Goal: Task Accomplishment & Management: Manage account settings

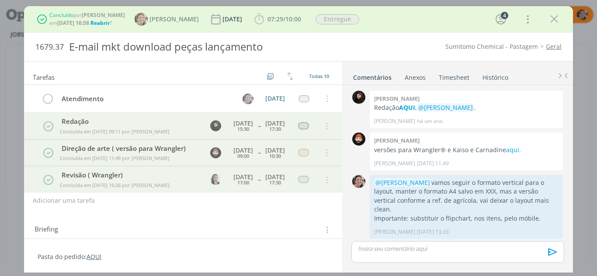
scroll to position [390, 0]
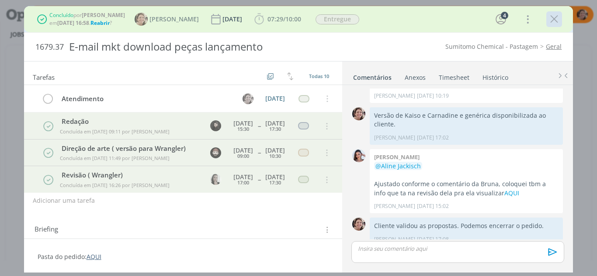
click at [555, 24] on icon "dialog" at bounding box center [553, 19] width 13 height 13
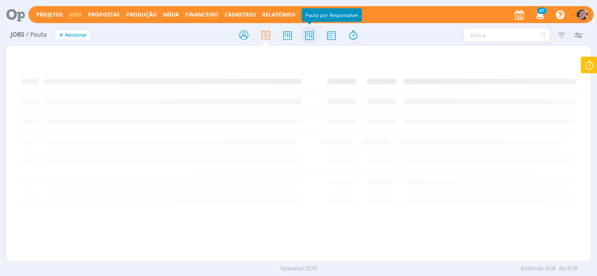
click at [312, 39] on icon at bounding box center [309, 35] width 16 height 17
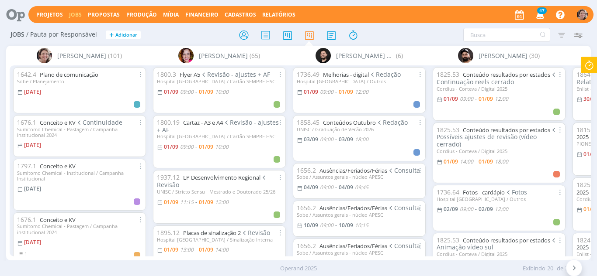
click at [592, 65] on icon at bounding box center [589, 65] width 16 height 17
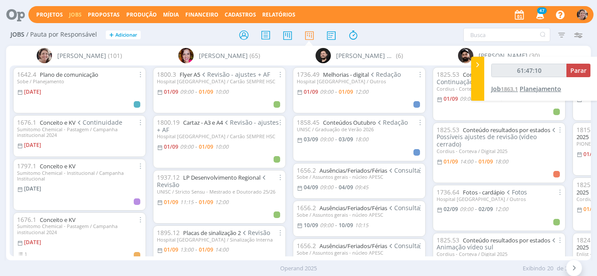
click at [546, 87] on span "Planejamento" at bounding box center [539, 89] width 41 height 8
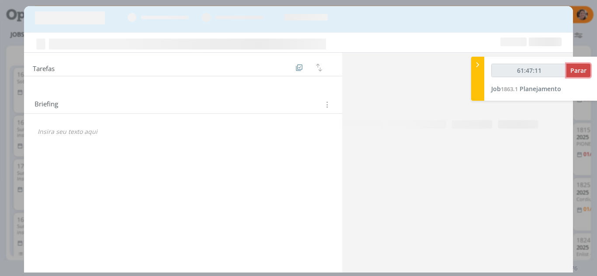
click at [573, 69] on span "Parar" at bounding box center [578, 70] width 16 height 8
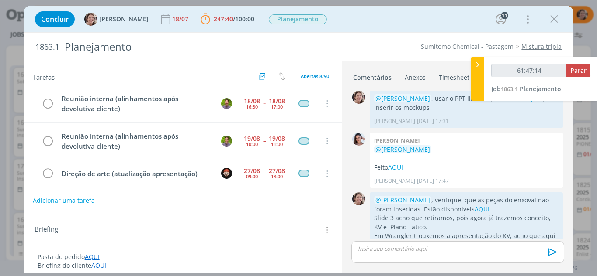
type input "61:48:00"
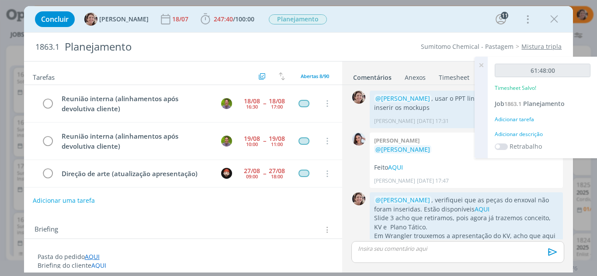
scroll to position [1143, 0]
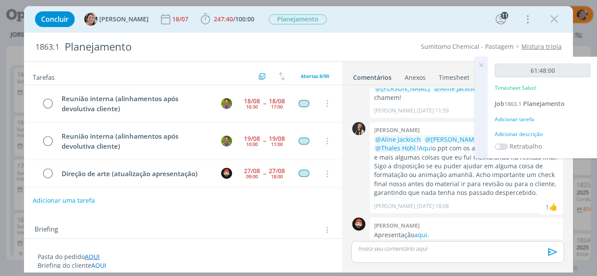
click at [479, 67] on icon at bounding box center [481, 65] width 16 height 17
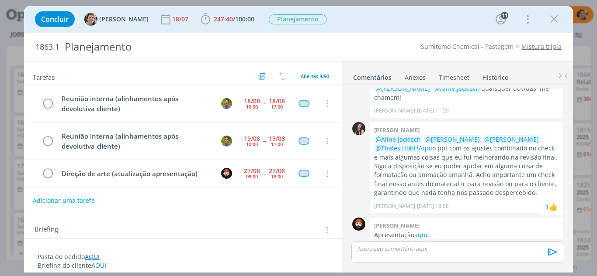
click at [462, 77] on link "Timesheet" at bounding box center [453, 75] width 31 height 13
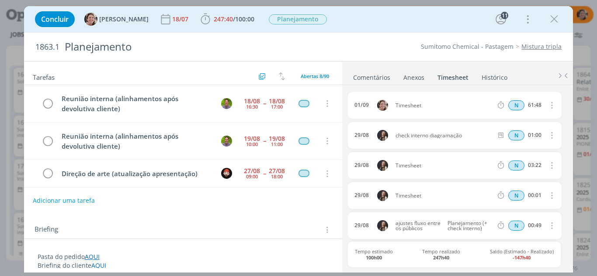
click at [547, 105] on icon "dialog" at bounding box center [551, 105] width 10 height 10
click at [514, 137] on link "Editar" at bounding box center [526, 135] width 69 height 14
drag, startPoint x: 422, startPoint y: 107, endPoint x: 380, endPoint y: 105, distance: 42.4
click at [380, 105] on div "01/09 09:05 Timesheet Selecione a tarefa N 61:48" at bounding box center [454, 105] width 213 height 27
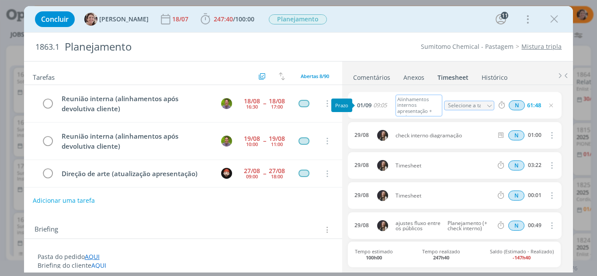
scroll to position [4, 0]
click at [539, 106] on input "61:48" at bounding box center [533, 106] width 19 height 10
type input "00:47"
click at [550, 107] on icon "dialog" at bounding box center [550, 105] width 7 height 7
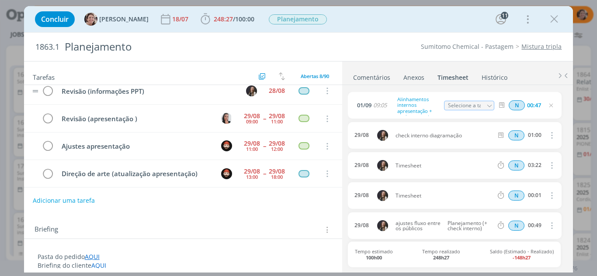
scroll to position [140, 0]
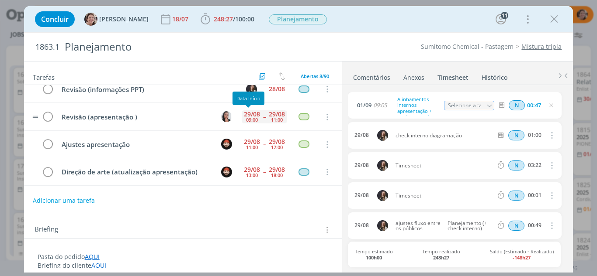
click at [249, 117] on div "09:00" at bounding box center [252, 119] width 12 height 5
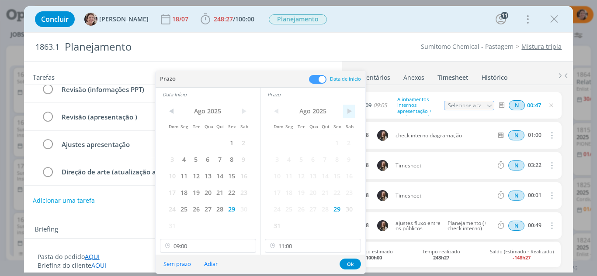
click at [349, 110] on span ">" at bounding box center [349, 111] width 12 height 13
drag, startPoint x: 290, startPoint y: 141, endPoint x: 242, endPoint y: 123, distance: 50.9
click at [290, 140] on span "1" at bounding box center [289, 142] width 12 height 17
click at [245, 109] on span ">" at bounding box center [244, 111] width 12 height 13
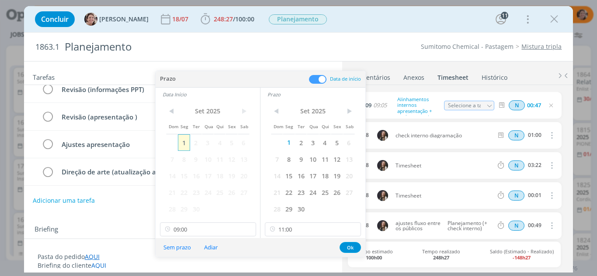
click at [184, 143] on span "1" at bounding box center [184, 142] width 12 height 17
click at [192, 229] on input "09:00" at bounding box center [208, 230] width 96 height 14
click at [302, 233] on input "11:00" at bounding box center [313, 230] width 96 height 14
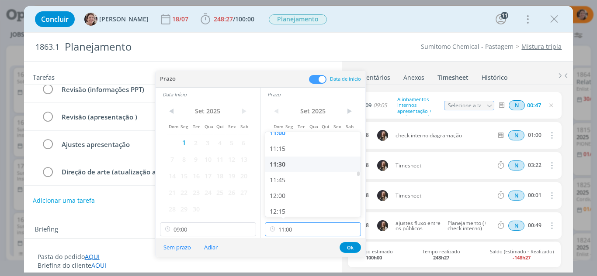
scroll to position [713, 0]
drag, startPoint x: 289, startPoint y: 182, endPoint x: 241, endPoint y: 214, distance: 57.5
click at [289, 182] on div "12:00" at bounding box center [314, 182] width 98 height 16
type input "12:00"
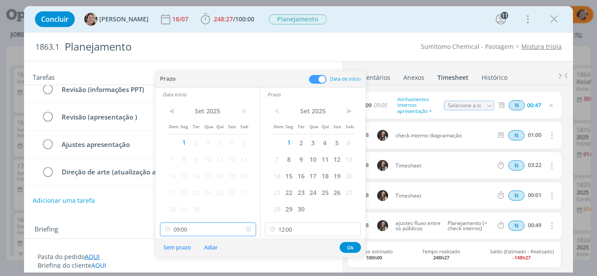
click at [215, 228] on input "09:00" at bounding box center [208, 230] width 96 height 14
click at [184, 157] on div "11:00" at bounding box center [209, 158] width 98 height 16
type input "11:00"
click at [346, 248] on button "Ok" at bounding box center [349, 247] width 21 height 11
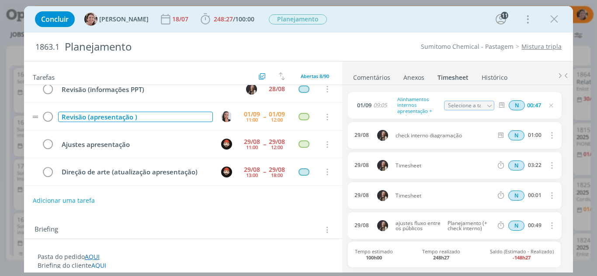
click at [133, 116] on div "Revisão (apresentação )" at bounding box center [135, 117] width 155 height 11
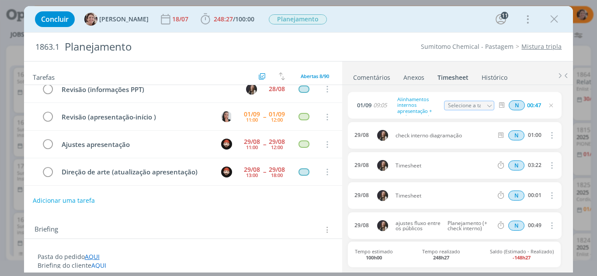
click at [553, 15] on icon "dialog" at bounding box center [553, 19] width 13 height 13
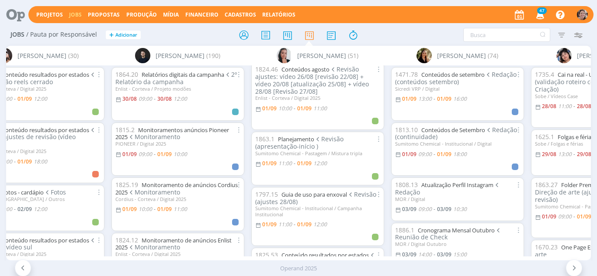
scroll to position [131, 0]
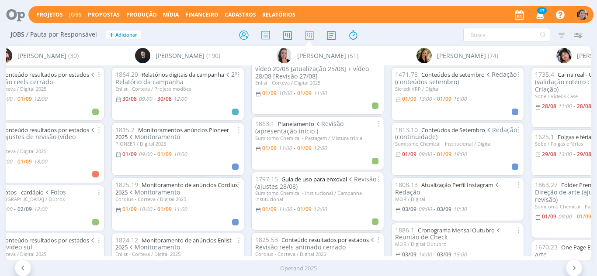
click at [317, 180] on link "Guia de uso para enxoval" at bounding box center [314, 180] width 66 height 8
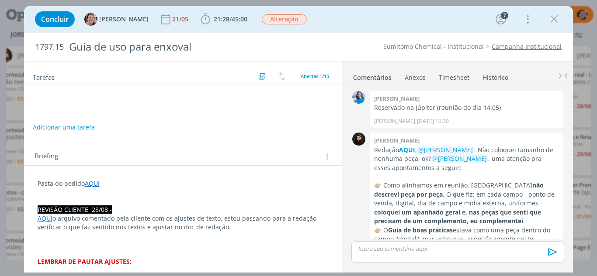
scroll to position [772, 0]
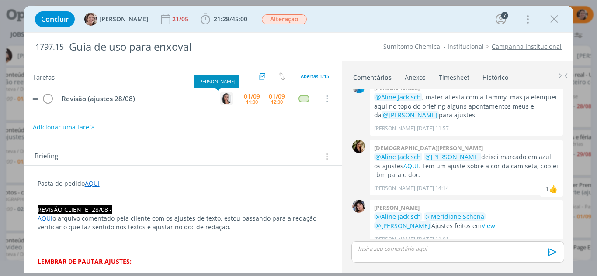
click at [221, 100] on img "dialog" at bounding box center [226, 98] width 11 height 11
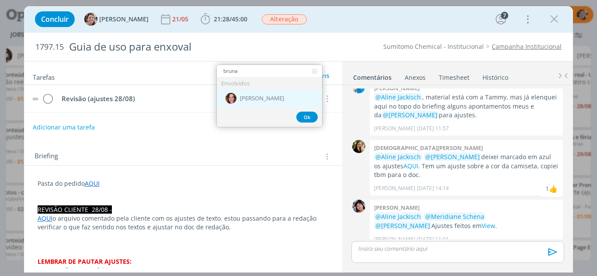
type input "bruna"
click at [258, 97] on span "[PERSON_NAME]" at bounding box center [262, 98] width 44 height 7
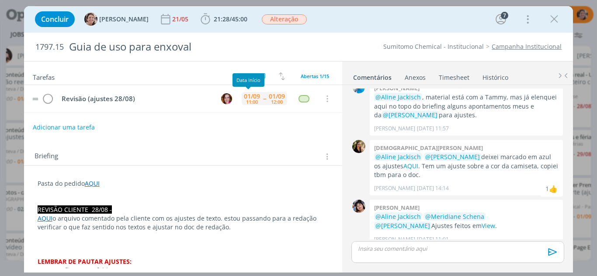
click at [255, 100] on div "01/09" at bounding box center [252, 96] width 16 height 6
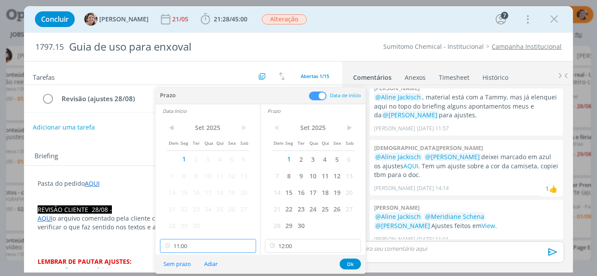
click at [216, 245] on input "11:00" at bounding box center [208, 246] width 96 height 14
click at [189, 248] on input "11:00" at bounding box center [208, 246] width 96 height 14
click at [183, 190] on div "10:30" at bounding box center [209, 192] width 98 height 16
type input "10:30"
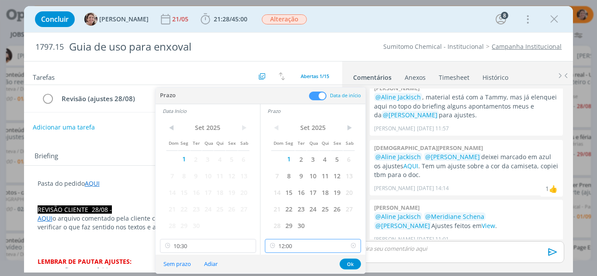
click at [304, 239] on input "12:00" at bounding box center [313, 246] width 96 height 14
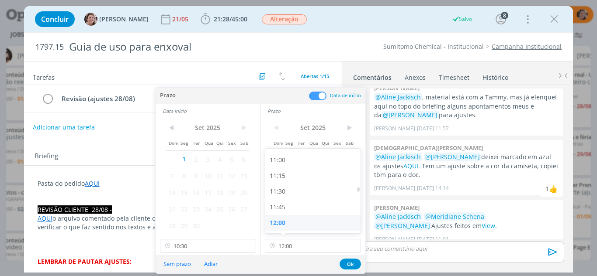
drag, startPoint x: 291, startPoint y: 175, endPoint x: 306, endPoint y: 206, distance: 34.4
click at [291, 175] on div "11:15" at bounding box center [314, 176] width 98 height 16
type input "11:15"
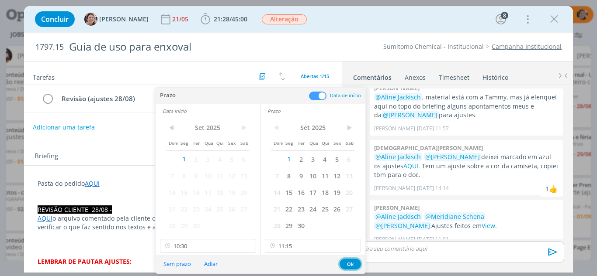
click at [349, 262] on button "Ok" at bounding box center [349, 264] width 21 height 11
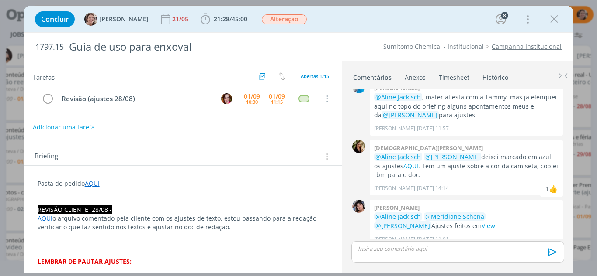
drag, startPoint x: 553, startPoint y: 17, endPoint x: 349, endPoint y: 0, distance: 204.2
click at [552, 17] on icon "dialog" at bounding box center [553, 19] width 13 height 13
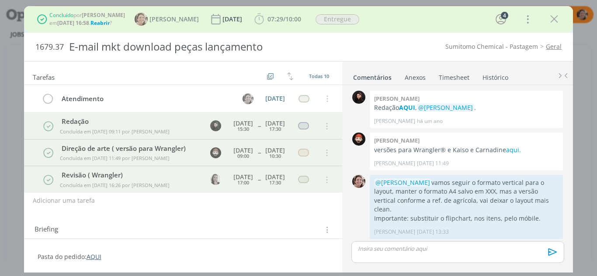
scroll to position [390, 0]
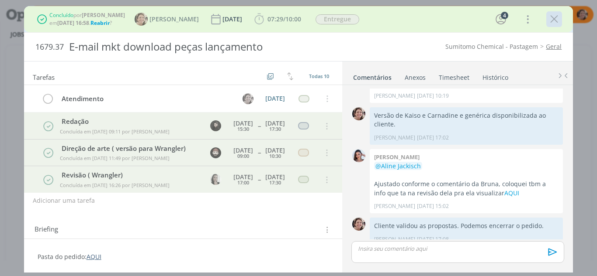
click at [556, 19] on icon "dialog" at bounding box center [553, 19] width 13 height 13
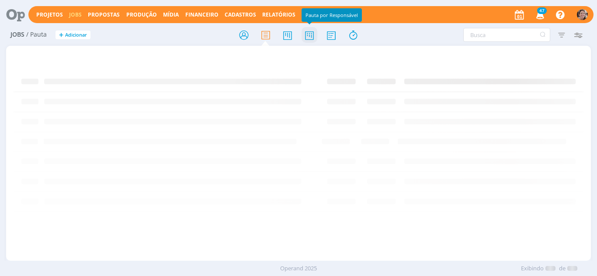
click at [313, 38] on icon at bounding box center [309, 35] width 16 height 17
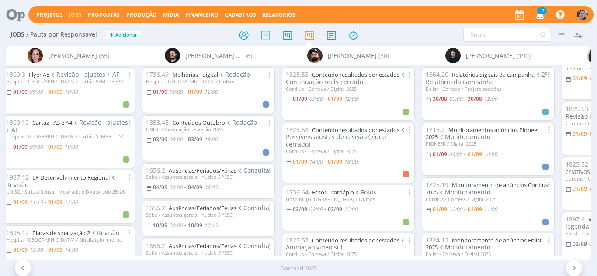
scroll to position [0, 145]
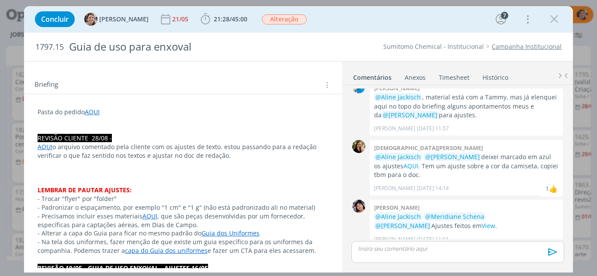
scroll to position [87, 0]
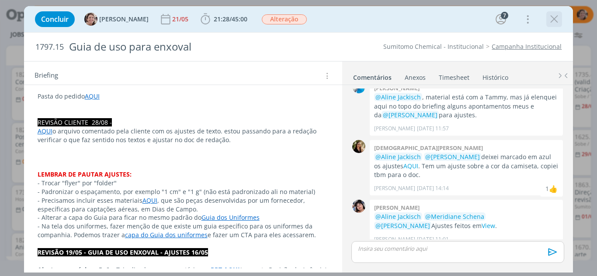
click at [552, 19] on icon "dialog" at bounding box center [553, 19] width 13 height 13
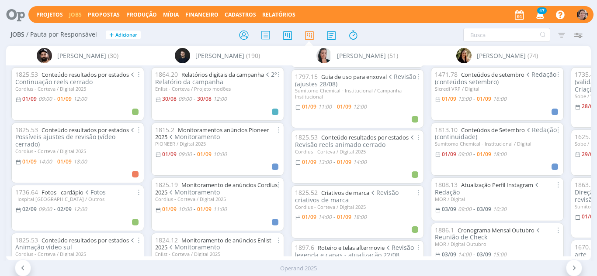
scroll to position [218, 0]
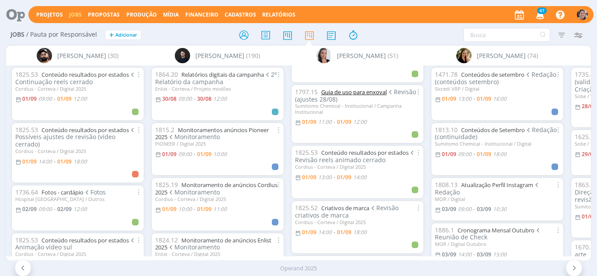
click at [359, 91] on link "Guia de uso para enxoval" at bounding box center [354, 92] width 66 height 8
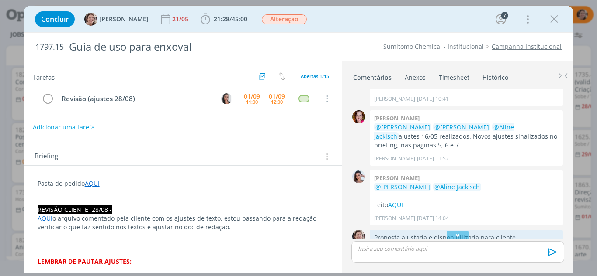
scroll to position [554, 0]
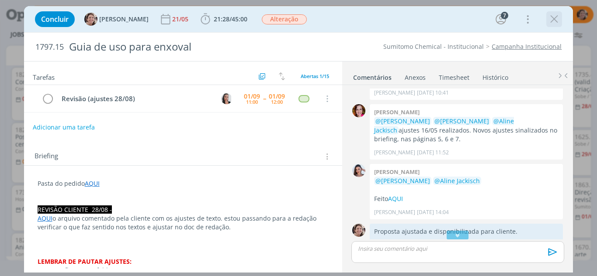
click at [555, 19] on icon "dialog" at bounding box center [553, 19] width 13 height 13
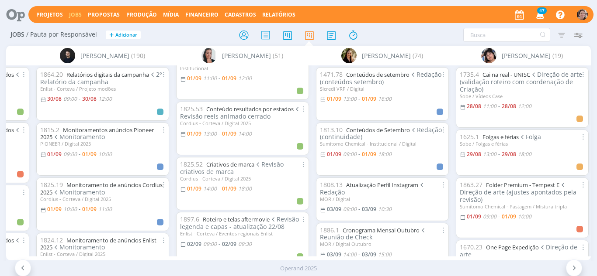
scroll to position [218, 0]
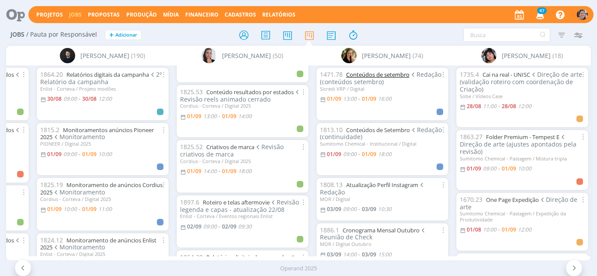
click at [391, 73] on link "Conteúdos de setembro" at bounding box center [377, 75] width 63 height 8
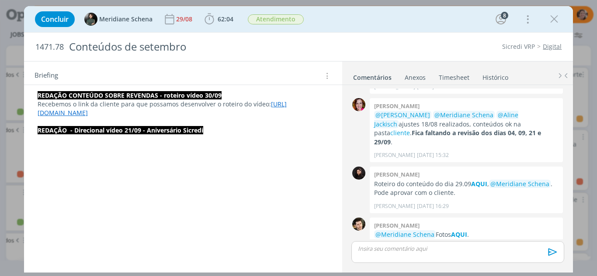
scroll to position [786, 0]
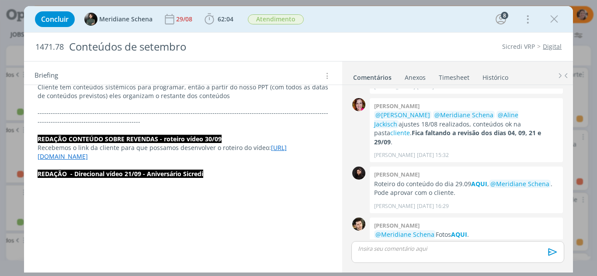
click at [216, 170] on p "REDAÇÃO - Direcional vídeo 21/09 - Aniversário Sicredi" at bounding box center [183, 174] width 291 height 9
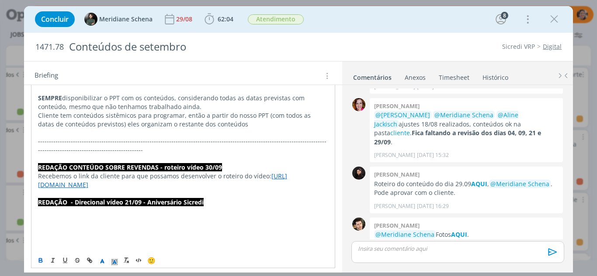
scroll to position [699, 0]
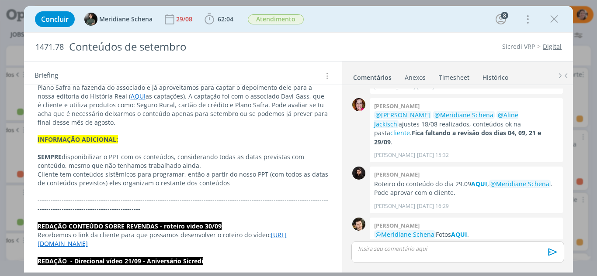
drag, startPoint x: 553, startPoint y: 16, endPoint x: 306, endPoint y: 67, distance: 252.7
click at [554, 16] on icon "dialog" at bounding box center [553, 19] width 13 height 13
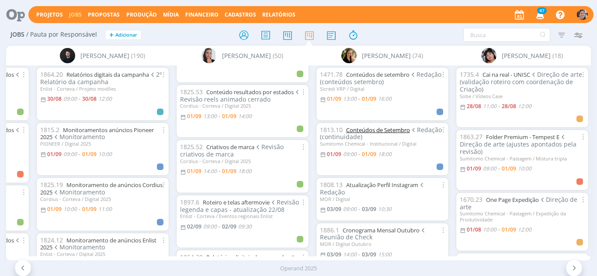
click at [382, 130] on link "Conteúdos de Setembro" at bounding box center [378, 130] width 64 height 8
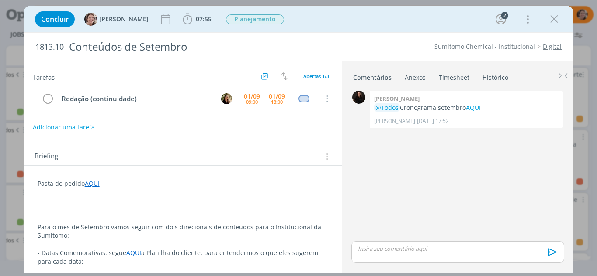
scroll to position [44, 0]
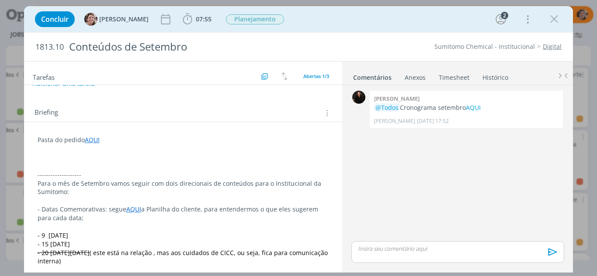
click at [86, 165] on p "dialog" at bounding box center [183, 166] width 291 height 9
click at [83, 165] on p "28.08.25 -" at bounding box center [183, 166] width 291 height 9
click at [98, 155] on p "dialog" at bounding box center [183, 157] width 291 height 9
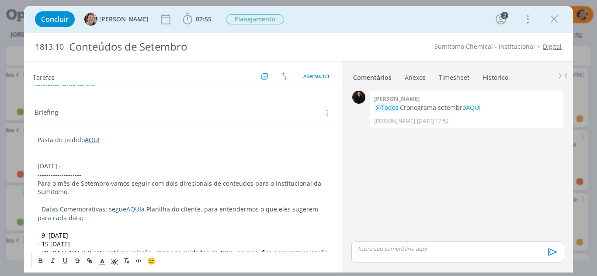
click at [72, 167] on p "28.08.25 -" at bounding box center [183, 166] width 291 height 9
click at [181, 20] on icon "dialog" at bounding box center [187, 19] width 13 height 13
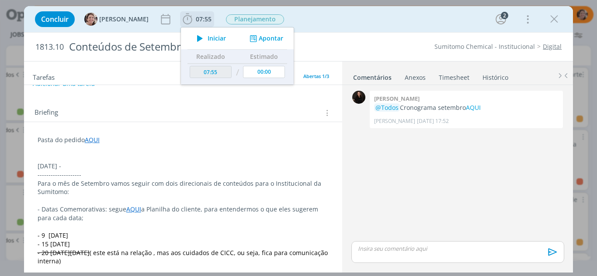
click at [210, 36] on span "Iniciar" at bounding box center [216, 38] width 18 height 6
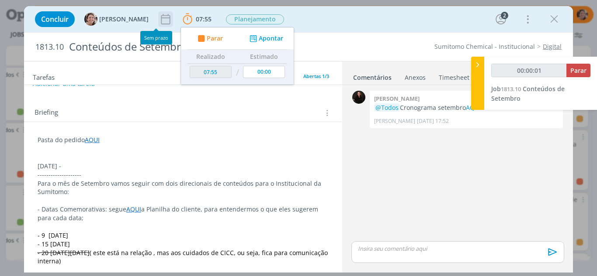
click at [159, 21] on icon "dialog" at bounding box center [165, 19] width 13 height 13
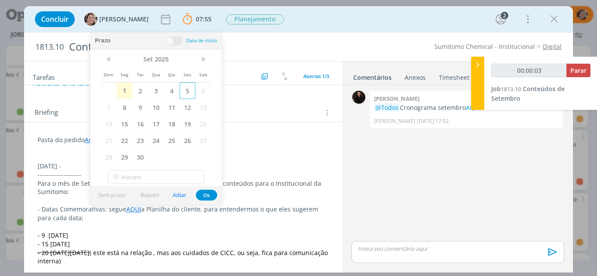
click at [184, 91] on span "5" at bounding box center [187, 91] width 16 height 17
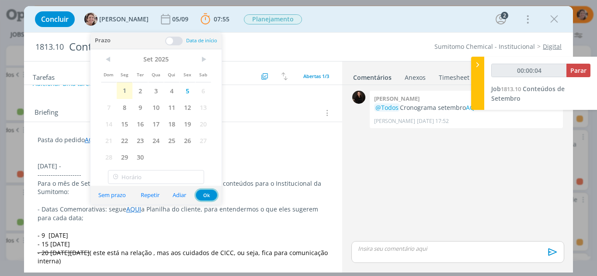
click at [204, 193] on button "Ok" at bounding box center [206, 195] width 21 height 11
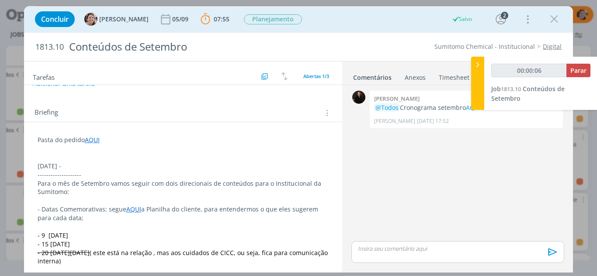
click at [81, 164] on p "28.08.25 -" at bounding box center [183, 166] width 291 height 9
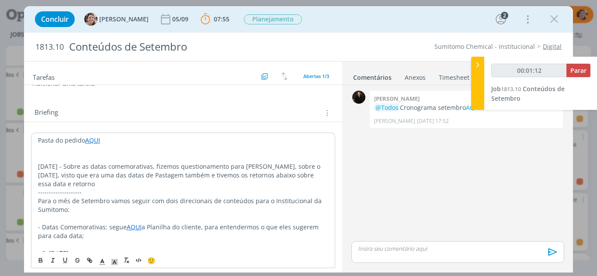
type input "00:01:13"
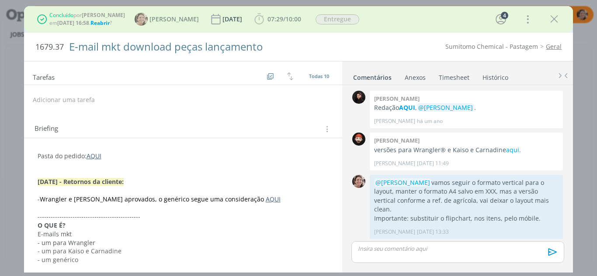
scroll to position [391, 0]
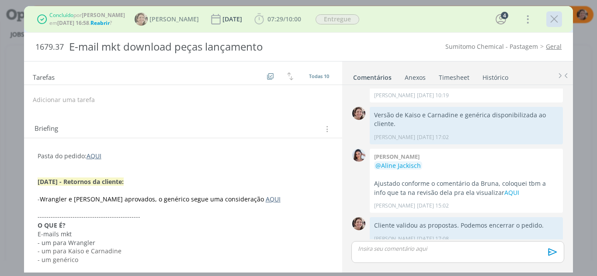
click at [555, 22] on icon "dialog" at bounding box center [553, 19] width 13 height 13
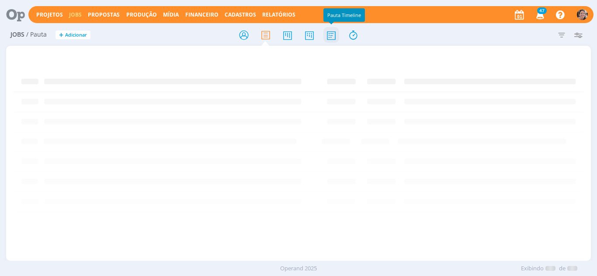
click at [332, 37] on icon at bounding box center [331, 35] width 16 height 17
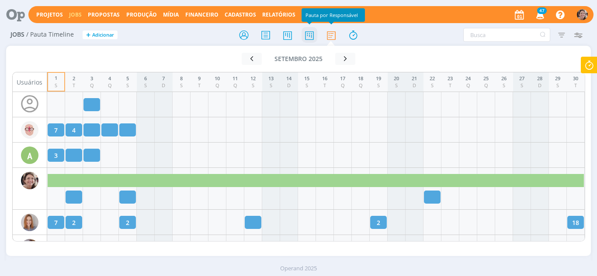
click at [308, 38] on icon at bounding box center [309, 35] width 16 height 17
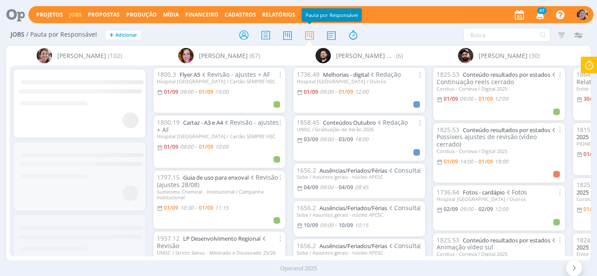
click at [574, 270] on icon at bounding box center [573, 268] width 9 height 8
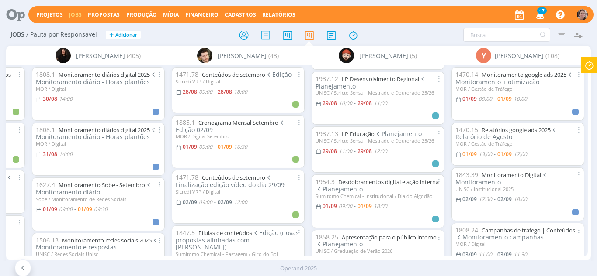
scroll to position [86, 0]
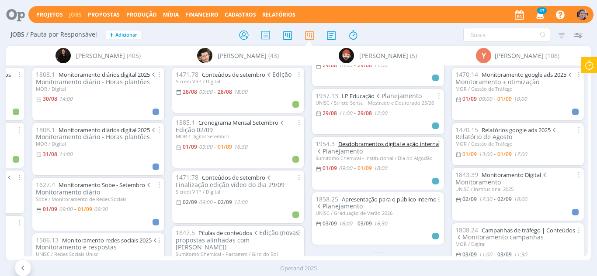
click at [369, 141] on link "Desdobramentos digital e ação interna" at bounding box center [388, 144] width 100 height 8
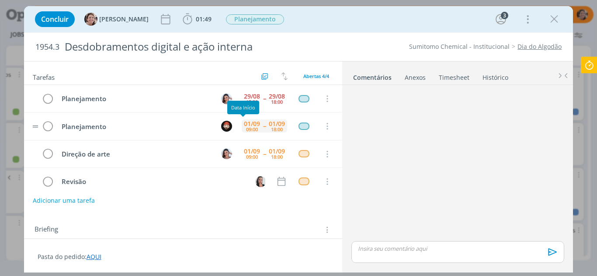
click at [245, 124] on div "01/09" at bounding box center [252, 124] width 16 height 6
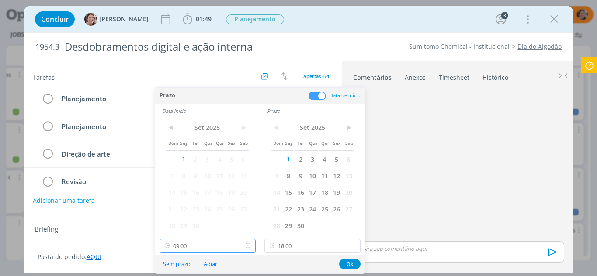
click at [192, 252] on input "09:00" at bounding box center [207, 246] width 96 height 14
drag, startPoint x: 183, startPoint y: 193, endPoint x: 193, endPoint y: 196, distance: 11.3
click at [183, 193] on div "12:00" at bounding box center [209, 194] width 98 height 16
type input "12:00"
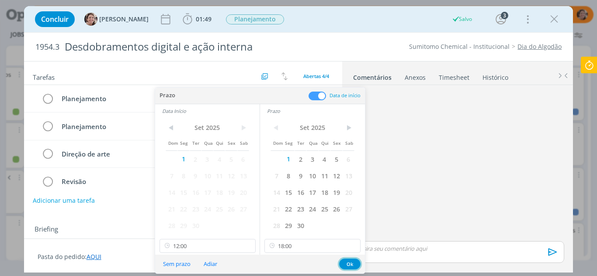
click at [353, 262] on button "Ok" at bounding box center [349, 264] width 21 height 11
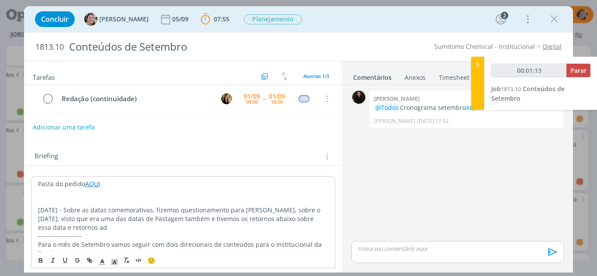
scroll to position [44, 0]
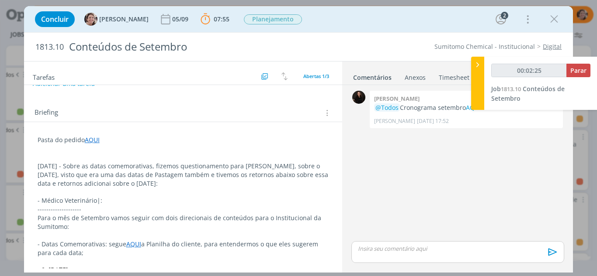
click at [111, 200] on p "- Médico Veterinário|:" at bounding box center [183, 201] width 291 height 9
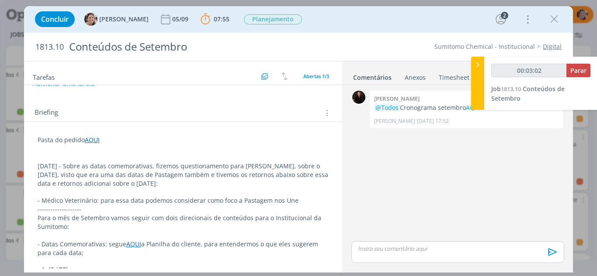
click at [235, 202] on p "- Médico Veterinário: para essa data podemos considerar como foco a Pastagem no…" at bounding box center [183, 201] width 291 height 9
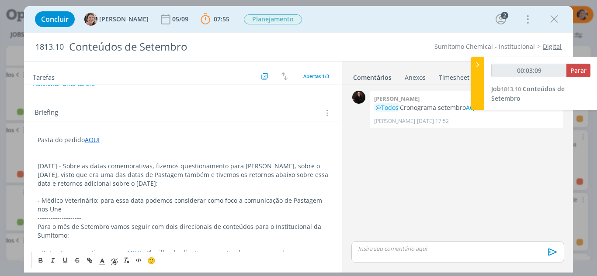
click at [107, 208] on p "- Médico Veterinário: para essa data podemos considerar como foco a comunicação…" at bounding box center [183, 205] width 291 height 17
drag, startPoint x: 152, startPoint y: 207, endPoint x: 114, endPoint y: 215, distance: 38.4
click at [114, 214] on p "- Médico Veterinário: para essa data podemos considerar como foco a comunicação…" at bounding box center [183, 205] width 291 height 17
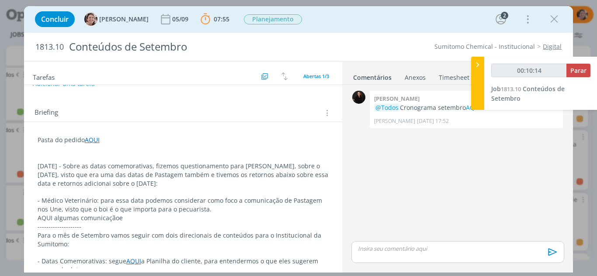
click at [128, 220] on p "AQUI algumas comunicaçãoe" at bounding box center [183, 218] width 291 height 9
drag, startPoint x: 52, startPoint y: 218, endPoint x: 36, endPoint y: 217, distance: 16.2
type input "00:10:18"
click at [88, 260] on icon "dialog" at bounding box center [89, 260] width 7 height 7
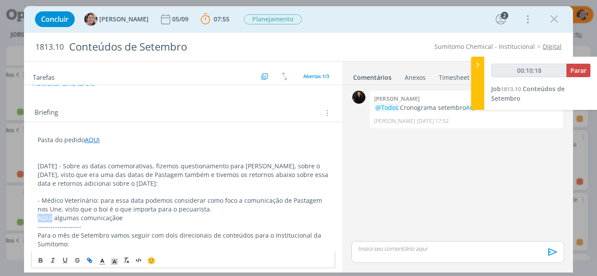
type input "AQUI"
type input "00:10:19"
paste input "https://sobeae.sharepoint.com/:f:/s/SOBEAE/ElRu9uWwPvZImqZsH1RVjmsB1XAc6ZztCZJN…"
type input "https://sobeae.sharepoint.com/:f:/s/SOBEAE/ElRu9uWwPvZImqZsH1RVjmsB1XAc6ZztCZJN…"
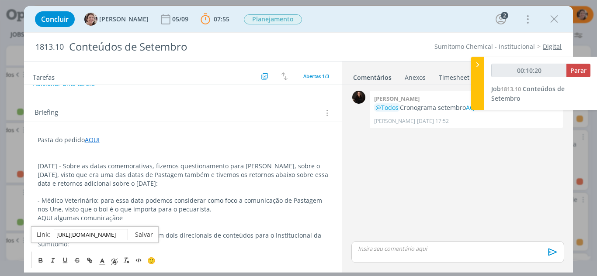
type input "00:10:21"
type input "https://sobeae.sharepoint.com/:f:/s/SOBEAE/ElRu9uWwPvZImqZsH1RVjmsB1XAc6ZztCZJN…"
click at [140, 236] on link "dialog" at bounding box center [140, 235] width 25 height 8
drag, startPoint x: 129, startPoint y: 217, endPoint x: 54, endPoint y: 218, distance: 75.6
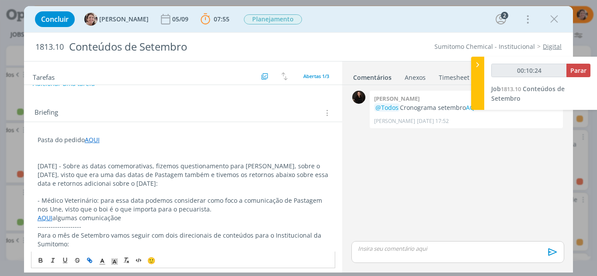
click at [54, 218] on p "AQUI algumas comunicaçãoe" at bounding box center [183, 218] width 291 height 9
click at [134, 219] on p "AQUI algumas comunicaçãoe" at bounding box center [183, 218] width 291 height 9
click at [153, 222] on p "AQUI algumas comunicaçãoe" at bounding box center [183, 218] width 291 height 9
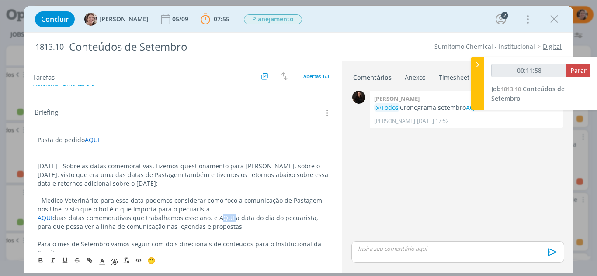
drag, startPoint x: 231, startPoint y: 218, endPoint x: 216, endPoint y: 219, distance: 14.4
click at [216, 219] on p "AQUI duas datas comemorativas que trabalhamos esse ano. e AQUI a data do dia do…" at bounding box center [183, 222] width 291 height 17
type input "00:11:59"
click at [93, 259] on icon "dialog" at bounding box center [89, 260] width 7 height 7
type input "AQUI"
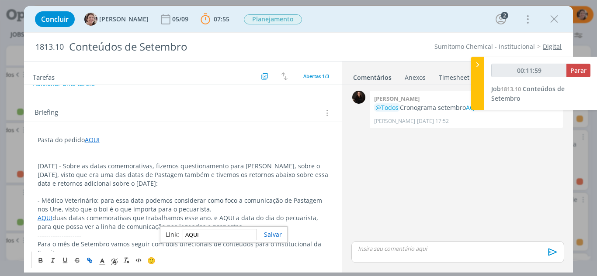
type input "00:12:00"
paste input "https://sobeae.sharepoint.com/:f:/s/SOBEAE/EqOUM7el4clGq2Etla6z8ZQBMlWnzWKvoxQO…"
type input "https://sobeae.sharepoint.com/:f:/s/SOBEAE/EqOUM7el4clGq2Etla6z8ZQBMlWnzWKvoxQO…"
type input "00:12:01"
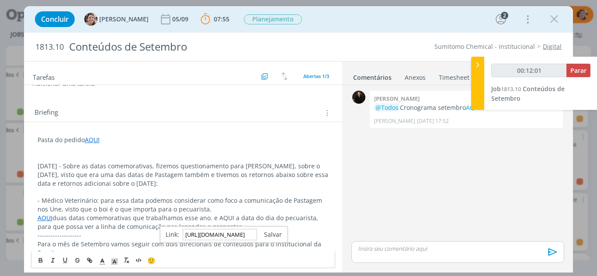
type input "https://sobeae.sharepoint.com/:f:/s/SOBEAE/EqOUM7el4clGq2Etla6z8ZQBMlWnzWKvoxQO…"
click at [265, 233] on link "dialog" at bounding box center [269, 235] width 25 height 8
click at [240, 228] on p "AQUI duas datas comemorativas que trabalhamos esse ano. e AQUI a data do dia do…" at bounding box center [183, 222] width 291 height 17
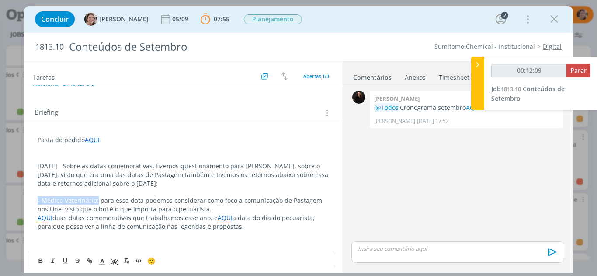
drag, startPoint x: 97, startPoint y: 201, endPoint x: 36, endPoint y: 203, distance: 60.3
click at [37, 261] on icon "dialog" at bounding box center [40, 260] width 7 height 7
click at [50, 241] on p "dialog" at bounding box center [183, 244] width 291 height 9
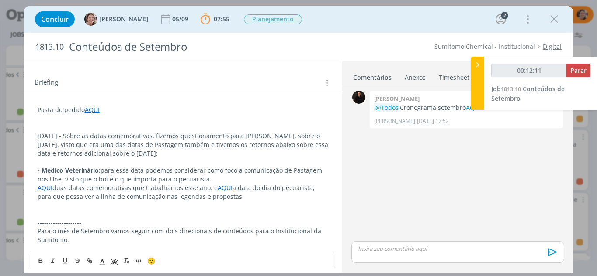
scroll to position [87, 0]
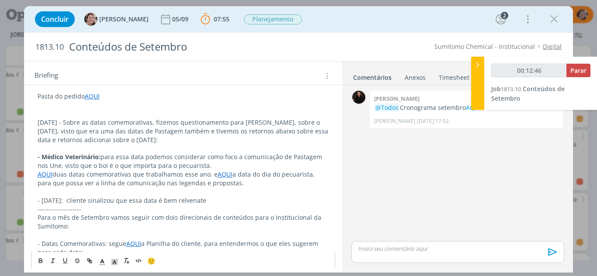
drag, startPoint x: 225, startPoint y: 203, endPoint x: 192, endPoint y: 203, distance: 33.6
click at [192, 203] on p "- Dia do cliente: cliente sinalizou que essa data é bem relvenate" at bounding box center [183, 201] width 291 height 9
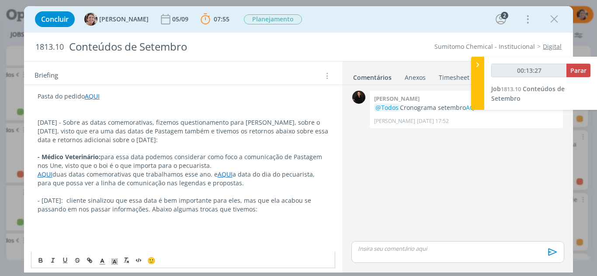
click at [84, 224] on p "dialog" at bounding box center [183, 226] width 291 height 9
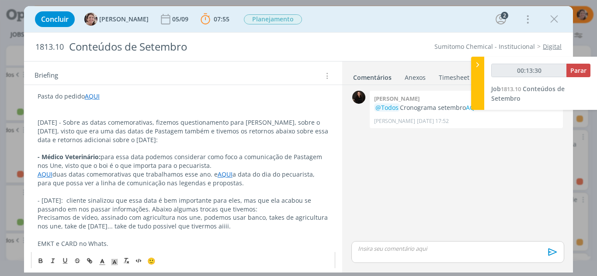
click at [39, 218] on p "Precisamos de vídeo, assinado com agricultura nos une, podemos usar banco, take…" at bounding box center [183, 222] width 291 height 17
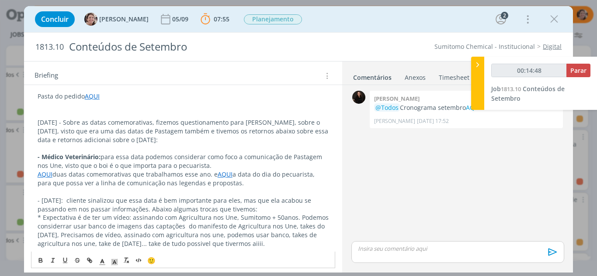
drag, startPoint x: 311, startPoint y: 247, endPoint x: 89, endPoint y: 240, distance: 222.4
click at [89, 239] on p "* Expectativa é de ter um vídeo: assinando com Agricultura nos Une, Sumitomo + …" at bounding box center [183, 231] width 291 height 35
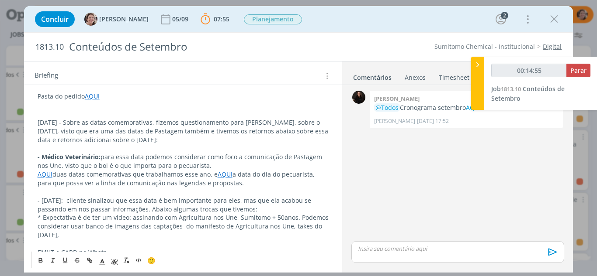
click at [89, 230] on p "* Expectativa é de ter um vídeo: assinando com Agricultura nos Une, Sumitomo + …" at bounding box center [183, 227] width 291 height 26
click at [81, 236] on p "* Expectativa é de ter um vídeo: assinando com Agricultura nos Une, Sumitomo + …" at bounding box center [183, 227] width 291 height 26
click at [285, 227] on p "* Expectativa é de ter um vídeo: assinando com Agricultura nos Une, Sumitomo + …" at bounding box center [183, 227] width 291 height 26
click at [134, 232] on p "* Expectativa é de ter um vídeo: assinando com Agricultura nos Une, Sumitomo + …" at bounding box center [183, 227] width 291 height 26
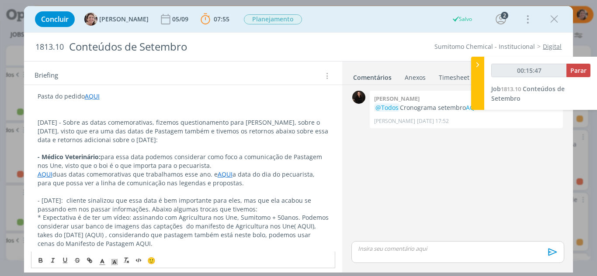
click at [152, 245] on p "* Expectativa é de ter um vídeo: assinando com Agricultura nos Une, Sumitomo + …" at bounding box center [183, 231] width 291 height 35
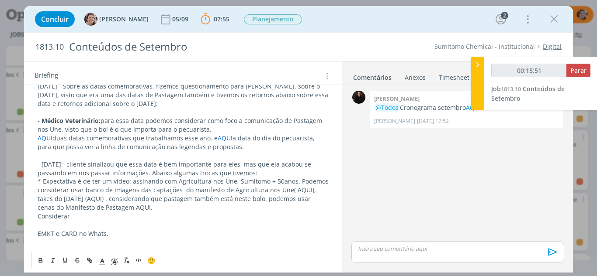
scroll to position [175, 0]
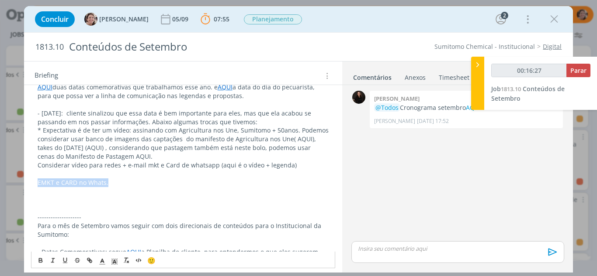
drag, startPoint x: 117, startPoint y: 182, endPoint x: 22, endPoint y: 182, distance: 94.8
click at [22, 182] on div "Concluir Aline Jackisch 05/09 07:55 Parar Apontar Data * 01/09/2025 Horas * 00:…" at bounding box center [298, 138] width 597 height 276
click at [155, 165] on p "Considerar vídeo para redes + e-mail mkt e Card de whatsapp (aqui é o vídeo + l…" at bounding box center [183, 165] width 291 height 9
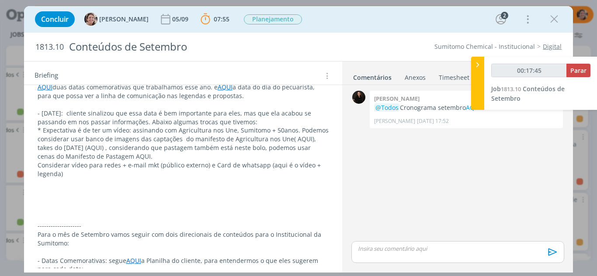
click at [79, 172] on p "Considerar vídeo para redes + e-mail mkt (público externo) e Card de whatsapp (…" at bounding box center [183, 169] width 291 height 17
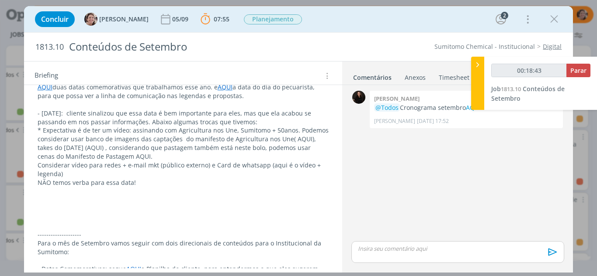
click at [135, 182] on p "NÃO temos verba para essa data!" at bounding box center [183, 183] width 291 height 9
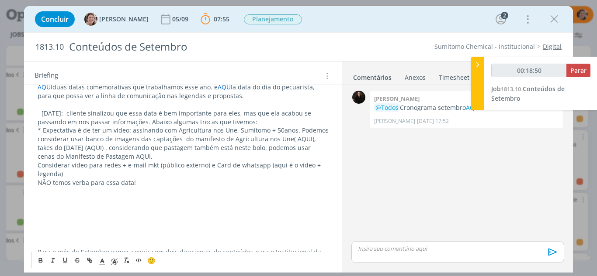
click at [71, 172] on p "Considerar vídeo para redes + e-mail mkt (público externo) e Card de whatsapp (…" at bounding box center [183, 169] width 291 height 17
click at [53, 185] on p "dialog" at bounding box center [183, 183] width 291 height 9
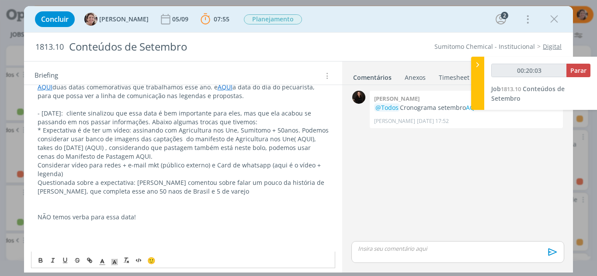
click at [124, 191] on p "Questionada sobre a expectativa: Kelly comentou sobre falar um pouco da históri…" at bounding box center [183, 187] width 291 height 17
click at [198, 192] on p "Questionada sobre a expectativa: Kelly comentou sobre falar um pouco da históri…" at bounding box center [183, 187] width 291 height 17
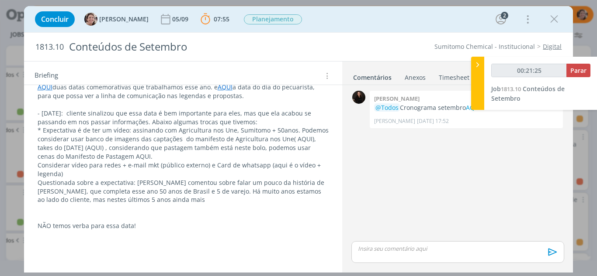
click at [146, 199] on p "Questionada sobre a expectativa: Kelly comentou sobre falar um pouco da históri…" at bounding box center [183, 192] width 291 height 26
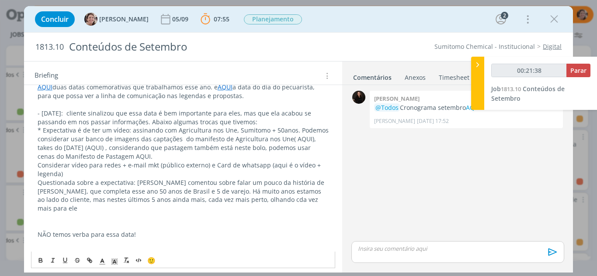
click at [235, 202] on p "Questionada sobre a expectativa: Kelly comentou sobre falar um pouco da históri…" at bounding box center [183, 196] width 291 height 35
click at [304, 200] on p "Questionada sobre a expectativa: Kelly comentou sobre falar um pouco da históri…" at bounding box center [183, 196] width 291 height 35
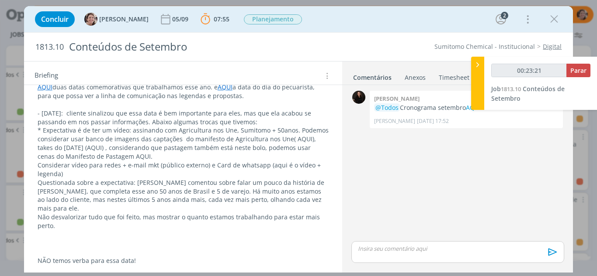
drag, startPoint x: 61, startPoint y: 216, endPoint x: 59, endPoint y: 223, distance: 6.9
click at [60, 219] on p "Não desvalorizar tudo que foi feito, mas mostrar o quanto estamos trabalhando p…" at bounding box center [183, 221] width 291 height 17
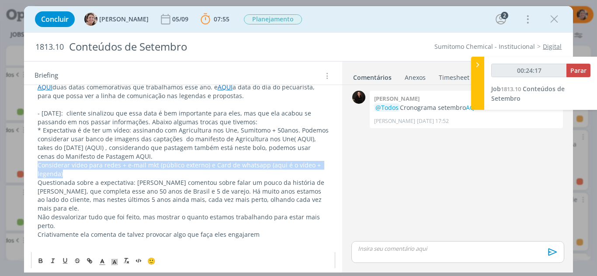
drag, startPoint x: 71, startPoint y: 175, endPoint x: 35, endPoint y: 167, distance: 36.1
copy p "Considerar vídeo para redes + e-mail mkt (público externo) e Card de whatsapp (…"
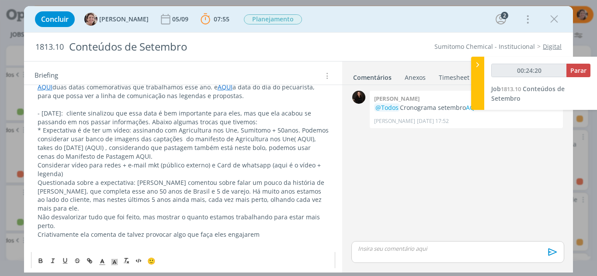
click at [261, 231] on p "Criativamente ela comenta de talvez provocar algo que faça eles engajarem" at bounding box center [183, 235] width 291 height 9
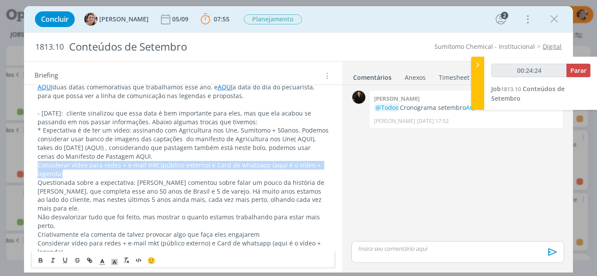
drag, startPoint x: 69, startPoint y: 174, endPoint x: 29, endPoint y: 166, distance: 41.0
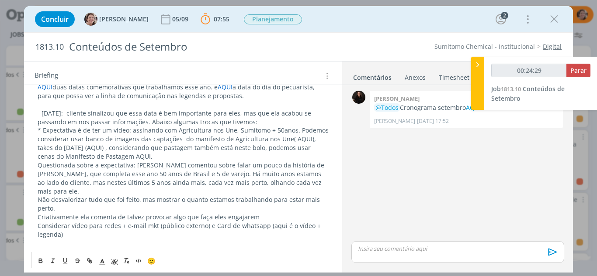
click at [269, 213] on p "Criativamente ela comenta de talvez provocar algo que faça eles engajarem" at bounding box center [183, 217] width 291 height 9
click at [157, 213] on p "Criativamente ela comenta de talvez provocar algo que faça eles engajarem." at bounding box center [183, 217] width 291 height 9
click at [166, 213] on p "Criativamente ela comenta de talvez provocar algo que faça eles engajarem." at bounding box center [183, 217] width 291 height 9
drag, startPoint x: 165, startPoint y: 208, endPoint x: 145, endPoint y: 212, distance: 19.6
click at [145, 213] on p "Criativamente ela comenta de talvez provocar algo que faça eles engajarem." at bounding box center [183, 217] width 291 height 9
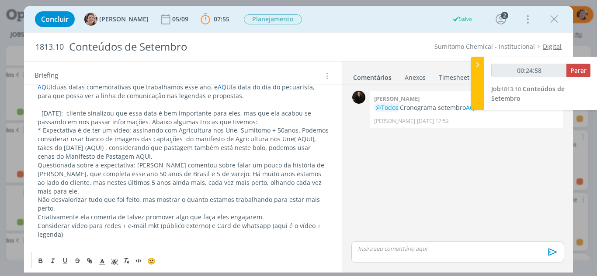
click at [124, 222] on span "Considerar vídeo para redes + e-mail mkt (público externo) e Card de whatsapp (…" at bounding box center [180, 230] width 285 height 17
click at [92, 228] on p "Considerar vídeo para redes, e-mail mkt (público externo) e Card de whatsapp (a…" at bounding box center [183, 230] width 291 height 17
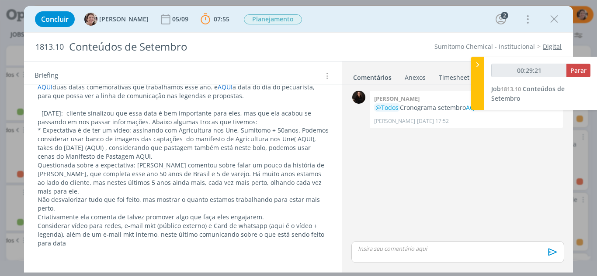
scroll to position [218, 0]
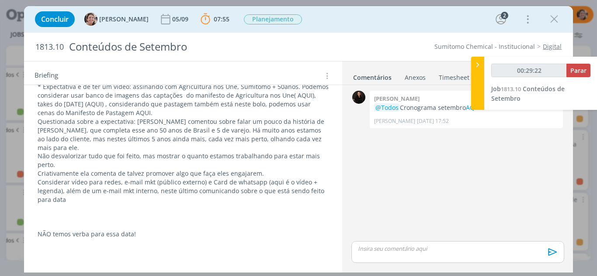
click at [48, 221] on p "dialog" at bounding box center [183, 225] width 291 height 9
click at [139, 213] on p "NÃO temos verba para essa data!" at bounding box center [183, 217] width 291 height 9
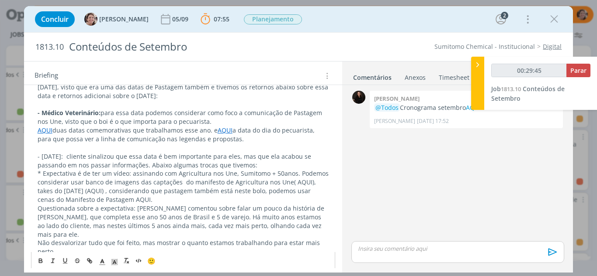
scroll to position [131, 0]
drag, startPoint x: 83, startPoint y: 158, endPoint x: 34, endPoint y: 161, distance: 49.0
click at [43, 258] on icon "dialog" at bounding box center [40, 260] width 7 height 7
click at [41, 260] on icon "dialog" at bounding box center [40, 260] width 7 height 7
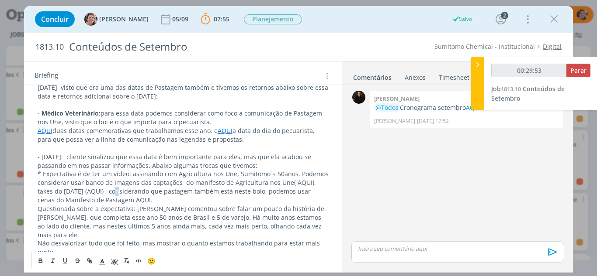
click at [97, 187] on p "* Expectativa é de ter um vídeo: assinando com Agricultura nos Une, Sumitomo + …" at bounding box center [183, 187] width 291 height 35
drag, startPoint x: 84, startPoint y: 155, endPoint x: 35, endPoint y: 158, distance: 49.0
click at [40, 259] on icon "dialog" at bounding box center [40, 260] width 7 height 7
click at [97, 208] on p "Questionada sobre a expectativa: [PERSON_NAME] comentou sobre falar um pouco da…" at bounding box center [183, 222] width 291 height 35
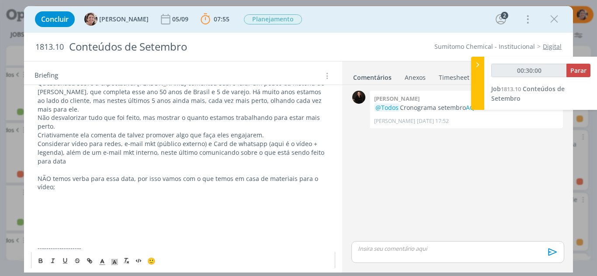
scroll to position [262, 0]
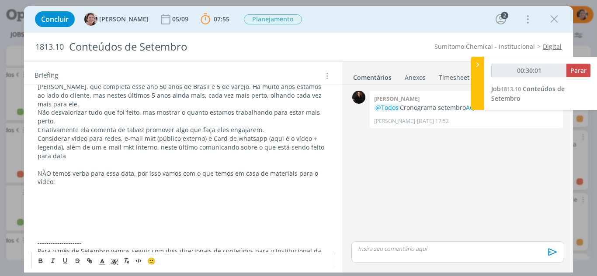
click at [64, 230] on p "dialog" at bounding box center [183, 234] width 291 height 9
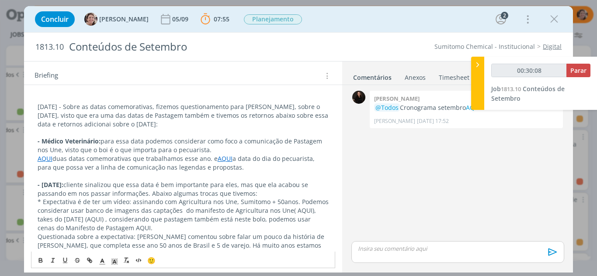
scroll to position [87, 0]
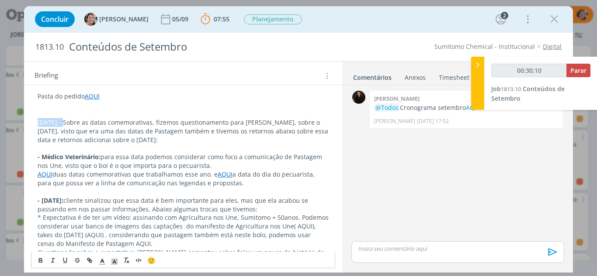
drag, startPoint x: 62, startPoint y: 124, endPoint x: 31, endPoint y: 121, distance: 32.0
click at [41, 260] on icon "dialog" at bounding box center [40, 260] width 7 height 7
click at [112, 266] on div "🙂" at bounding box center [182, 260] width 303 height 16
click at [115, 263] on line "dialog" at bounding box center [114, 263] width 2 height 0
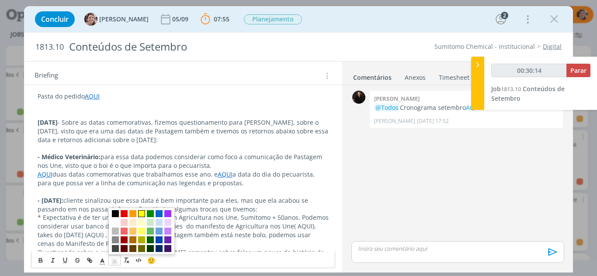
click at [142, 215] on span "dialog" at bounding box center [141, 213] width 7 height 7
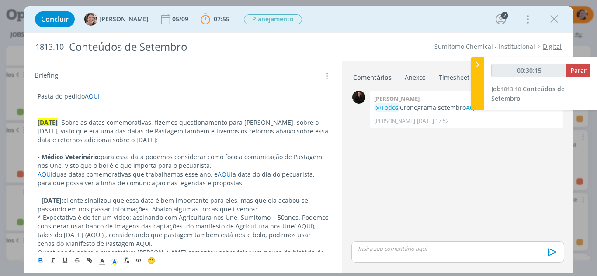
click at [149, 206] on p "- Dia do cliente: cliente sinalizou que essa data é bem importante para eles, m…" at bounding box center [183, 205] width 291 height 17
type input "00:30:18"
click at [478, 65] on icon at bounding box center [477, 64] width 9 height 9
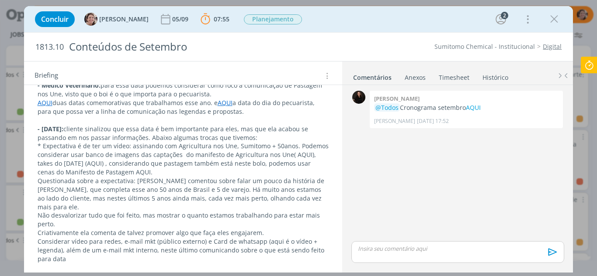
scroll to position [175, 0]
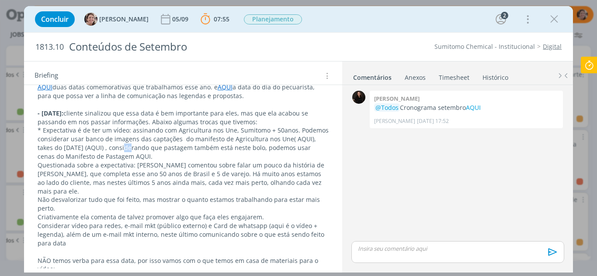
drag, startPoint x: 111, startPoint y: 147, endPoint x: 103, endPoint y: 147, distance: 7.9
click at [103, 147] on p "* Expectativa é de ter um vídeo: assinando com Agricultura nos Une, Sumitomo + …" at bounding box center [183, 143] width 291 height 35
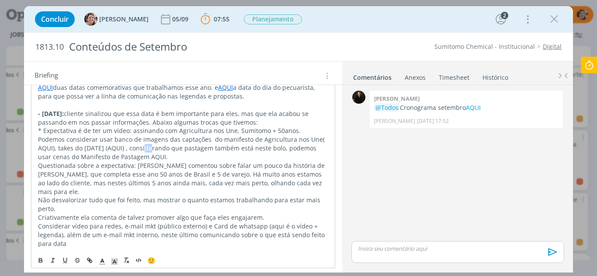
click at [113, 149] on p "* Expectativa é de ter um vídeo: assinando com Agricultura nos Une, Sumitomo + …" at bounding box center [183, 144] width 290 height 35
click at [125, 156] on p "* Expectativa é de ter um vídeo: assinando com Agricultura nos Une, Sumitomo + …" at bounding box center [183, 144] width 290 height 35
drag, startPoint x: 112, startPoint y: 148, endPoint x: 95, endPoint y: 152, distance: 17.8
click at [97, 149] on p "* Expectativa é de ter um vídeo: assinando com Agricultura nos Une, Sumitomo + …" at bounding box center [183, 144] width 290 height 35
click at [88, 259] on icon "dialog" at bounding box center [89, 260] width 7 height 7
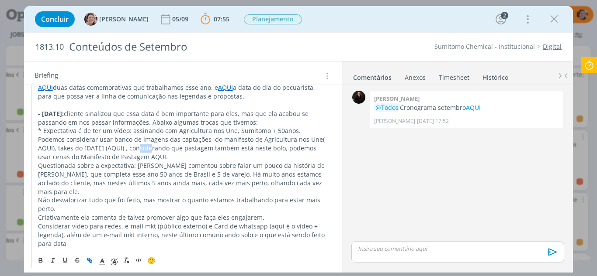
type input "AQUI"
paste input "https://sobeae.sharepoint.com/:f:/s/SOBEAE/ElL38pxEMmBFumSYrNSma9QBR8XyyuecONkq…"
click at [150, 166] on link "dialog" at bounding box center [150, 165] width 25 height 8
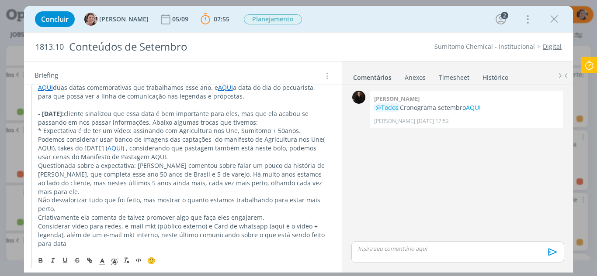
click at [110, 148] on link "AQUI" at bounding box center [114, 148] width 15 height 8
click at [112, 148] on p "* Expectativa é de ter um vídeo: assinando com Agricultura nos Une, Sumitomo + …" at bounding box center [183, 144] width 290 height 35
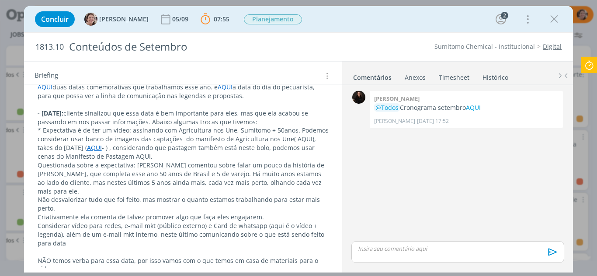
click at [115, 147] on p "* Expectativa é de ter um vídeo: assinando com Agricultura nos Une, Sumitomo + …" at bounding box center [183, 143] width 291 height 35
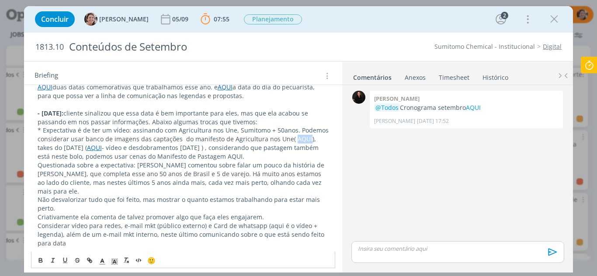
drag, startPoint x: 303, startPoint y: 139, endPoint x: 255, endPoint y: 159, distance: 52.1
click at [289, 138] on p "* Expectativa é de ter um vídeo: assinando com Agricultura nos Une, Sumitomo + …" at bounding box center [183, 143] width 291 height 35
click at [92, 257] on icon "dialog" at bounding box center [89, 260] width 7 height 7
type input "AQUI"
paste input "https://sobeae.sharepoint.com/:f:/s/SOBEAE/Ev7ifB3z6k9MqA640ZhE3p0BDXYqUDiAHVWt…"
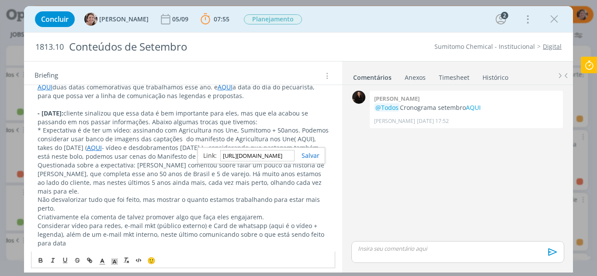
scroll to position [0, 0]
click at [313, 156] on link "dialog" at bounding box center [306, 156] width 25 height 8
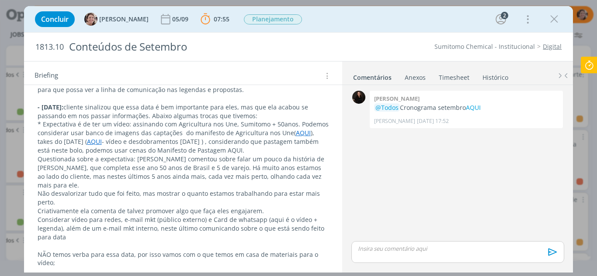
scroll to position [175, 0]
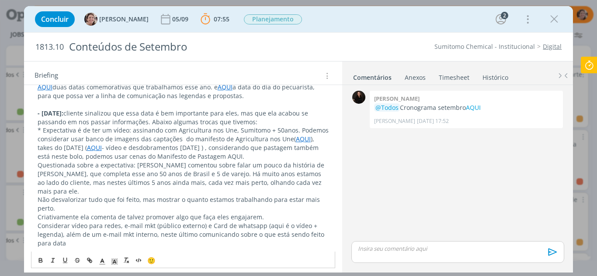
drag, startPoint x: 269, startPoint y: 155, endPoint x: 276, endPoint y: 155, distance: 7.4
click at [276, 155] on p "* Expectativa é de ter um vídeo: assinando com Agricultura nos Une, Sumitomo + …" at bounding box center [183, 143] width 291 height 35
click at [91, 257] on icon "dialog" at bounding box center [89, 260] width 7 height 7
type input "AQUI"
paste input "https://sobeae.sharepoint.com/:f:/s/SOBEAE/EniyF-lMCFNDpnFybgfj_goBY0h9OnPOcxOm…"
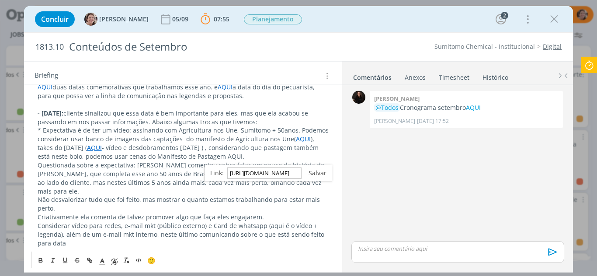
scroll to position [0, 0]
click at [321, 172] on link "dialog" at bounding box center [313, 173] width 25 height 8
click at [291, 157] on p "* Expectativa é de ter um vídeo: assinando com Agricultura nos Une, Sumitomo + …" at bounding box center [183, 143] width 291 height 35
click at [257, 196] on p "Não desvalorizar tudo que foi feito, mas mostrar o quanto estamos trabalhando p…" at bounding box center [183, 204] width 291 height 17
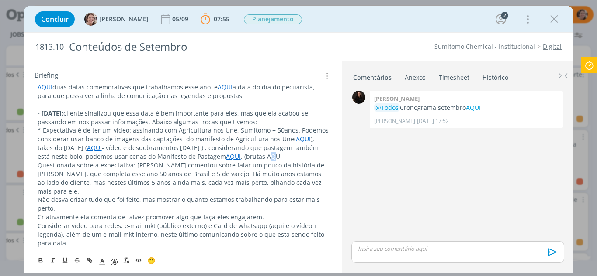
drag, startPoint x: 304, startPoint y: 157, endPoint x: 312, endPoint y: 156, distance: 7.4
click at [312, 156] on p "* Expectativa é de ter um vídeo: assinando com Agricultura nos Une, Sumitomo + …" at bounding box center [183, 143] width 291 height 35
drag, startPoint x: 317, startPoint y: 157, endPoint x: 211, endPoint y: 207, distance: 116.8
click at [302, 155] on p "* Expectativa é de ter um vídeo: assinando com Agricultura nos Une, Sumitomo + …" at bounding box center [183, 143] width 291 height 35
click at [92, 260] on icon "dialog" at bounding box center [89, 260] width 7 height 7
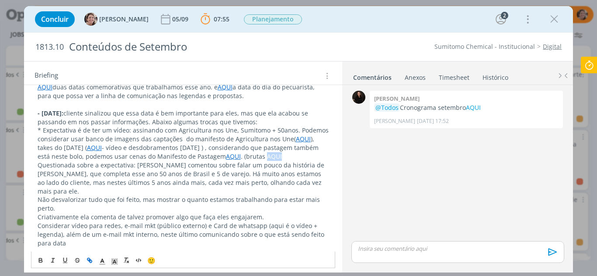
type input "AQUI"
paste input "https://sobeae.sharepoint.com/:f:/s/SOBEAE/EmtjS_EdNNRFjvZuI0A1FJ4Bn4u0YmLpXO4T…"
type input "https://sobeae.sharepoint.com/:f:/s/SOBEAE/EmtjS_EdNNRFjvZuI0A1FJ4Bn4u0YmLpXO4T…"
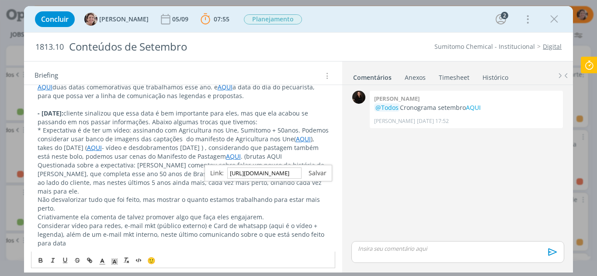
click at [312, 171] on link "dialog" at bounding box center [313, 173] width 25 height 8
click at [322, 159] on p "* Expectativa é de ter um vídeo: assinando com Agricultura nos Une, Sumitomo + …" at bounding box center [183, 143] width 291 height 35
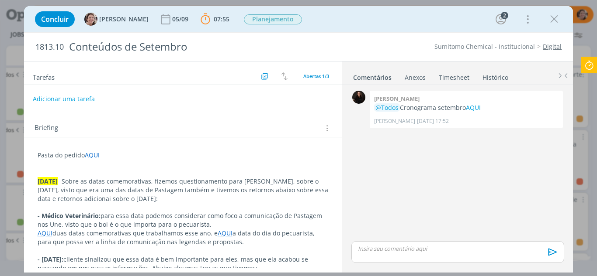
scroll to position [0, 0]
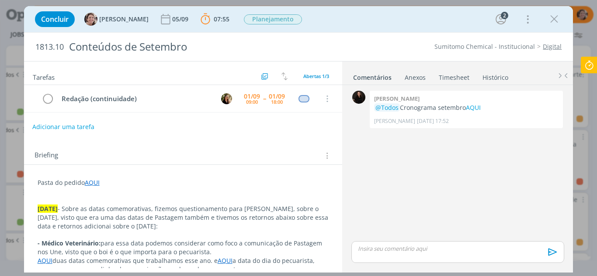
click at [66, 122] on button "Adicionar uma tarefa" at bounding box center [63, 127] width 62 height 15
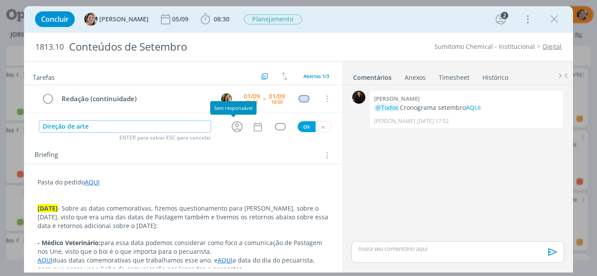
click at [231, 128] on icon "dialog" at bounding box center [237, 127] width 14 height 14
type input "Direção de arte"
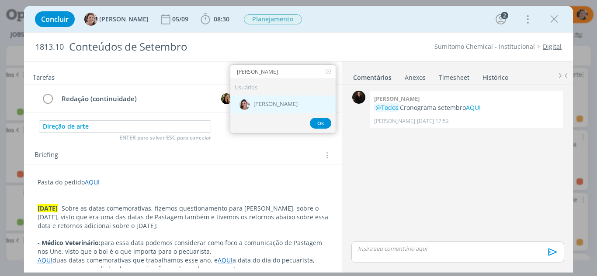
type input "nicole"
drag, startPoint x: 283, startPoint y: 107, endPoint x: 305, endPoint y: 128, distance: 30.6
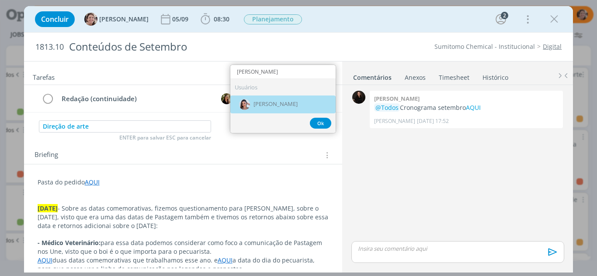
click at [283, 107] on div "[PERSON_NAME]" at bounding box center [282, 105] width 105 height 18
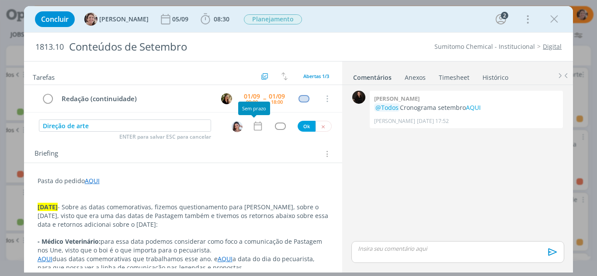
click at [254, 128] on icon "dialog" at bounding box center [257, 126] width 11 height 11
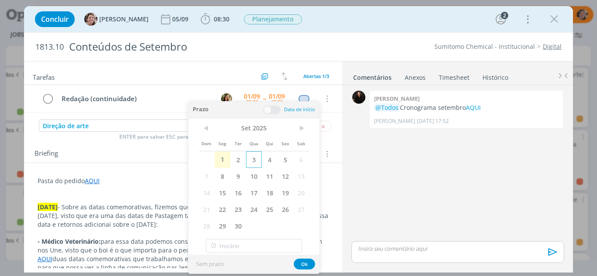
click at [254, 161] on span "3" at bounding box center [254, 160] width 16 height 17
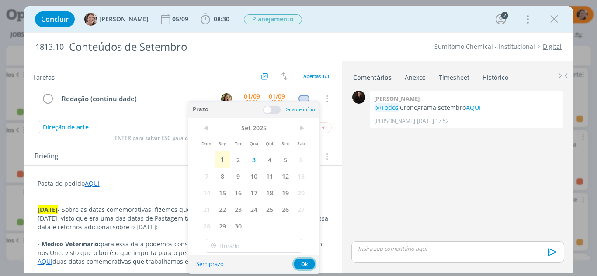
click at [306, 260] on button "Ok" at bounding box center [303, 264] width 21 height 11
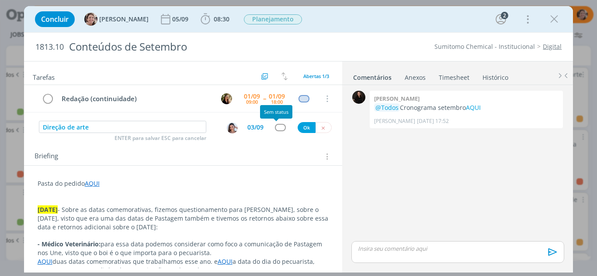
click at [275, 129] on div "dialog" at bounding box center [280, 127] width 11 height 7
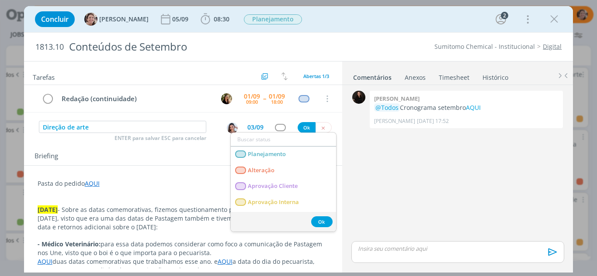
click at [228, 125] on img "dialog" at bounding box center [232, 128] width 11 height 11
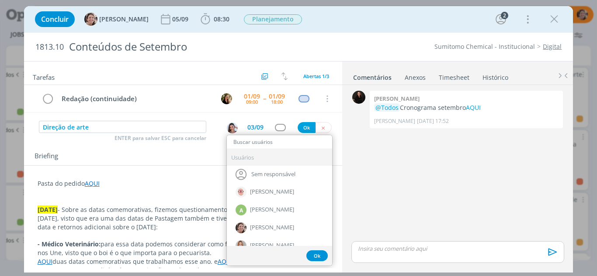
click at [275, 128] on div "dialog" at bounding box center [280, 127] width 11 height 7
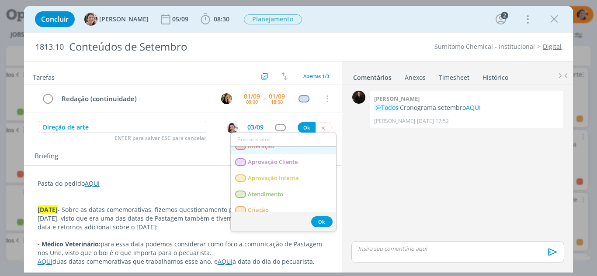
scroll to position [44, 0]
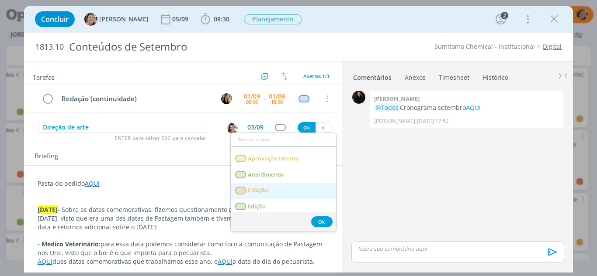
click at [254, 191] on span "Criação" at bounding box center [258, 190] width 21 height 7
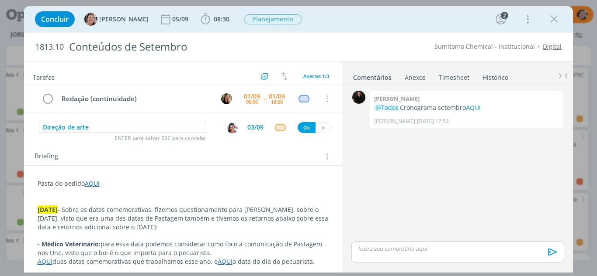
click at [247, 124] on div "03/09" at bounding box center [255, 127] width 16 height 6
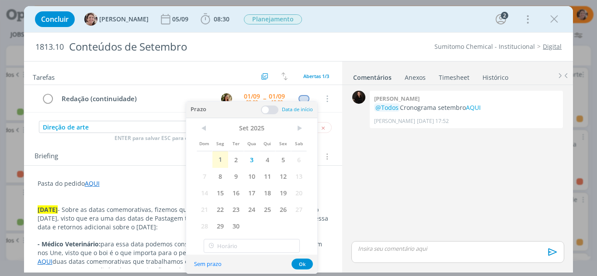
click at [266, 110] on span at bounding box center [269, 110] width 17 height 9
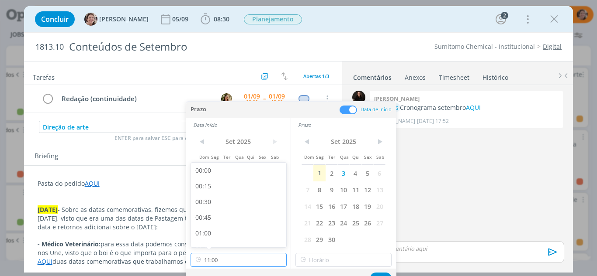
click at [234, 256] on input "11:00" at bounding box center [238, 260] width 96 height 14
click at [212, 198] on div "09:00" at bounding box center [240, 199] width 98 height 16
type input "09:00"
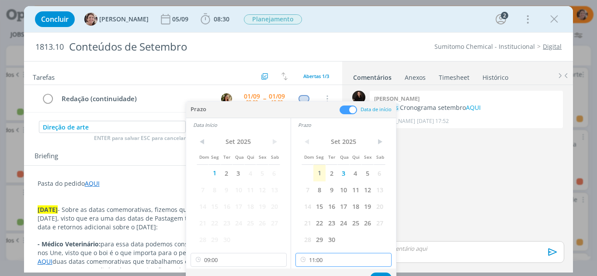
click at [321, 260] on input "11:00" at bounding box center [343, 260] width 96 height 14
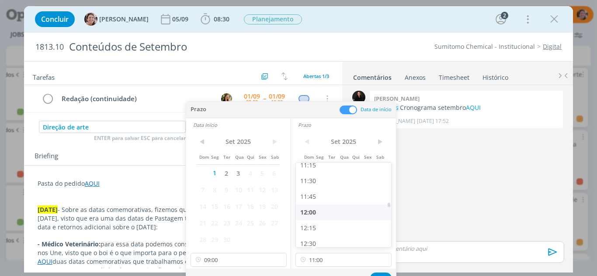
click at [307, 213] on div "12:00" at bounding box center [345, 213] width 98 height 16
type input "12:00"
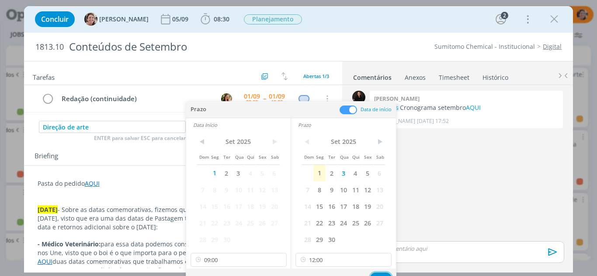
click at [375, 273] on button "Ok" at bounding box center [380, 278] width 21 height 11
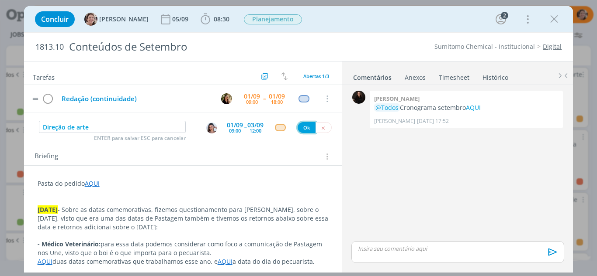
drag, startPoint x: 298, startPoint y: 127, endPoint x: 201, endPoint y: 103, distance: 100.3
click at [299, 127] on button "Ok" at bounding box center [306, 127] width 18 height 11
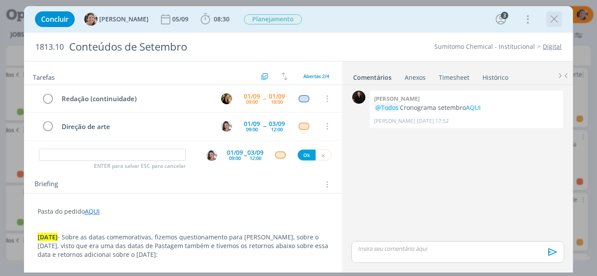
click at [557, 17] on icon "dialog" at bounding box center [553, 19] width 13 height 13
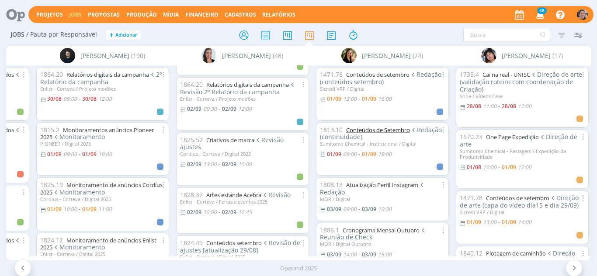
click at [395, 130] on link "Conteúdos de Setembro" at bounding box center [378, 130] width 64 height 8
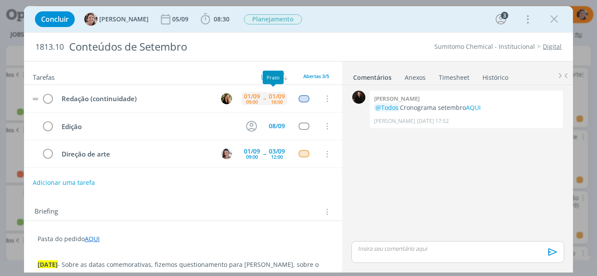
click at [276, 102] on div "18:00" at bounding box center [277, 102] width 12 height 5
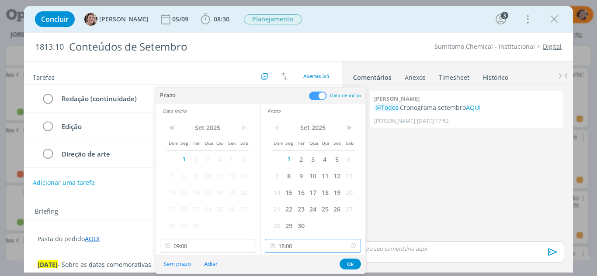
click at [305, 244] on input "18:00" at bounding box center [313, 246] width 96 height 14
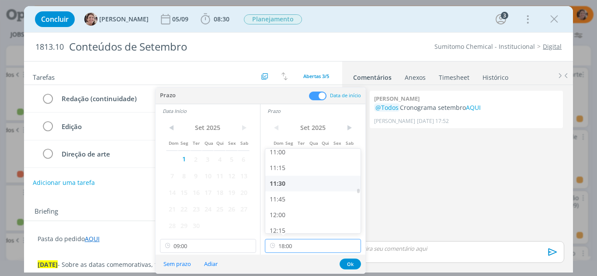
scroll to position [716, 0]
click at [286, 197] on div "12:00" at bounding box center [314, 195] width 98 height 16
type input "12:00"
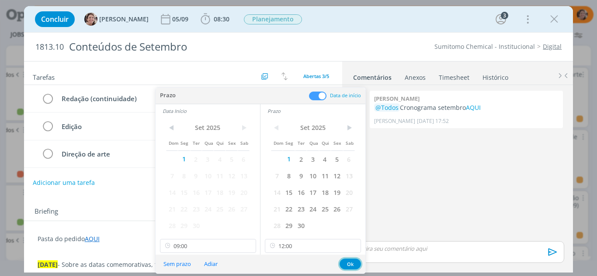
click at [349, 265] on button "Ok" at bounding box center [349, 264] width 21 height 11
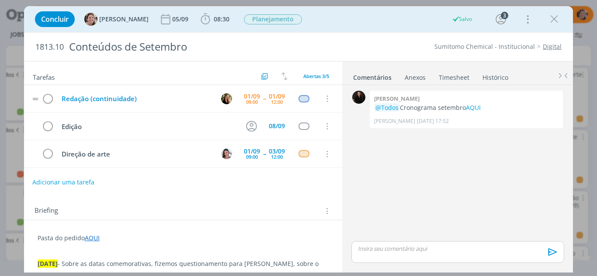
drag, startPoint x: 87, startPoint y: 182, endPoint x: 71, endPoint y: 99, distance: 84.5
click at [87, 182] on button "Adicionar uma tarefa" at bounding box center [63, 182] width 62 height 15
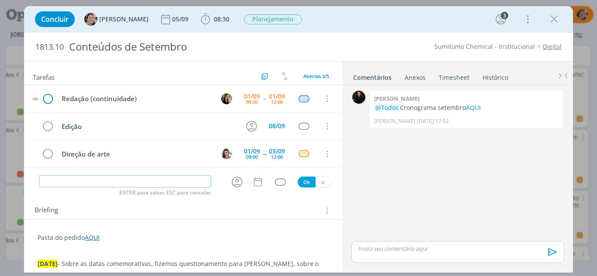
drag, startPoint x: 71, startPoint y: 99, endPoint x: 53, endPoint y: 94, distance: 18.5
click at [53, 94] on tr "Redação (continuidade) 01/09 09:00 -- 01/09 12:00 Cancelar" at bounding box center [183, 99] width 318 height 28
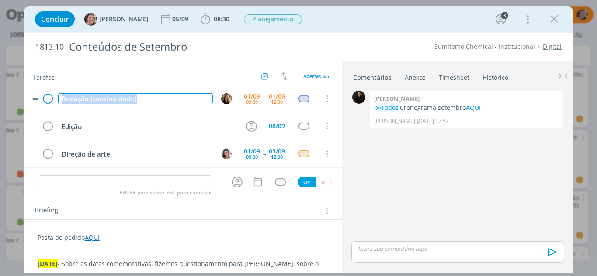
drag, startPoint x: 146, startPoint y: 99, endPoint x: 52, endPoint y: 95, distance: 94.4
click at [52, 95] on tr "Redação (continuidade) 01/09 09:00 -- 01/09 12:00 Cancelar" at bounding box center [183, 99] width 318 height 28
copy div "Redação (continuidade)"
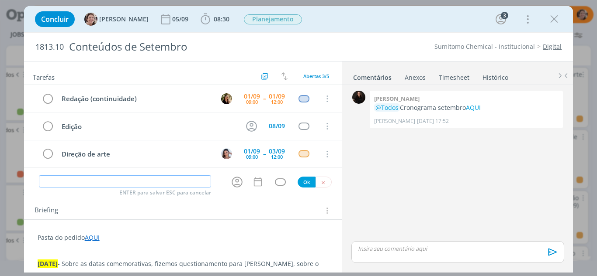
click at [69, 184] on input "dialog" at bounding box center [125, 182] width 172 height 12
paste input "Redação (continuidade)"
click at [232, 186] on icon "dialog" at bounding box center [237, 183] width 14 height 14
type input "Redação (continuidade)"
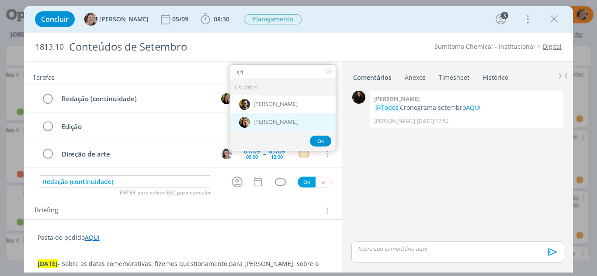
type input "cri"
click at [270, 117] on div "[PERSON_NAME]" at bounding box center [282, 123] width 105 height 18
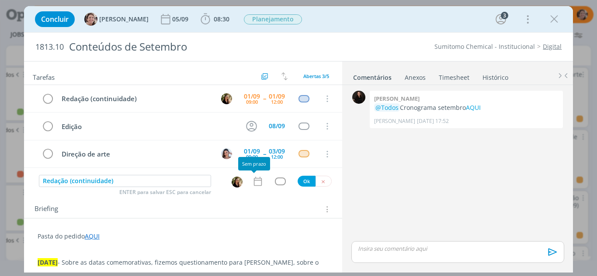
click at [252, 185] on icon "dialog" at bounding box center [257, 181] width 11 height 11
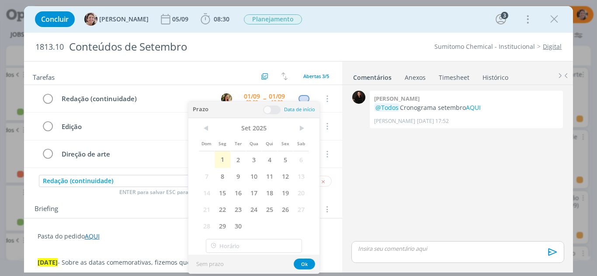
drag, startPoint x: 219, startPoint y: 159, endPoint x: 258, endPoint y: 119, distance: 55.6
click at [221, 157] on span "1" at bounding box center [222, 160] width 16 height 17
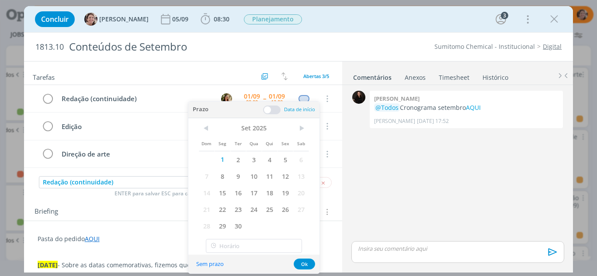
click at [270, 111] on span at bounding box center [271, 110] width 17 height 9
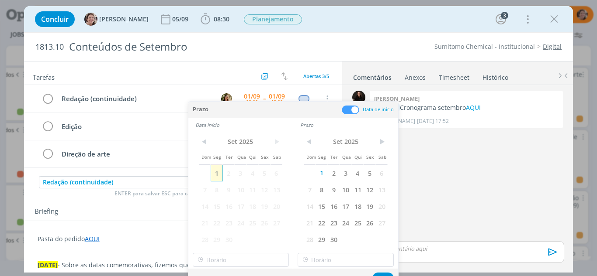
click at [217, 172] on span "1" at bounding box center [216, 173] width 12 height 17
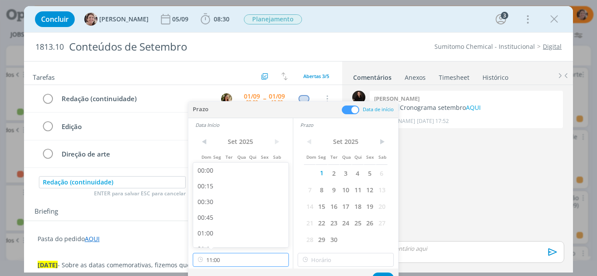
click at [224, 263] on input "11:00" at bounding box center [241, 260] width 96 height 14
click at [221, 202] on div "16:00" at bounding box center [242, 202] width 98 height 16
type input "16:00"
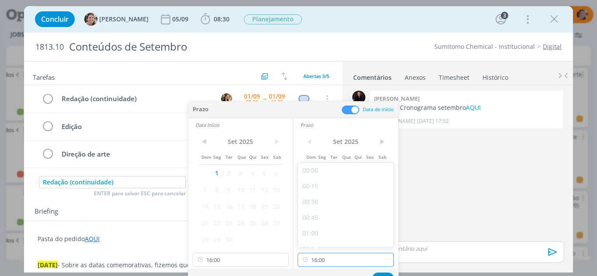
click at [343, 257] on input "16:00" at bounding box center [345, 260] width 96 height 14
click at [320, 230] on div "18:00" at bounding box center [347, 232] width 98 height 16
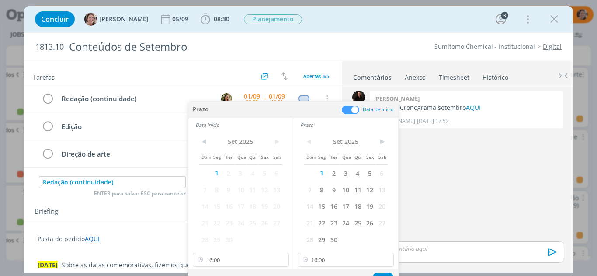
type input "18:00"
click at [383, 272] on div "Sem prazo Ok" at bounding box center [293, 278] width 210 height 19
click at [383, 273] on button "Ok" at bounding box center [382, 278] width 21 height 11
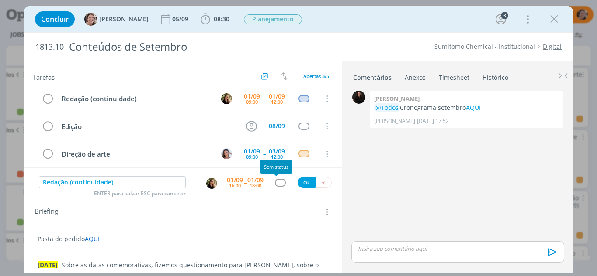
click at [280, 180] on div "dialog" at bounding box center [280, 182] width 11 height 7
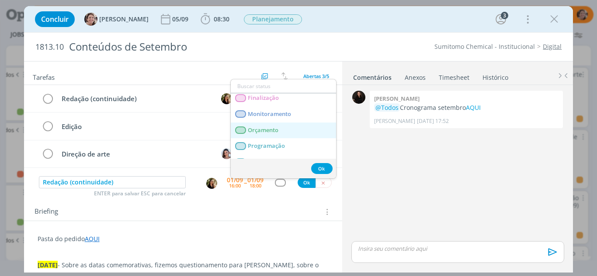
scroll to position [175, 0]
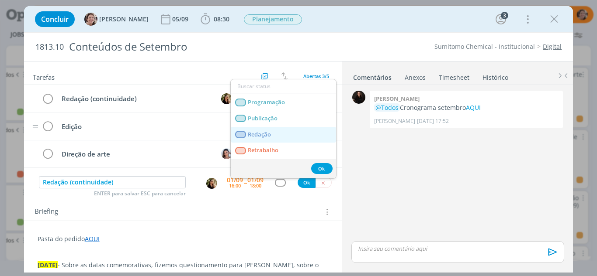
click at [264, 130] on link "Redação" at bounding box center [283, 135] width 105 height 16
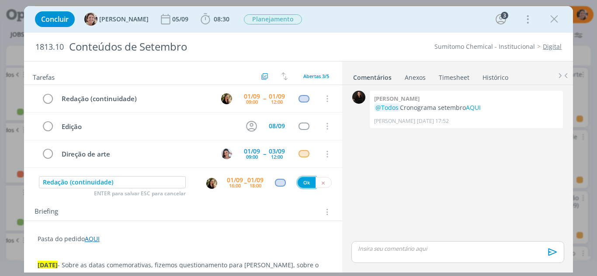
drag, startPoint x: 300, startPoint y: 179, endPoint x: 138, endPoint y: 188, distance: 162.2
click at [298, 179] on button "Ok" at bounding box center [306, 182] width 18 height 11
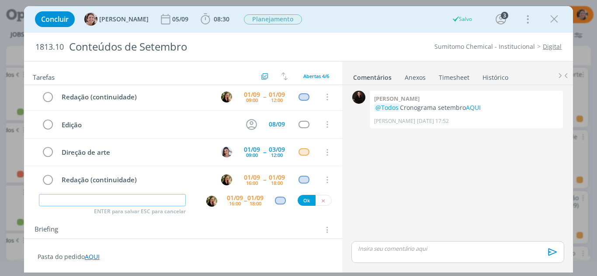
scroll to position [0, 0]
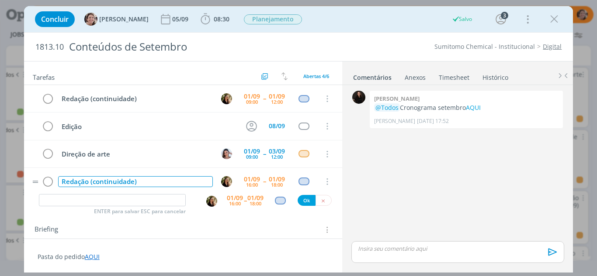
drag, startPoint x: 50, startPoint y: 179, endPoint x: 101, endPoint y: 184, distance: 51.7
click at [51, 179] on tr "Redação (continuidade) 01/09 16:00 -- 01/09 18:00 Cancelar" at bounding box center [183, 182] width 318 height 28
copy div "Redação (continuidade)"
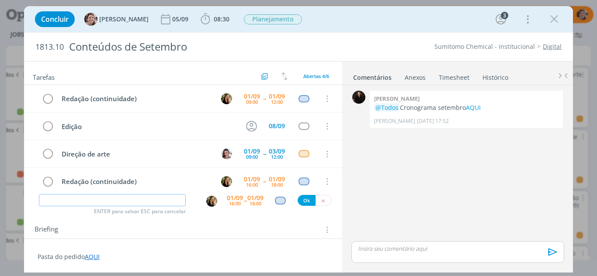
click at [134, 200] on input "dialog" at bounding box center [112, 200] width 147 height 12
paste input "Redação (continuidade)"
type input "Redação (continuidade)"
click at [231, 200] on div "01/09" at bounding box center [235, 198] width 16 height 6
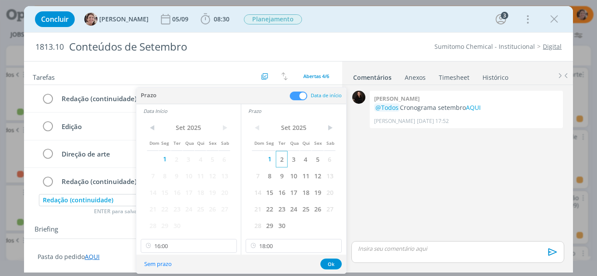
click at [285, 159] on span "2" at bounding box center [282, 159] width 12 height 17
click at [176, 163] on span "2" at bounding box center [177, 159] width 12 height 17
drag, startPoint x: 169, startPoint y: 253, endPoint x: 173, endPoint y: 251, distance: 4.5
click at [172, 252] on div "< Set 2025 > Dom Seg Ter Qua Qui Sex Sab 1 2 3 4 5 6 7 8 9 10 11 12 13 14 15 16…" at bounding box center [188, 186] width 104 height 137
click at [178, 245] on input "16:00" at bounding box center [189, 246] width 96 height 14
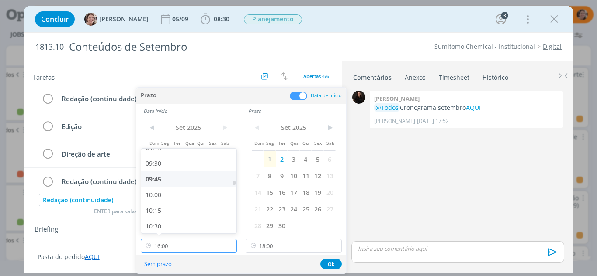
scroll to position [547, 0]
drag, startPoint x: 167, startPoint y: 177, endPoint x: 235, endPoint y: 200, distance: 71.4
click at [167, 177] on div "09:00" at bounding box center [190, 176] width 98 height 16
type input "09:00"
click at [280, 246] on input "18:00" at bounding box center [293, 246] width 96 height 14
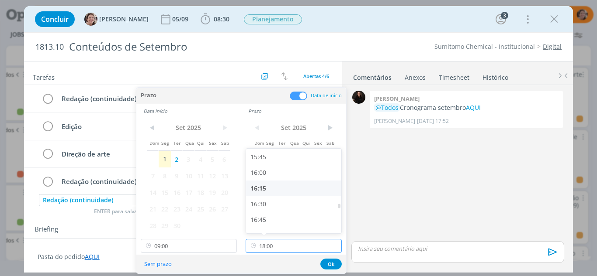
scroll to position [947, 0]
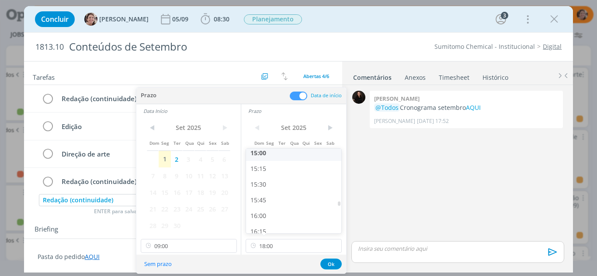
click at [264, 153] on div "15:00" at bounding box center [295, 153] width 98 height 16
type input "15:00"
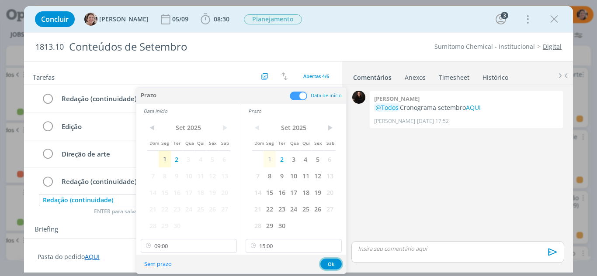
click at [322, 264] on button "Ok" at bounding box center [330, 264] width 21 height 11
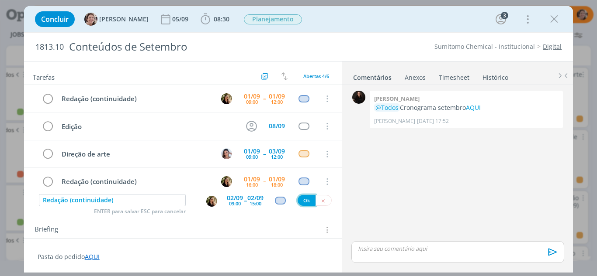
click at [301, 205] on button "Ok" at bounding box center [306, 200] width 18 height 11
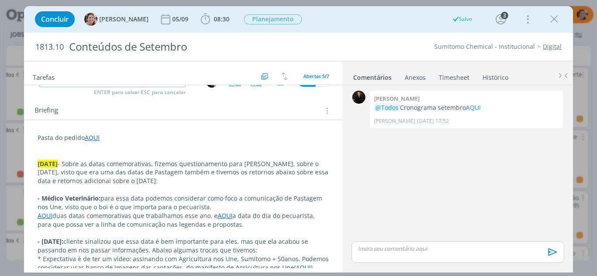
scroll to position [262, 0]
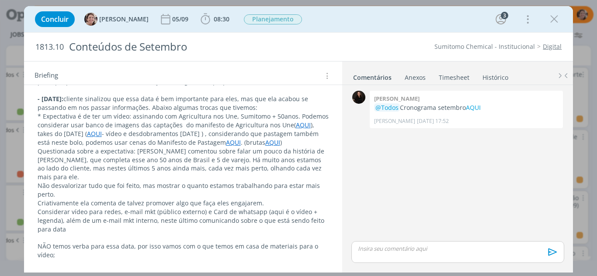
click at [63, 100] on strong "- Dia do cliente:" at bounding box center [51, 99] width 26 height 8
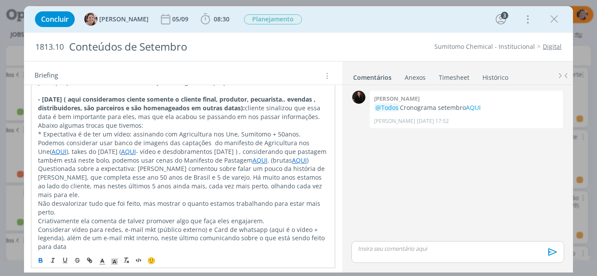
click at [38, 108] on strong "- Dia do cliente ( aqui consideramos ciente somente o cliente final, produtor, …" at bounding box center [177, 103] width 279 height 17
drag, startPoint x: 272, startPoint y: 108, endPoint x: 95, endPoint y: 105, distance: 177.8
click at [91, 100] on strong "- Dia do cliente ( aqui consideramos ciente somente o cliente final, produtor, …" at bounding box center [179, 103] width 282 height 17
click at [42, 262] on icon "dialog" at bounding box center [40, 260] width 7 height 7
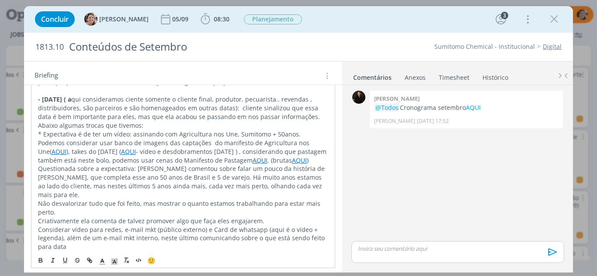
click at [301, 151] on p "* Expectativa é de ter um vídeo: assinando com Agricultura nos Une, Sumitomo + …" at bounding box center [183, 147] width 290 height 35
click at [147, 100] on p "- Dia do cliente ( a qui consideramos ciente somente o cliente final, produtor,…" at bounding box center [183, 112] width 290 height 35
click at [40, 110] on p "- Dia do cliente ( a qui consideramos cliente somente o cliente final, produtor…" at bounding box center [183, 112] width 290 height 35
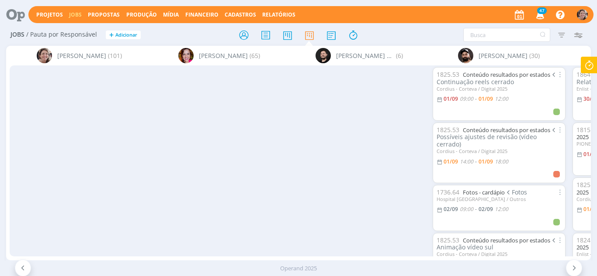
scroll to position [131, 0]
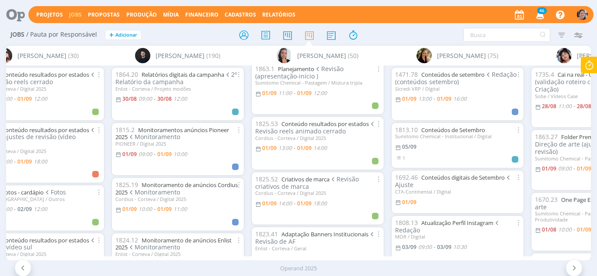
click at [569, 272] on div at bounding box center [574, 268] width 17 height 17
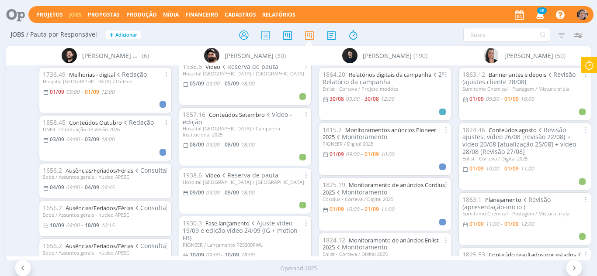
scroll to position [0, 398]
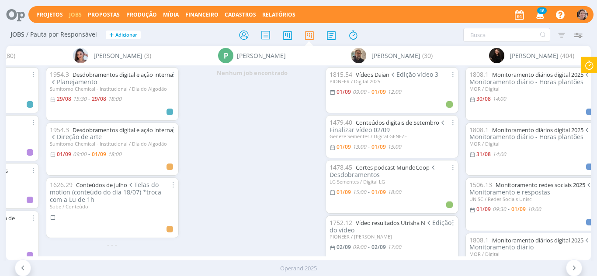
scroll to position [655, 0]
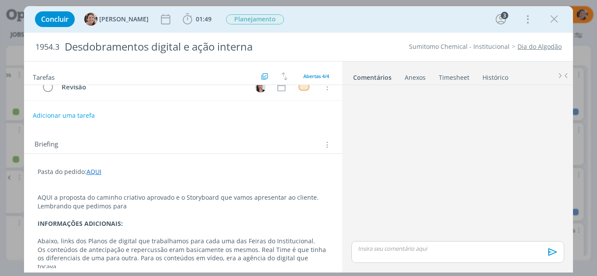
scroll to position [87, 0]
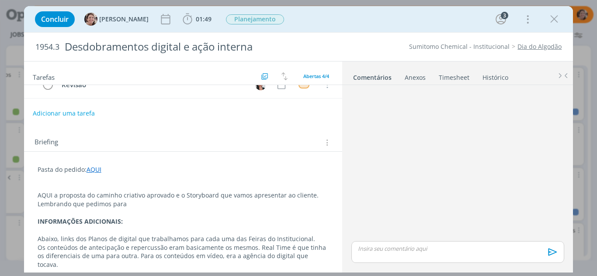
click at [114, 179] on p "dialog" at bounding box center [183, 178] width 291 height 9
click at [183, 18] on icon "dialog" at bounding box center [187, 19] width 9 height 11
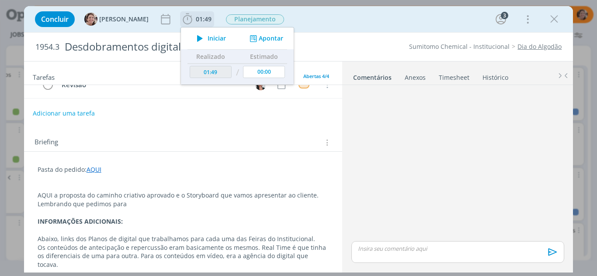
click at [197, 37] on icon "dialog" at bounding box center [199, 38] width 15 height 11
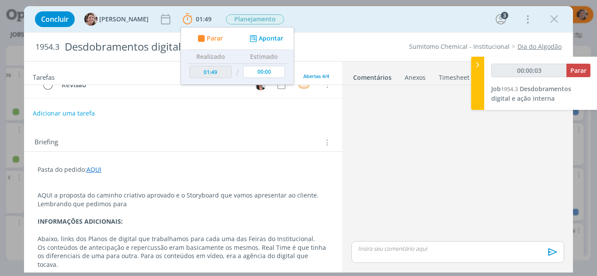
click at [47, 190] on p "dialog" at bounding box center [183, 187] width 291 height 9
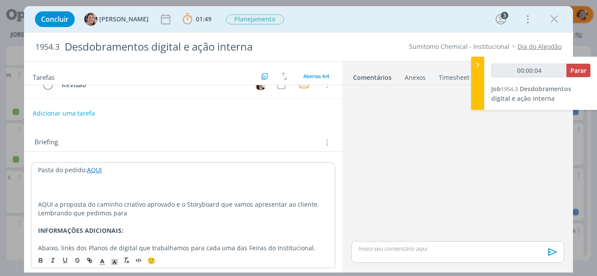
type input "00:00:05"
click at [122, 194] on p "Apresentamos aoc leinte" at bounding box center [183, 195] width 291 height 9
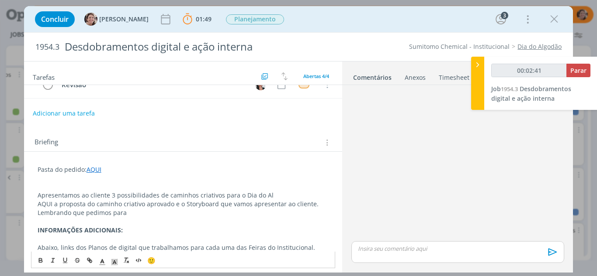
click at [119, 182] on p "dialog" at bounding box center [183, 178] width 291 height 9
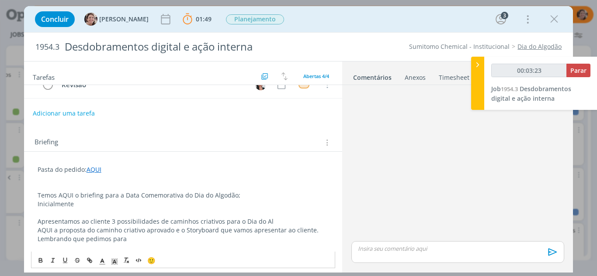
click at [41, 220] on p "Apresentamos ao cliente 3 possibilidades de caminhos criativos para o Dia do Al" at bounding box center [183, 221] width 291 height 9
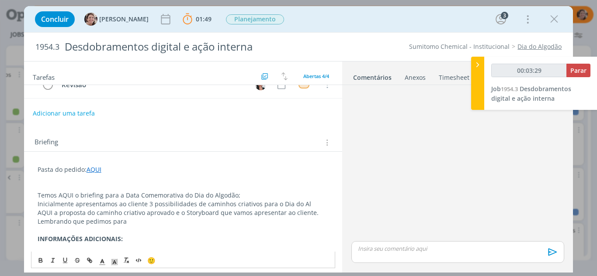
click at [307, 203] on p "Inicialmente apresentamos ao cliente 3 possibilidades de caminhos criativos par…" at bounding box center [183, 204] width 291 height 9
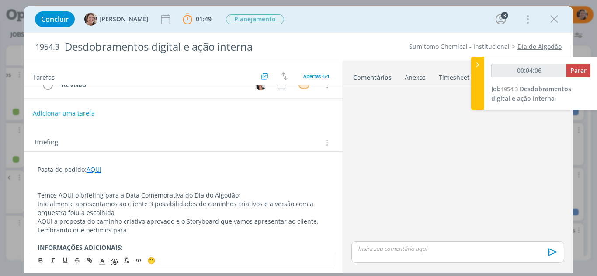
click at [72, 215] on p "Inicialmente apresentamos ao cliente 3 possibilidades de caminhos criativos e a…" at bounding box center [183, 208] width 291 height 17
click at [112, 210] on p "Inicialmente apresentamos ao cliente 3 possibilidades de caminhos criativos e a…" at bounding box center [183, 208] width 291 height 17
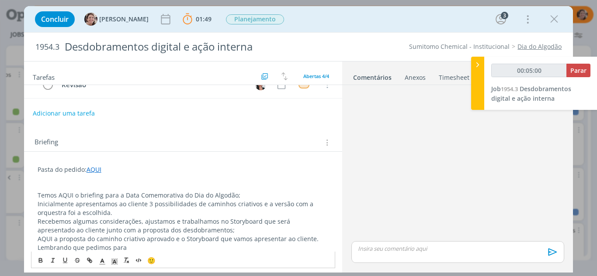
scroll to position [131, 0]
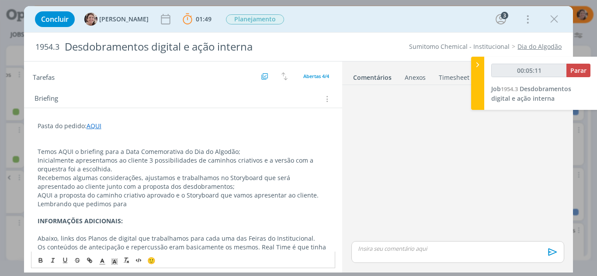
click at [93, 195] on p "AQUI a proposta do caminho criativo aprovado e o Storyboard que vamos apresenta…" at bounding box center [183, 195] width 291 height 9
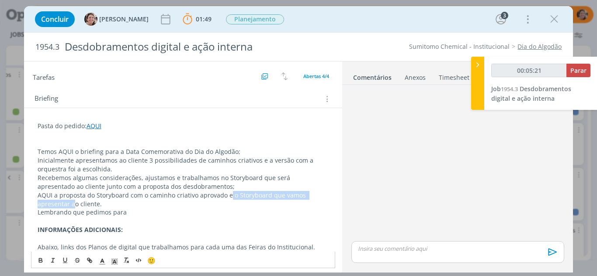
drag, startPoint x: 227, startPoint y: 195, endPoint x: 76, endPoint y: 212, distance: 151.6
click at [65, 213] on div "Pasta do pedido: AQUI Temos AQUI o briefing para a Data Comemorativa do Dia do …" at bounding box center [183, 222] width 304 height 206
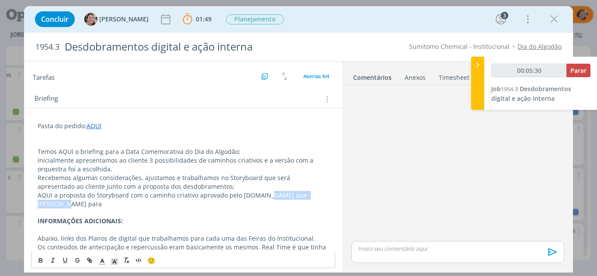
drag, startPoint x: 260, startPoint y: 196, endPoint x: 324, endPoint y: 196, distance: 63.8
click at [324, 196] on p "AQUI a proposta do Storyboard com o caminho criativo aprovado pelo [DOMAIN_NAME…" at bounding box center [183, 199] width 291 height 17
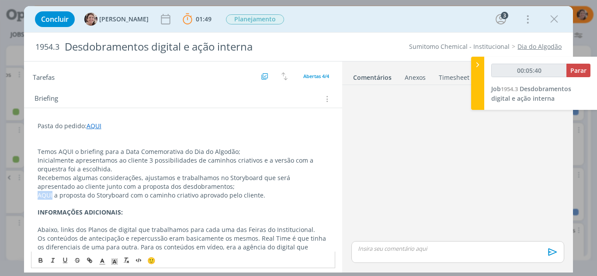
drag, startPoint x: 53, startPoint y: 195, endPoint x: 35, endPoint y: 192, distance: 17.7
click at [35, 191] on div "Pasta do pedido: AQUI Temos AQUI o briefing para a Data Comemorativa do Dia do …" at bounding box center [183, 213] width 304 height 188
type input "00:05:41"
click at [92, 259] on icon "dialog" at bounding box center [89, 260] width 7 height 7
type input "AQUI"
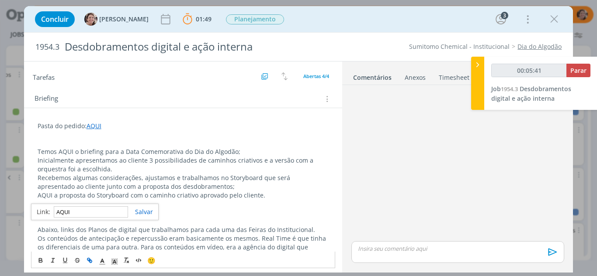
type input "00:05:42"
paste input "https://sobeae.sharepoint.com/:p:/s/SOBEAE/EUaHiVzMaCFOsvmtlhduU8QBk2Y4P6JWquWk…"
type input "https://sobeae.sharepoint.com/:p:/s/SOBEAE/EUaHiVzMaCFOsvmtlhduU8QBk2Y4P6JWquWk…"
type input "00:05:44"
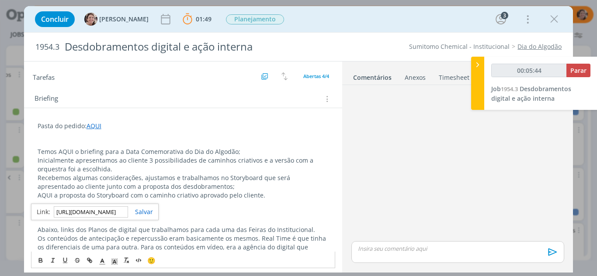
type input "https://sobeae.sharepoint.com/:p:/s/SOBEAE/EUaHiVzMaCFOsvmtlhduU8QBk2Y4P6JWquWk…"
click at [143, 217] on div "https://sobeae.sharepoint.com/:p:/s/SOBEAE/EUaHiVzMaCFOsvmtlhduU8QBk2Y4P6JWquWk…" at bounding box center [95, 212] width 128 height 17
click at [268, 197] on p "AQUI a proposta do Storyboard com o caminho criativo aprovado pelo cliente." at bounding box center [183, 195] width 291 height 9
drag, startPoint x: 54, startPoint y: 196, endPoint x: 94, endPoint y: 241, distance: 60.9
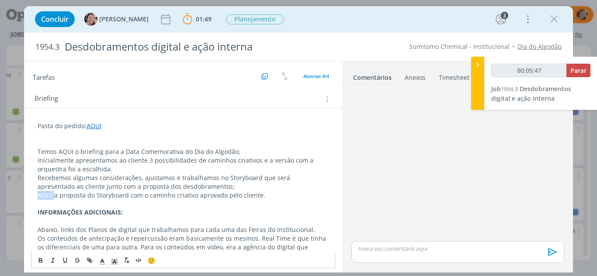
click at [38, 195] on p "AQUI a proposta do Storyboard com o caminho criativo aprovado pelo cliente." at bounding box center [183, 195] width 291 height 9
type input "00:05:48"
click at [89, 259] on icon "dialog" at bounding box center [88, 260] width 3 height 3
type input "AQUI"
type input "00:05:49"
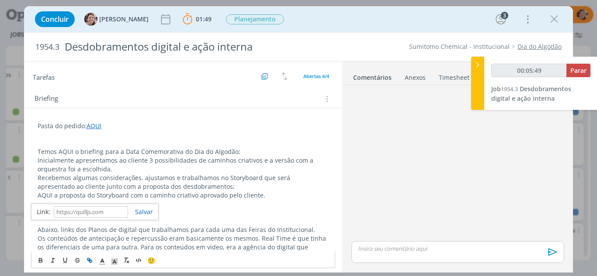
paste input "https://sobeae.sharepoint.com/:p:/s/SOBEAE/EUaHiVzMaCFOsvmtlhduU8QBk2Y4P6JWquWk…"
type input "https://sobeae.sharepoint.com/:p:/s/SOBEAE/EUaHiVzMaCFOsvmtlhduU8QBk2Y4P6JWquWk…"
type input "00:05:51"
type input "https://sobeae.sharepoint.com/:p:/s/SOBEAE/EUaHiVzMaCFOsvmtlhduU8QBk2Y4P6JWquWk…"
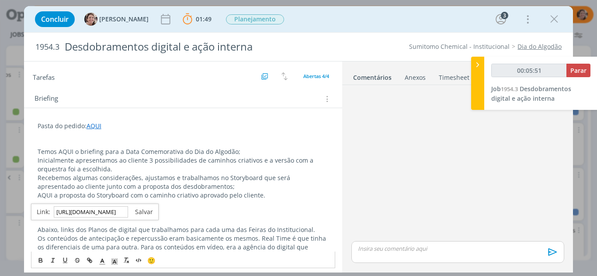
scroll to position [0, 0]
click at [148, 216] on link "dialog" at bounding box center [140, 212] width 25 height 8
click at [264, 197] on p "AQUI a proposta do Storyboard com o caminho criativo aprovado pelo cliente." at bounding box center [183, 195] width 291 height 9
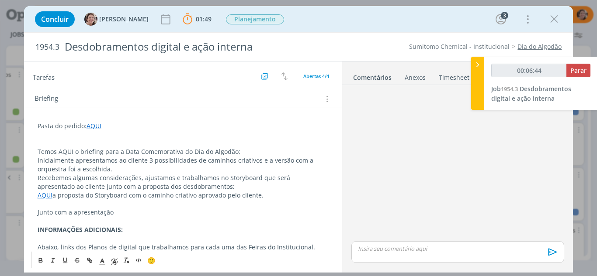
drag, startPoint x: 128, startPoint y: 212, endPoint x: 85, endPoint y: 207, distance: 42.6
click at [85, 207] on div "Pasta do pedido: AQUI Temos AQUI o briefing para a Data Comemorativa do Dia do …" at bounding box center [183, 222] width 304 height 206
click at [146, 196] on p "AQUI a proposta do Storyboard com o caminho criativo aprovado pelo cliente." at bounding box center [183, 195] width 291 height 9
drag, startPoint x: 93, startPoint y: 196, endPoint x: 56, endPoint y: 191, distance: 37.0
click at [56, 191] on p "AQUI a proposta do Storyboard do caminho criativo aprovado pelo cliente." at bounding box center [183, 195] width 291 height 9
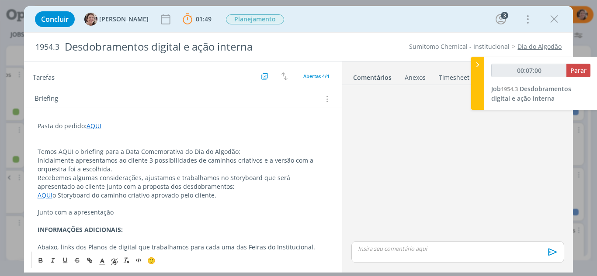
click at [218, 197] on p "AQUI o Storyboard do caminho criativo aprovado pelo cliente." at bounding box center [183, 195] width 291 height 9
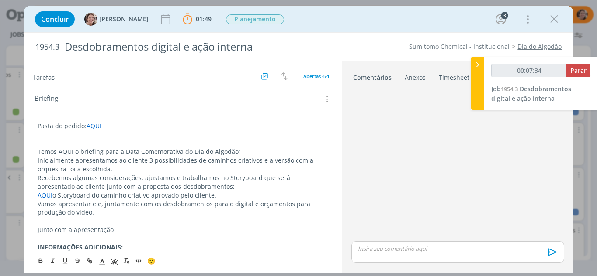
drag, startPoint x: 119, startPoint y: 228, endPoint x: 42, endPoint y: 219, distance: 77.3
click at [30, 228] on div "Pasta do pedido: AQUI Temos AQUI o briefing para a Data Comemorativa do Dia do …" at bounding box center [183, 235] width 318 height 254
drag, startPoint x: 72, startPoint y: 151, endPoint x: 60, endPoint y: 147, distance: 12.8
click at [58, 147] on div "Pasta do pedido: AQUI Temos AQUI o briefing para a Data Comemorativa do Dia do …" at bounding box center [183, 230] width 304 height 223
drag, startPoint x: 114, startPoint y: 215, endPoint x: 188, endPoint y: 259, distance: 86.4
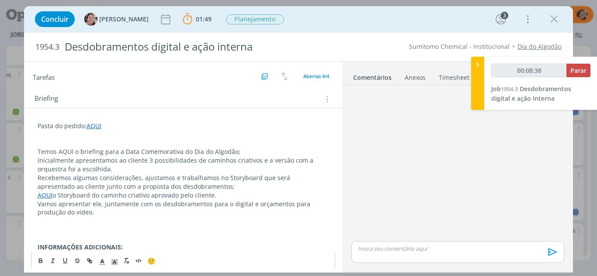
click at [122, 224] on div "Pasta do pedido: AQUI Temos AQUI o briefing para a Data Comemorativa do Dia do …" at bounding box center [183, 230] width 304 height 223
drag, startPoint x: 73, startPoint y: 150, endPoint x: 59, endPoint y: 150, distance: 14.4
click at [58, 151] on p "Temos AQUI o briefing para a Data Comemorativa do Dia do Algodão;" at bounding box center [183, 152] width 291 height 9
type input "00:08:42"
click at [90, 260] on icon "dialog" at bounding box center [89, 260] width 7 height 7
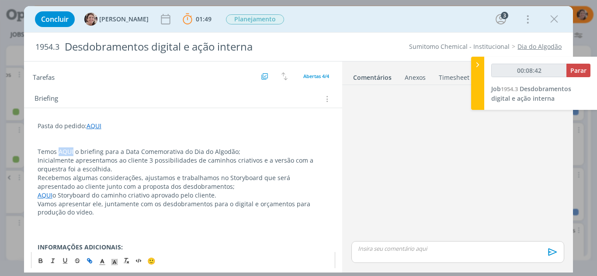
type input "AQUI"
type input "00:08:43"
type input "00:08:44"
paste input "https://app4.operand.com.br/jobs/14578"
type input "https://app4.operand.com.br/jobs/14578"
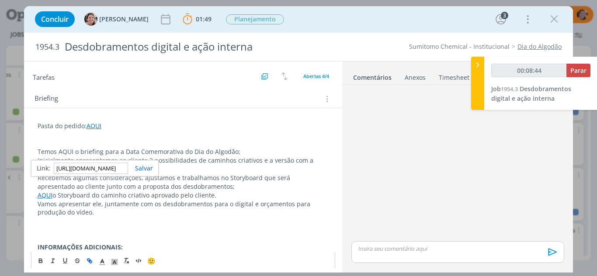
scroll to position [0, 39]
type input "00:08:45"
type input "https://app4.operand.com.br/jobs/14578"
click at [138, 167] on link "dialog" at bounding box center [140, 168] width 25 height 8
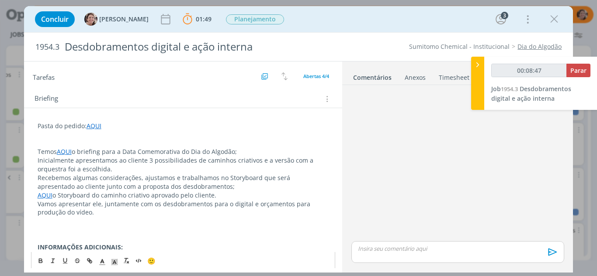
click at [78, 152] on p "Temos AQUI o briefing para a Data Comemorativa do Dia do Algodão;" at bounding box center [183, 152] width 291 height 9
click at [90, 210] on p "Vamos apresentar ele, juntamente com os desdobramentos para o digital e orçamen…" at bounding box center [183, 208] width 291 height 17
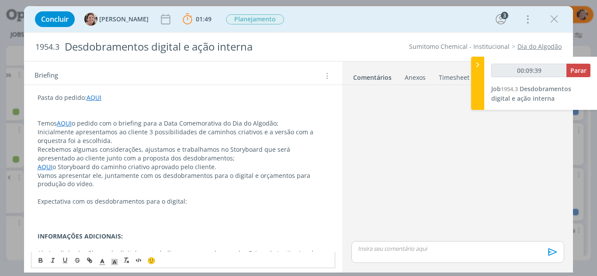
scroll to position [175, 0]
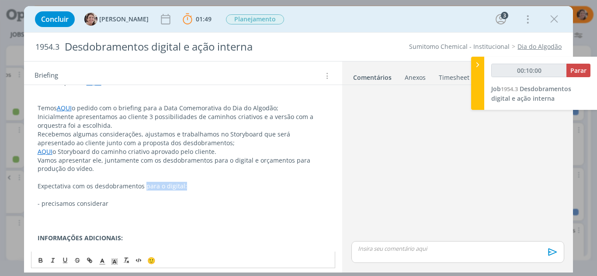
drag, startPoint x: 189, startPoint y: 186, endPoint x: 145, endPoint y: 188, distance: 43.7
click at [144, 187] on p "Expectativa com os desdobramentos para o digital:" at bounding box center [183, 186] width 291 height 9
click at [121, 200] on p "- precisamos considerar" at bounding box center [183, 204] width 291 height 9
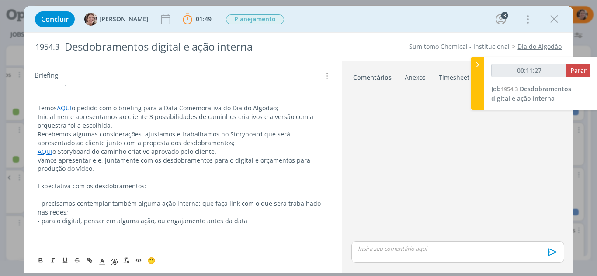
click at [262, 221] on p "- para o digital, pensar em alguma ação, ou engajamento antes da data" at bounding box center [183, 221] width 291 height 9
click at [158, 182] on p "Expectativa com os desdobramentos:" at bounding box center [183, 186] width 291 height 9
click at [252, 222] on p "- para o digital, pensar em alguma ação, ou engajamento antes da data;" at bounding box center [183, 221] width 291 height 9
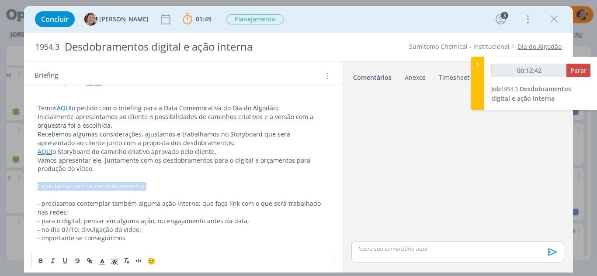
drag, startPoint x: 154, startPoint y: 185, endPoint x: 35, endPoint y: 188, distance: 119.2
click at [35, 188] on div "Pasta do pedido: AQUI Temos AQUI o pedido com o briefing para a Data Comemorati…" at bounding box center [183, 221] width 304 height 293
click at [41, 259] on icon "dialog" at bounding box center [40, 260] width 3 height 2
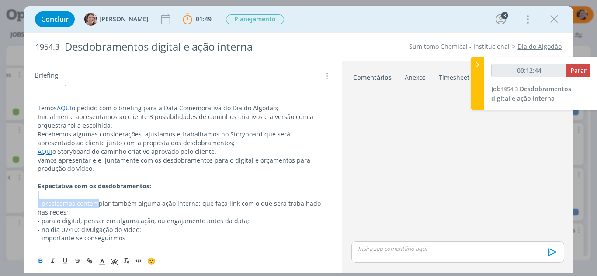
click at [99, 197] on div "Pasta do pedido: AQUI Temos AQUI o pedido com o briefing para a Data Comemorati…" at bounding box center [183, 221] width 304 height 293
click at [157, 195] on p "dialog" at bounding box center [183, 195] width 291 height 9
click at [170, 226] on p "- no dia 07/10: divulgação do vídeo;" at bounding box center [183, 230] width 291 height 9
drag, startPoint x: 126, startPoint y: 239, endPoint x: 79, endPoint y: 238, distance: 46.3
click at [79, 238] on p "- importante se conseguirmos" at bounding box center [183, 238] width 291 height 9
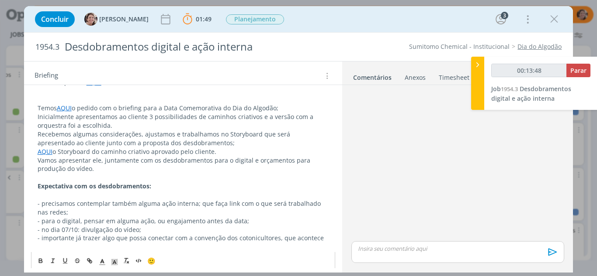
click at [317, 235] on p "- importante já trazer algo que possa conectar com a convenção dos cotonicultor…" at bounding box center [183, 238] width 291 height 9
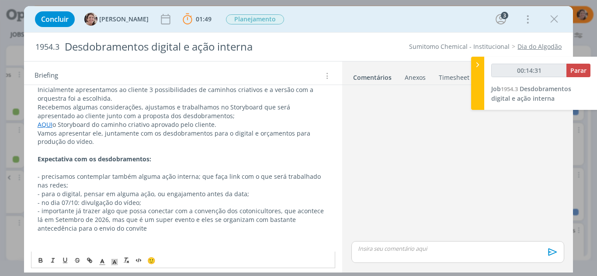
scroll to position [262, 0]
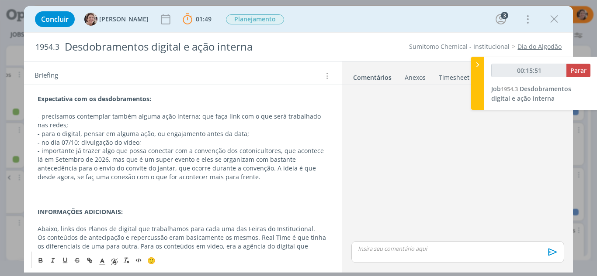
click at [326, 169] on div "Pasta do pedido: AQUI Temos AQUI o pedido com o briefing para a Data Comemorati…" at bounding box center [183, 147] width 304 height 319
click at [216, 180] on p "- importante já trazer algo que possa conectar com a convenção dos cotonicultor…" at bounding box center [183, 164] width 291 height 35
click at [55, 180] on p "- importante já trazer algo que possa conectar com a convenção dos cotonicultor…" at bounding box center [183, 164] width 291 height 35
click at [210, 179] on p "- importante já trazer algo que possa conectar com a convenção dos cotonicultor…" at bounding box center [183, 164] width 291 height 35
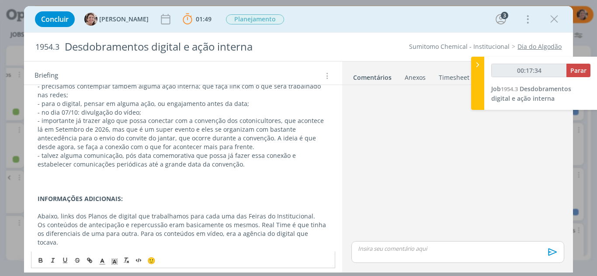
scroll to position [306, 0]
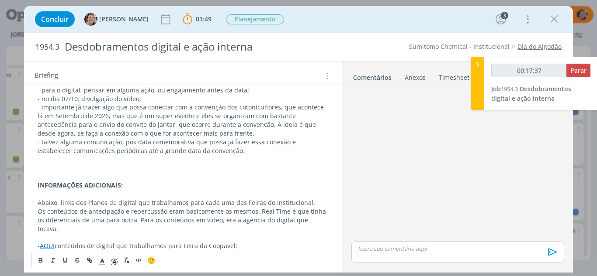
click at [310, 205] on p "Abaixo, links dos Planos de digital que trabalhamos para cada uma das Feiras do…" at bounding box center [183, 203] width 291 height 9
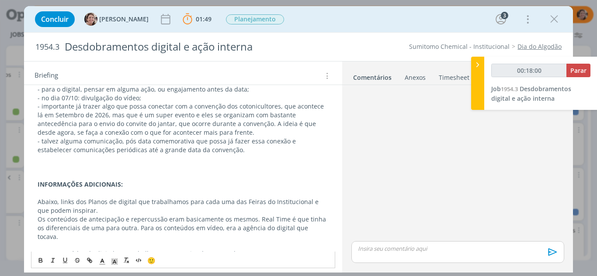
scroll to position [250, 0]
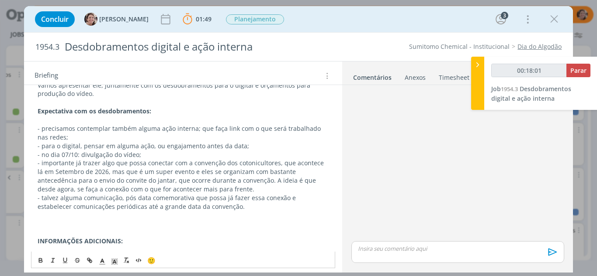
click at [215, 209] on p "- talvez alguma comunicação, pós data comemorativa que possa já fazer essa cone…" at bounding box center [183, 202] width 291 height 17
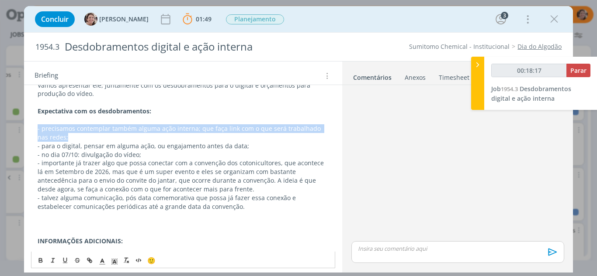
drag, startPoint x: 60, startPoint y: 135, endPoint x: 32, endPoint y: 129, distance: 29.0
click at [30, 127] on div "Pasta do pedido: AQUI Temos AQUI o pedido com o briefing para a Data Comemorati…" at bounding box center [183, 177] width 318 height 375
copy p "- precisamos contemplar também alguma ação interna; que faça link com o que ser…"
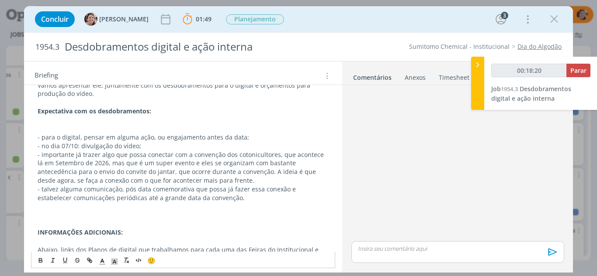
click at [214, 201] on p "- talvez alguma comunicação, pós data comemorativa que possa já fazer essa cone…" at bounding box center [183, 193] width 291 height 17
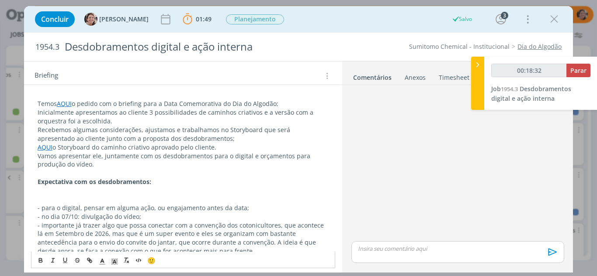
scroll to position [128, 0]
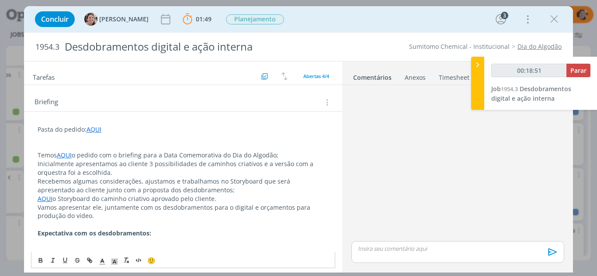
click at [246, 208] on p "Vamos apresentar ele, juntamente com os desdobramentos para o digital e orçamen…" at bounding box center [183, 211] width 291 height 17
click at [247, 208] on p "Vamos apresentar ele, juntamente com os desdobramentos para o digital e orçamen…" at bounding box center [183, 211] width 291 height 17
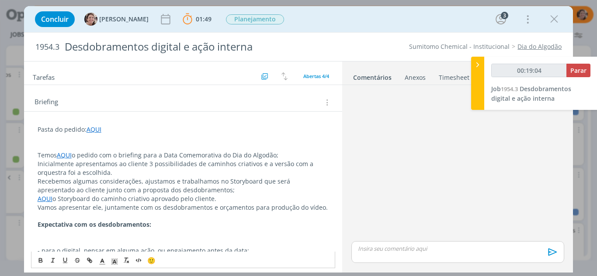
scroll to position [171, 0]
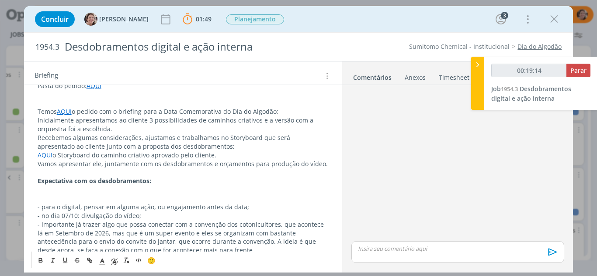
click at [201, 207] on p "- para o digital, pensar em alguma ação, ou engajamento antes da data;" at bounding box center [183, 207] width 291 height 9
click at [266, 211] on p "- para o digital, pensar em alguma ação, ou engajamento ainda antes da data;" at bounding box center [183, 207] width 291 height 9
click at [228, 242] on p "- importante já trazer algo que possa conectar com a convenção dos cotonicultor…" at bounding box center [183, 238] width 291 height 35
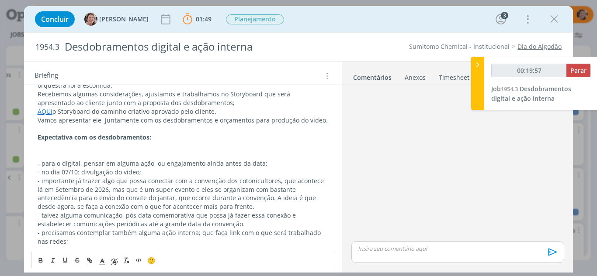
click at [208, 206] on p "- importante já trazer algo que possa conectar com a convenção dos cotonicultor…" at bounding box center [183, 194] width 291 height 35
drag, startPoint x: 282, startPoint y: 215, endPoint x: 263, endPoint y: 213, distance: 19.3
click at [262, 213] on p "- talvez alguma comunicação, pós data comemorativa que possa já fazer essa cone…" at bounding box center [183, 219] width 291 height 17
click at [242, 224] on p "- talvez alguma comunicação, pós data comemorativa que possa já fazer essa liga…" at bounding box center [183, 219] width 291 height 17
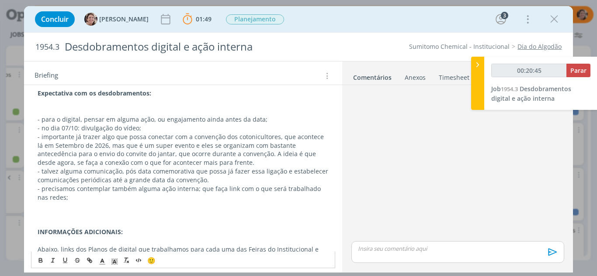
scroll to position [259, 0]
click at [92, 213] on p "dialog" at bounding box center [183, 215] width 291 height 9
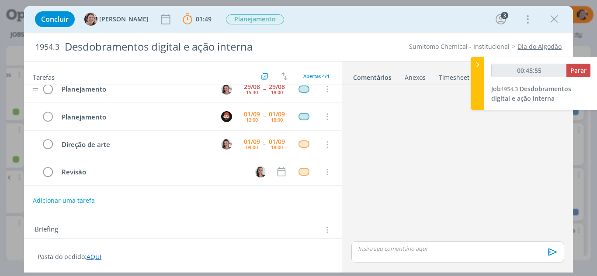
scroll to position [0, 0]
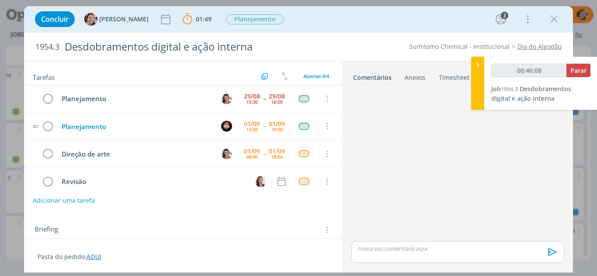
type input "00:46:09"
click at [118, 128] on div "Planejamento" at bounding box center [135, 126] width 155 height 11
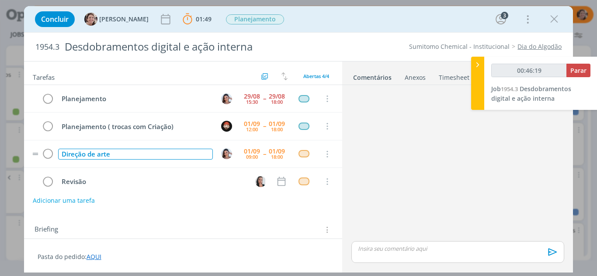
click at [124, 154] on div "Direção de arte" at bounding box center [135, 154] width 155 height 11
type input "00:46:20"
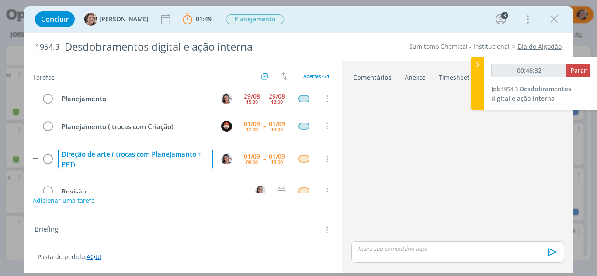
click at [195, 156] on div "Direção de arte ( trocas com Planejamanto + PPT)" at bounding box center [135, 159] width 155 height 21
click at [106, 166] on div "Direção de arte ( trocas com Planejamento + PPT)" at bounding box center [135, 159] width 155 height 21
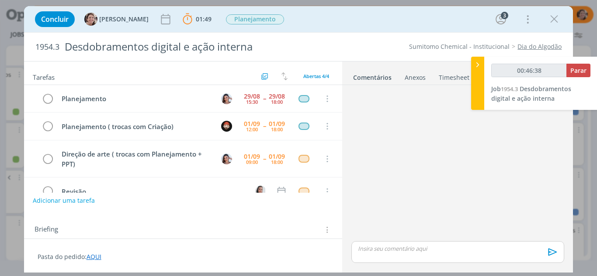
click at [170, 199] on div "Adicionar uma tarefa" at bounding box center [183, 201] width 318 height 16
click at [370, 76] on link "Comentários" at bounding box center [371, 75] width 39 height 13
type input "00:49:16"
click at [478, 62] on icon at bounding box center [477, 64] width 9 height 9
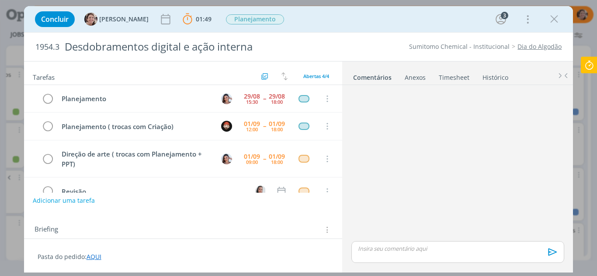
click at [372, 79] on link "Comentários" at bounding box center [371, 75] width 39 height 13
click at [374, 247] on p "dialog" at bounding box center [457, 249] width 198 height 8
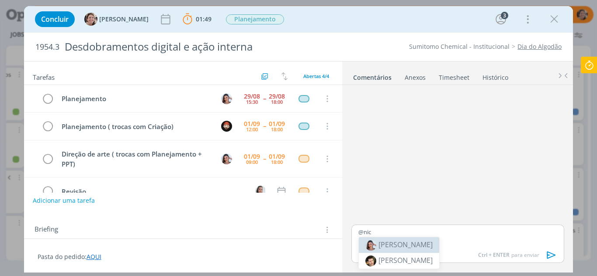
click at [397, 246] on span "[PERSON_NAME]" at bounding box center [405, 245] width 54 height 10
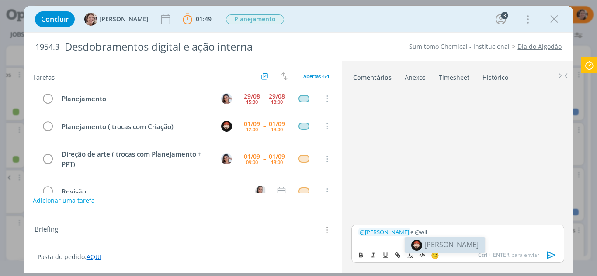
click at [428, 242] on span "[PERSON_NAME]" at bounding box center [451, 245] width 54 height 10
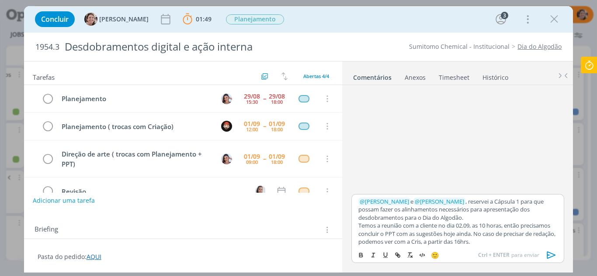
click at [547, 258] on icon "dialog" at bounding box center [551, 255] width 13 height 13
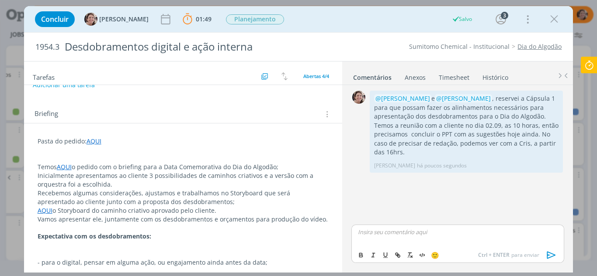
scroll to position [175, 0]
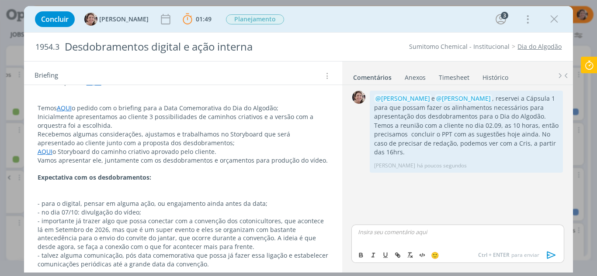
click at [321, 163] on p "Vamos apresentar ele, juntamente com os desdobramentos e orçamentos para produç…" at bounding box center [183, 160] width 291 height 9
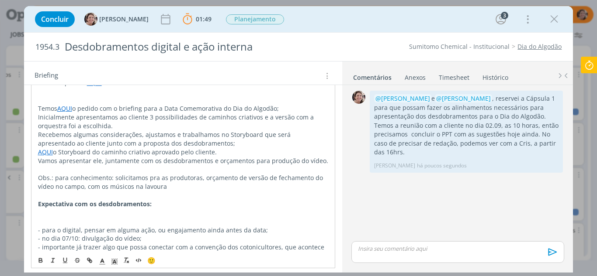
click at [149, 178] on p "Obs.: para conhecimento: solicitamos pra as produtoras, orçamento de versão de …" at bounding box center [183, 182] width 290 height 17
click at [243, 179] on p "Obs.: para conhecimento: solicitamos para as produtoras, orçamento de versão de…" at bounding box center [183, 182] width 290 height 17
click at [166, 187] on p "Obs.: para conhecimento: solicitamos para as produtoras, orçamento da versão de…" at bounding box center [183, 182] width 290 height 17
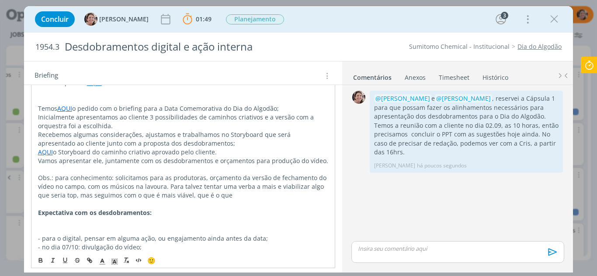
click at [93, 196] on p "Obs.: para conhecimento: solicitamos para as produtoras, orçamento da versão de…" at bounding box center [183, 187] width 290 height 26
click at [231, 194] on p "Obs.: para conhecimento: solicitamos para as produtoras, orçamento da versão de…" at bounding box center [183, 187] width 290 height 26
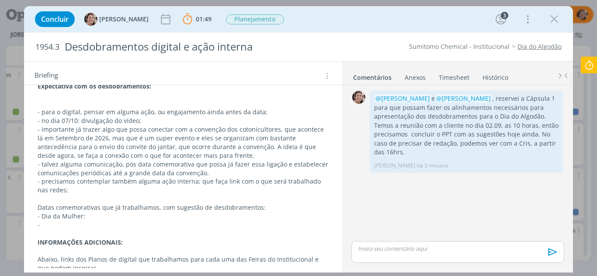
scroll to position [389, 0]
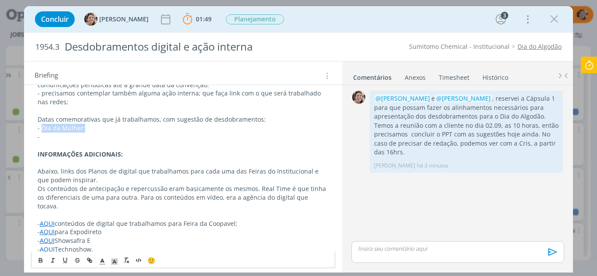
drag, startPoint x: 91, startPoint y: 127, endPoint x: 41, endPoint y: 132, distance: 49.6
click at [41, 132] on p "- Dia da Mulher:" at bounding box center [183, 128] width 291 height 9
click at [90, 258] on icon "dialog" at bounding box center [89, 260] width 7 height 7
type input "Dia da Mulher:"
paste input "https://sobeae.sharepoint.com/:p:/s/SOBEAE/EblKFwkSSHRKvBKzxMKiTqUBcwH9izGB7daO…"
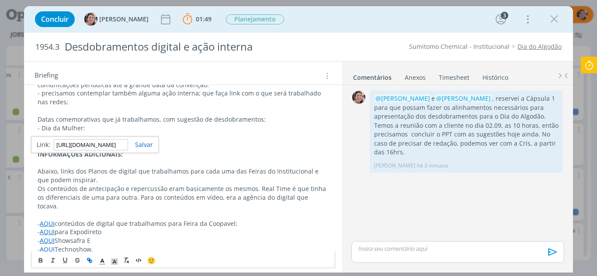
scroll to position [0, 228]
click at [146, 145] on link "dialog" at bounding box center [140, 145] width 25 height 8
click at [56, 136] on p "-" at bounding box center [183, 137] width 291 height 9
drag, startPoint x: 83, startPoint y: 140, endPoint x: 38, endPoint y: 139, distance: 44.1
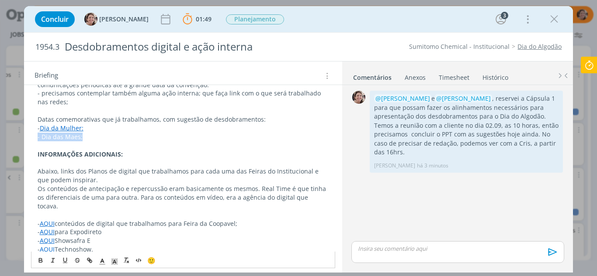
click at [38, 139] on p "- Dia das Maes;" at bounding box center [183, 137] width 291 height 9
click at [80, 147] on p "dialog" at bounding box center [183, 145] width 291 height 9
click at [73, 139] on p "- Dia das Maes;" at bounding box center [183, 137] width 291 height 9
drag, startPoint x: 93, startPoint y: 141, endPoint x: 40, endPoint y: 136, distance: 53.1
click at [40, 136] on div "Pasta do pedido: AQUI Temos AQUI o pedido com o briefing para a Data Comemorati…" at bounding box center [183, 59] width 304 height 397
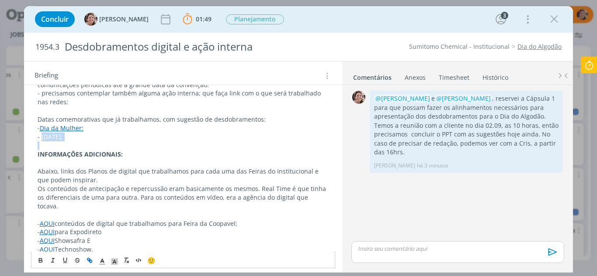
click at [89, 260] on icon "dialog" at bounding box center [90, 261] width 3 height 3
type input "Dia das Mães;"
paste input "https://sobeae.sharepoint.com/:f:/s/SOBEAE/EmJCQpdMXDZDk0bjUrxNa5sBD4T_cYW6wNdV…"
type input "https://sobeae.sharepoint.com/:f:/s/SOBEAE/EmJCQpdMXDZDk0bjUrxNa5sBD4T_cYW6wNdV…"
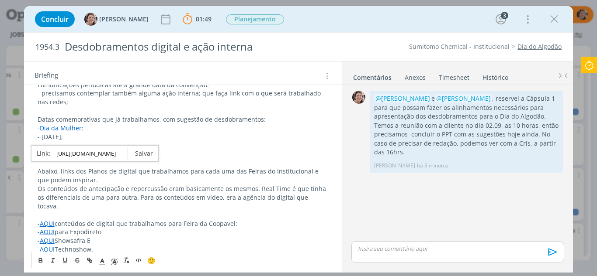
scroll to position [0, 0]
click at [148, 155] on link "dialog" at bounding box center [140, 153] width 25 height 8
click at [151, 149] on p "dialog" at bounding box center [183, 145] width 291 height 9
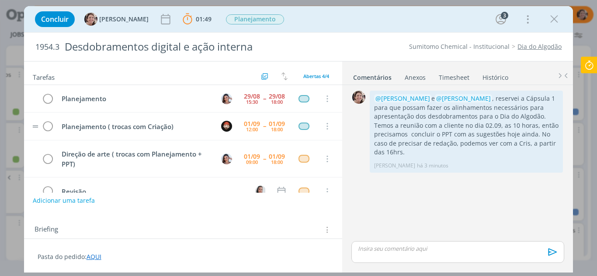
scroll to position [20, 0]
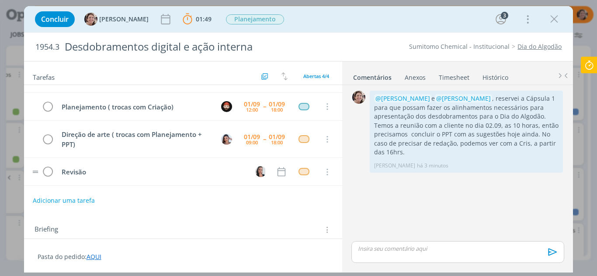
click at [97, 179] on td "Revisão" at bounding box center [150, 171] width 189 height 15
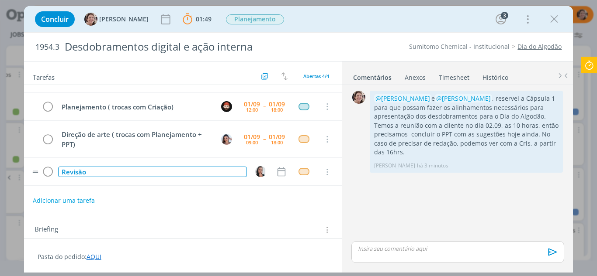
click at [97, 173] on div "Revisão" at bounding box center [152, 172] width 189 height 11
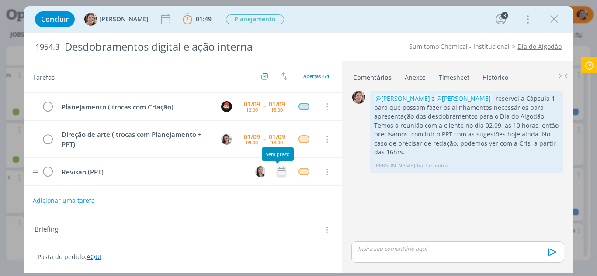
click at [276, 175] on icon "dialog" at bounding box center [281, 171] width 11 height 11
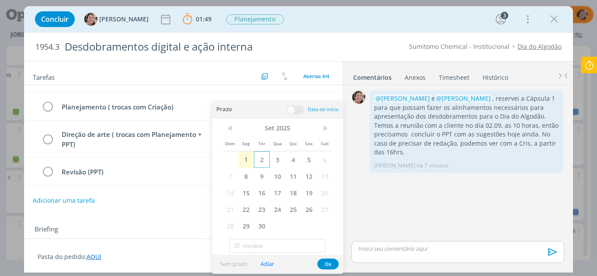
click at [263, 160] on span "2" at bounding box center [262, 160] width 16 height 17
click at [335, 263] on button "Ok" at bounding box center [327, 264] width 21 height 11
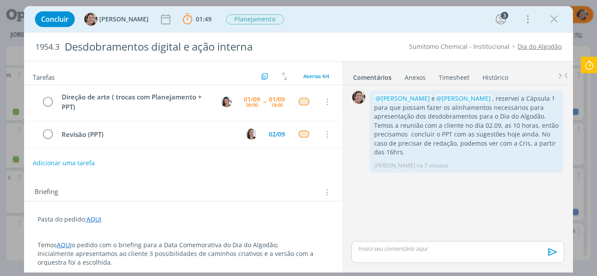
scroll to position [0, 0]
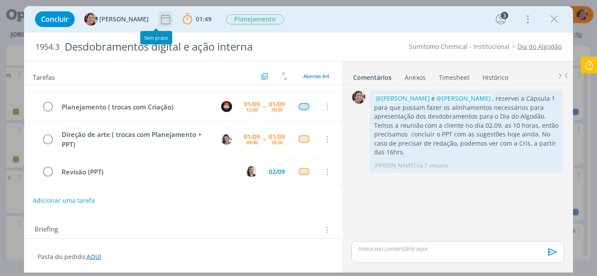
click at [159, 17] on icon "dialog" at bounding box center [165, 19] width 13 height 13
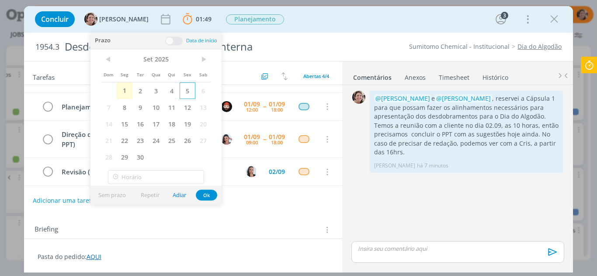
click at [189, 90] on span "5" at bounding box center [187, 91] width 16 height 17
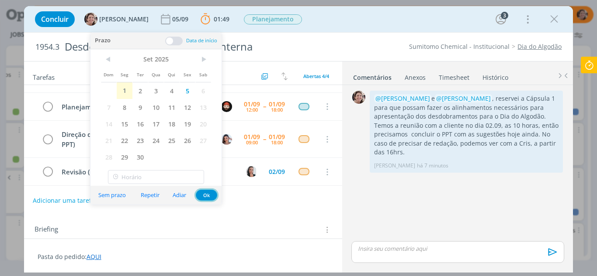
click at [208, 196] on button "Ok" at bounding box center [206, 195] width 21 height 11
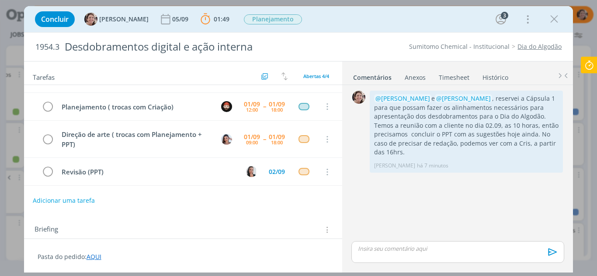
click at [588, 70] on icon at bounding box center [589, 65] width 16 height 17
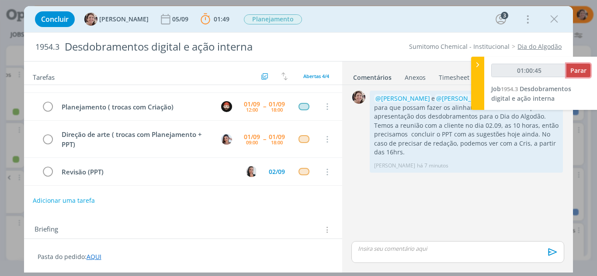
click at [576, 70] on span "Parar" at bounding box center [578, 70] width 16 height 8
click at [575, 72] on span "Parar" at bounding box center [578, 70] width 16 height 8
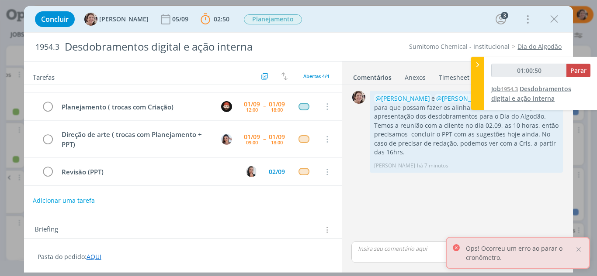
click at [546, 88] on span "Desdobramentos digital e ação interna" at bounding box center [531, 94] width 80 height 18
type input "01:01:00"
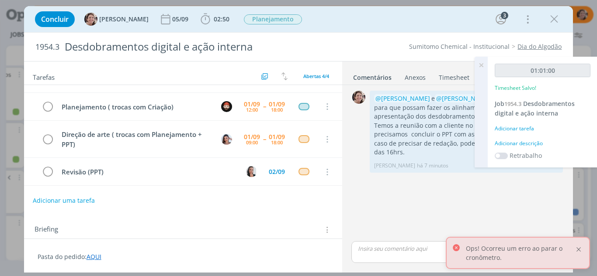
click at [576, 248] on div at bounding box center [578, 250] width 8 height 8
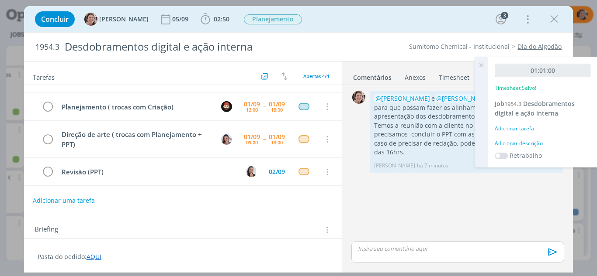
click at [479, 66] on icon at bounding box center [481, 65] width 16 height 17
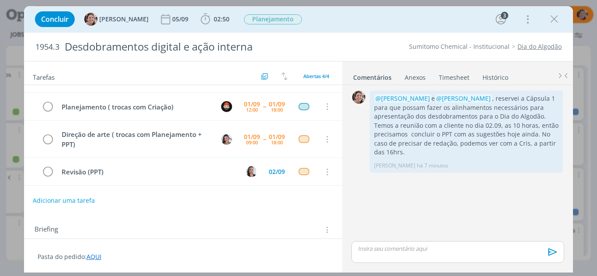
click at [447, 75] on link "Timesheet" at bounding box center [453, 75] width 31 height 13
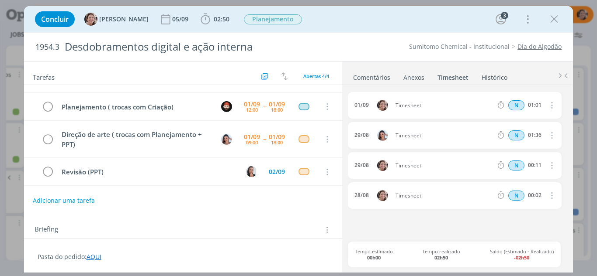
click at [551, 197] on icon "dialog" at bounding box center [551, 195] width 10 height 10
click at [517, 213] on link "Excluir" at bounding box center [526, 211] width 69 height 14
click at [545, 197] on button "Sim" at bounding box center [543, 196] width 17 height 10
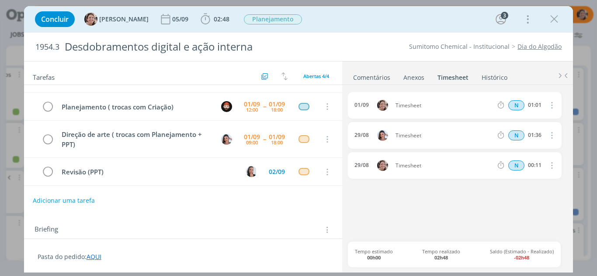
click at [551, 166] on icon "dialog" at bounding box center [551, 165] width 10 height 10
click at [522, 193] on link "Editar" at bounding box center [526, 195] width 69 height 14
drag, startPoint x: 426, startPoint y: 166, endPoint x: 391, endPoint y: 173, distance: 35.8
click at [391, 173] on div "29/08 16:20 Timesheet Selecione a tarefa N 00:11" at bounding box center [454, 165] width 213 height 27
click at [552, 164] on icon "dialog" at bounding box center [550, 165] width 7 height 7
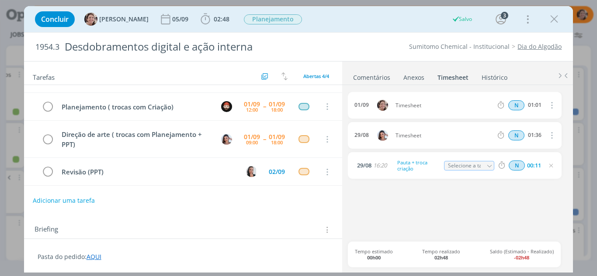
click at [553, 105] on icon "dialog" at bounding box center [551, 105] width 10 height 10
click at [520, 133] on link "Editar" at bounding box center [526, 135] width 69 height 14
click at [541, 107] on input "01:01" at bounding box center [533, 106] width 19 height 10
type input "00:40"
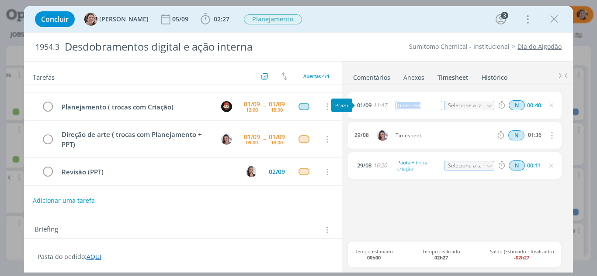
drag, startPoint x: 401, startPoint y: 101, endPoint x: 378, endPoint y: 102, distance: 23.2
click at [378, 102] on div "01/09 11:47 Timesheet Selecione a tarefa N 00:40" at bounding box center [454, 105] width 213 height 27
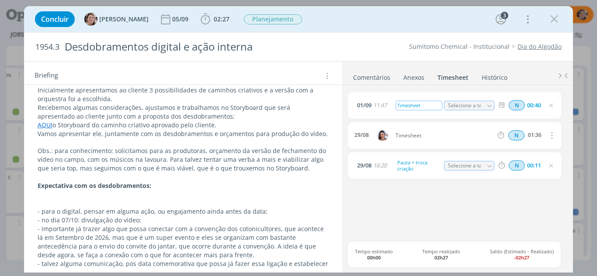
scroll to position [198, 0]
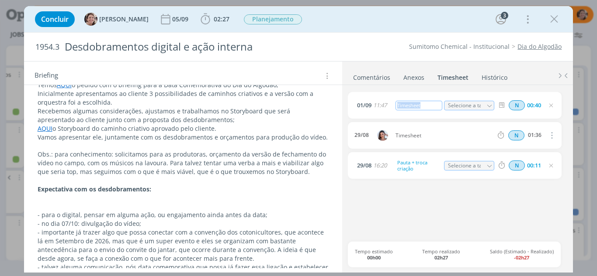
drag, startPoint x: 423, startPoint y: 107, endPoint x: 393, endPoint y: 103, distance: 29.5
click at [393, 103] on span "Timesheet" at bounding box center [417, 106] width 51 height 10
click at [550, 107] on icon "dialog" at bounding box center [550, 105] width 7 height 7
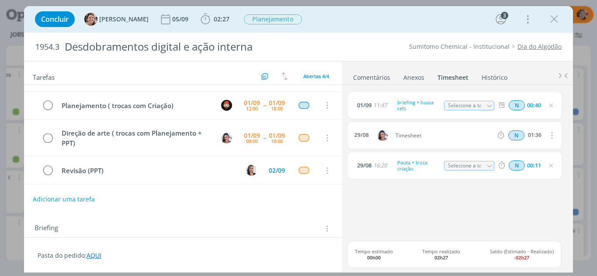
scroll to position [0, 0]
click at [556, 15] on icon "dialog" at bounding box center [553, 19] width 13 height 13
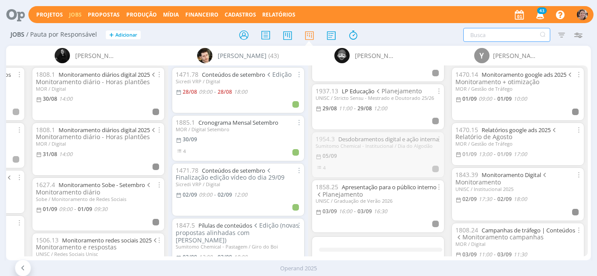
click at [496, 33] on input "text" at bounding box center [506, 35] width 87 height 14
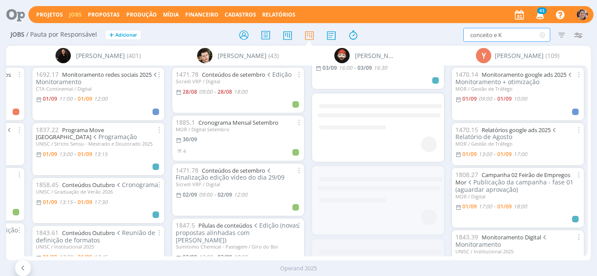
type input "conceito e Kv"
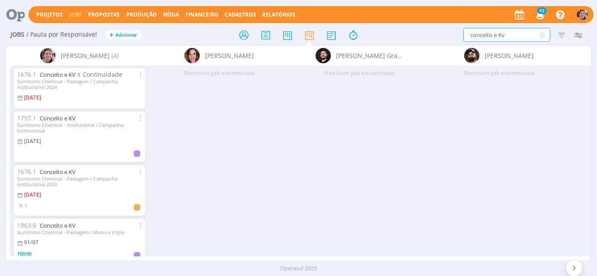
drag, startPoint x: 507, startPoint y: 37, endPoint x: 434, endPoint y: 24, distance: 74.0
click at [434, 24] on div "Projetos Jobs Propostas Produção Mídia Financeiro Cadastros Relatórios 43 Notif…" at bounding box center [298, 138] width 597 height 276
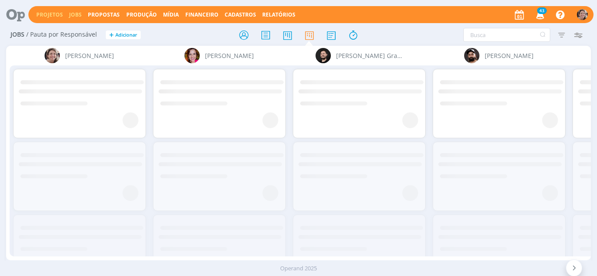
drag, startPoint x: 47, startPoint y: 11, endPoint x: 84, endPoint y: 14, distance: 36.8
click at [47, 12] on link "Projetos" at bounding box center [49, 14] width 27 height 7
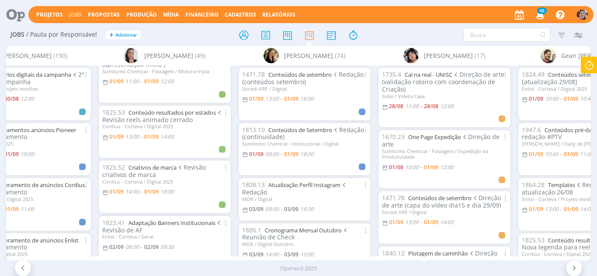
scroll to position [44, 0]
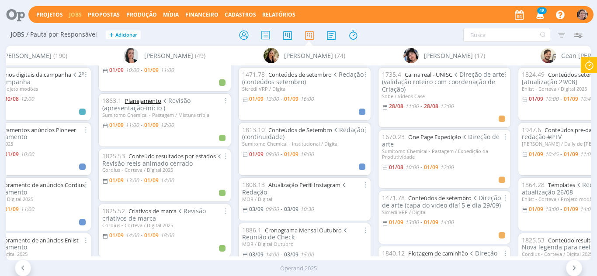
click at [158, 100] on link "Planejamento" at bounding box center [143, 101] width 36 height 8
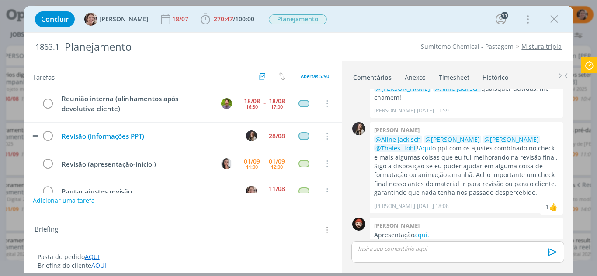
scroll to position [38, 0]
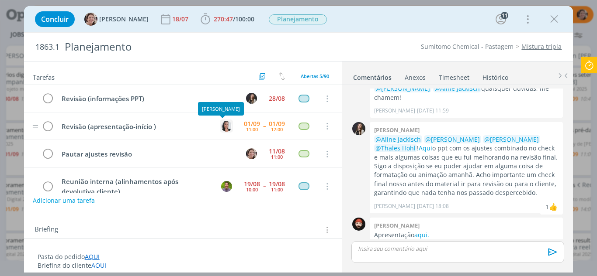
click at [221, 130] on img "dialog" at bounding box center [226, 126] width 11 height 11
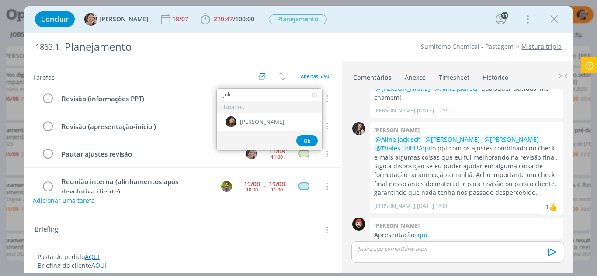
type input "juli"
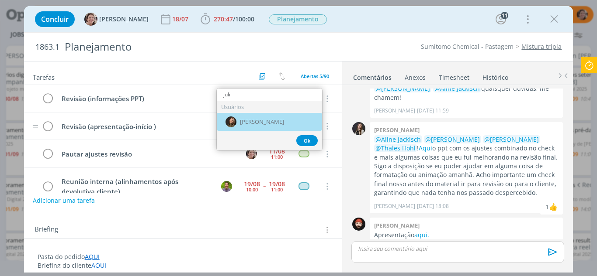
click at [259, 122] on span "[PERSON_NAME]" at bounding box center [262, 122] width 44 height 7
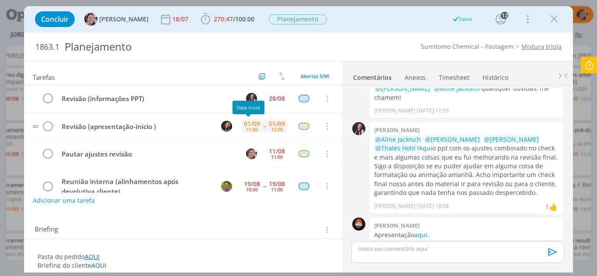
click at [249, 127] on div "11:00" at bounding box center [252, 129] width 12 height 5
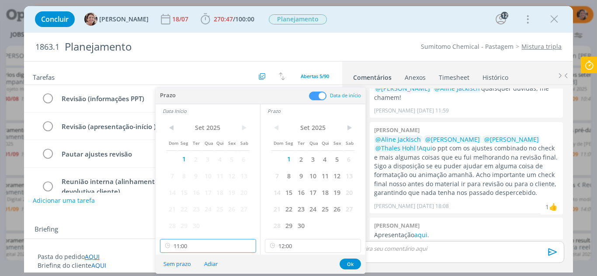
click at [218, 242] on input "11:00" at bounding box center [208, 246] width 96 height 14
click at [180, 192] on div "10:30" at bounding box center [209, 192] width 98 height 16
type input "10:30"
click at [350, 263] on button "Ok" at bounding box center [349, 264] width 21 height 11
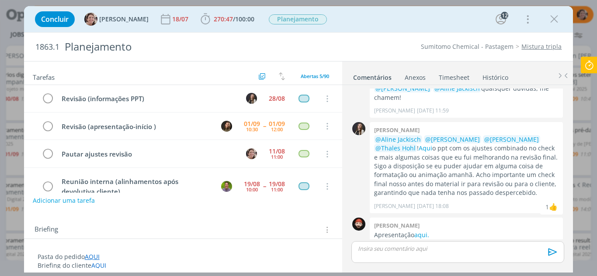
click at [390, 29] on div "Concluir [PERSON_NAME] 18/07 270:47 / 100:00 Iniciar Apontar Data * [DATE] Hora…" at bounding box center [299, 19] width 536 height 21
click at [557, 19] on icon "dialog" at bounding box center [553, 19] width 13 height 13
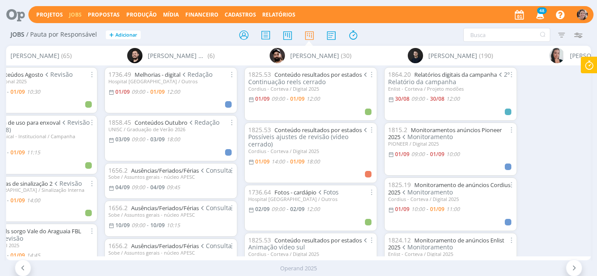
scroll to position [0, 113]
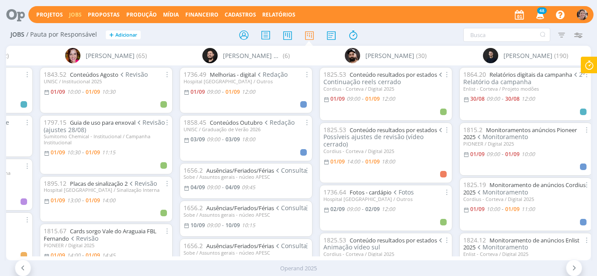
click at [583, 70] on icon at bounding box center [589, 65] width 16 height 17
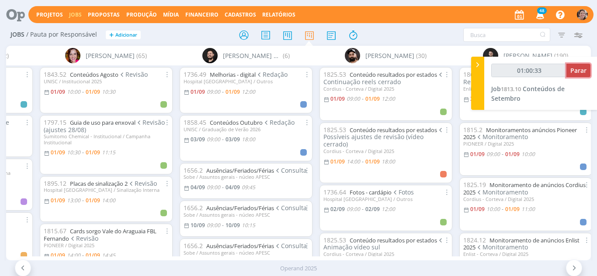
click at [578, 69] on span "Parar" at bounding box center [578, 70] width 16 height 8
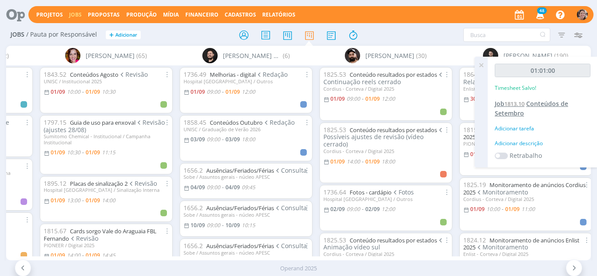
click at [542, 102] on span "Conteúdos de Setembro" at bounding box center [530, 109] width 73 height 18
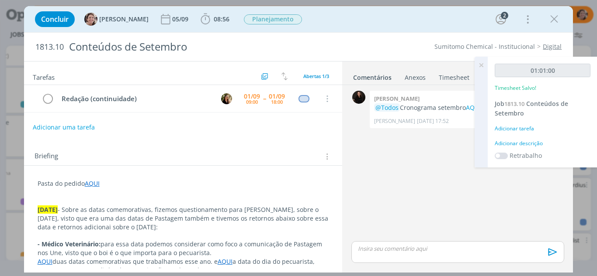
click at [479, 63] on icon at bounding box center [481, 65] width 16 height 17
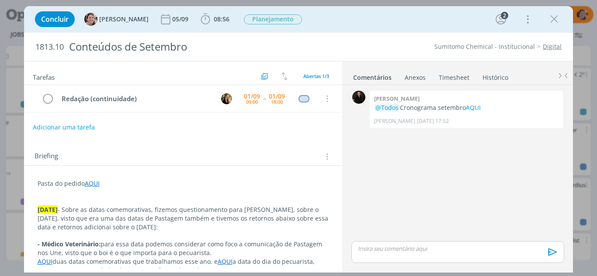
click at [459, 76] on link "Timesheet" at bounding box center [453, 75] width 31 height 13
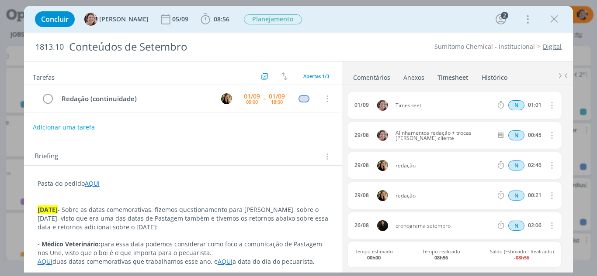
click at [547, 108] on icon "dialog" at bounding box center [551, 105] width 10 height 10
click at [523, 136] on link "Editar" at bounding box center [526, 135] width 69 height 14
drag, startPoint x: 425, startPoint y: 108, endPoint x: 380, endPoint y: 100, distance: 46.2
click at [380, 100] on div "01/09 10:19 Timesheet Selecione a tarefa N 01:01" at bounding box center [454, 105] width 213 height 27
click at [539, 105] on input "01:01" at bounding box center [533, 106] width 19 height 10
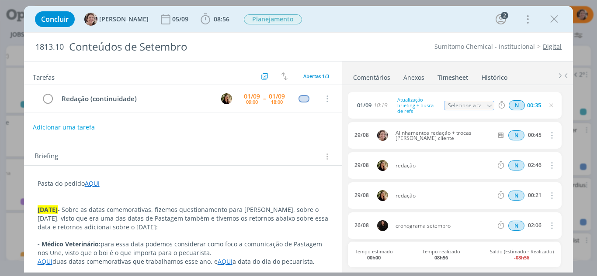
type input "00:35"
click at [547, 105] on icon "dialog" at bounding box center [550, 105] width 7 height 7
click at [67, 126] on button "Adicionar uma tarefa" at bounding box center [63, 127] width 62 height 15
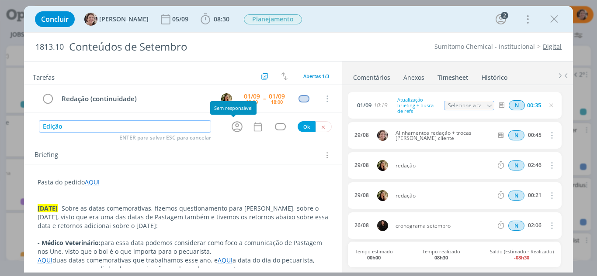
click at [233, 124] on icon "dialog" at bounding box center [237, 127] width 14 height 14
type input "Edição"
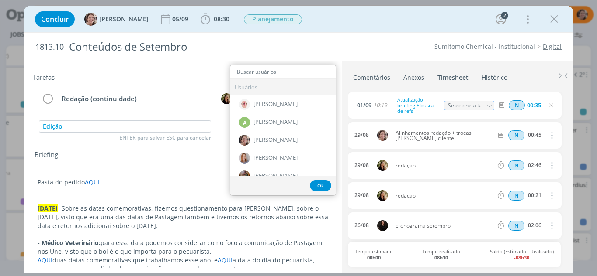
click at [203, 156] on div "Briefing Briefings Predefinidos Versões do Briefing Ver Briefing do Projeto" at bounding box center [184, 155] width 300 height 11
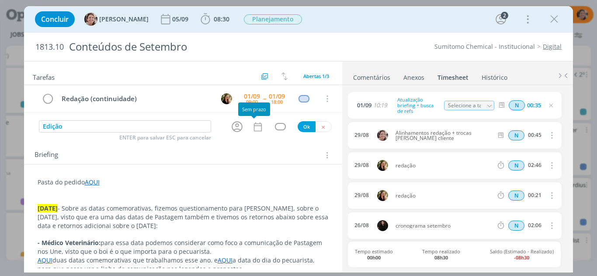
click at [252, 131] on icon "dialog" at bounding box center [257, 126] width 11 height 11
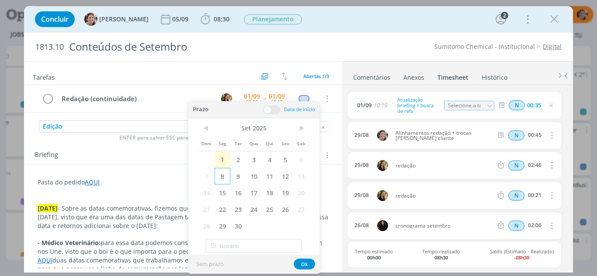
click at [222, 177] on span "8" at bounding box center [222, 176] width 16 height 17
click at [306, 262] on button "Ok" at bounding box center [303, 264] width 21 height 11
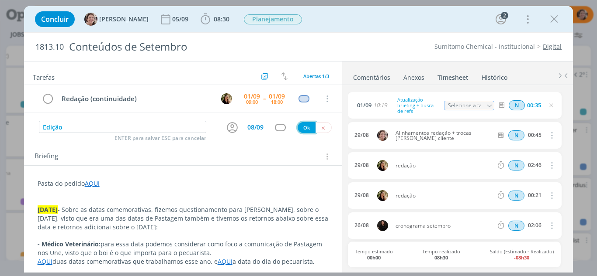
click at [307, 130] on button "Ok" at bounding box center [306, 127] width 18 height 11
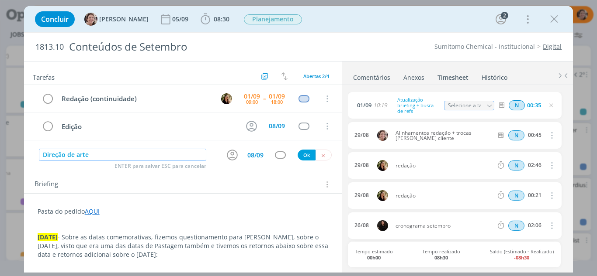
type input "Direção de arte"
click at [554, 17] on icon "dialog" at bounding box center [553, 19] width 13 height 13
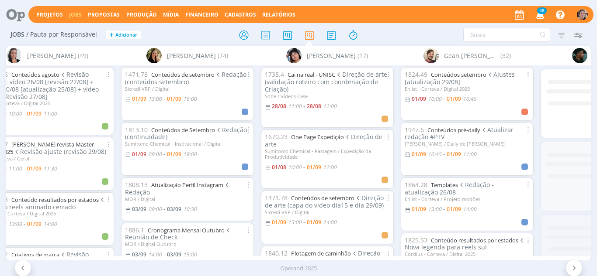
scroll to position [0, 752]
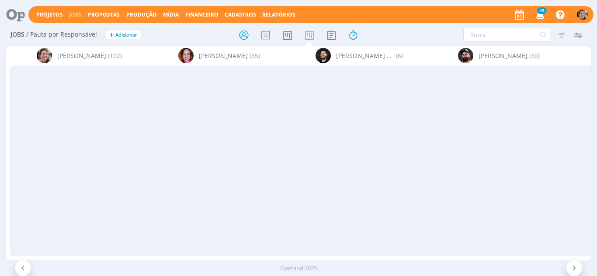
scroll to position [0, 1493]
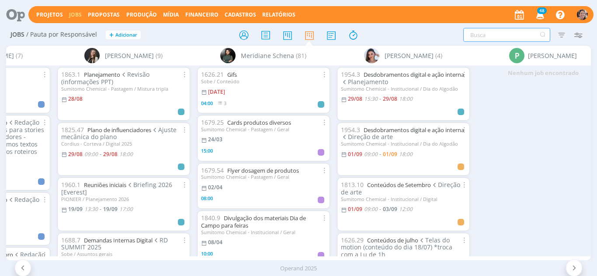
drag, startPoint x: 499, startPoint y: 31, endPoint x: 495, endPoint y: 41, distance: 11.0
click at [497, 34] on input "text" at bounding box center [506, 35] width 87 height 14
type input "algodão"
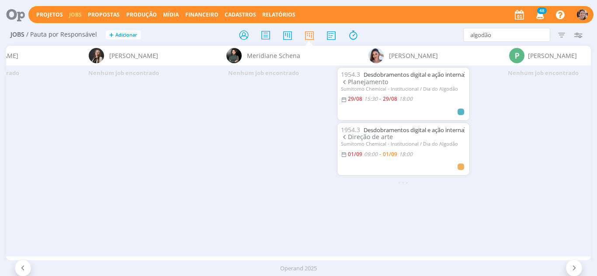
click at [22, 270] on icon at bounding box center [23, 268] width 9 height 8
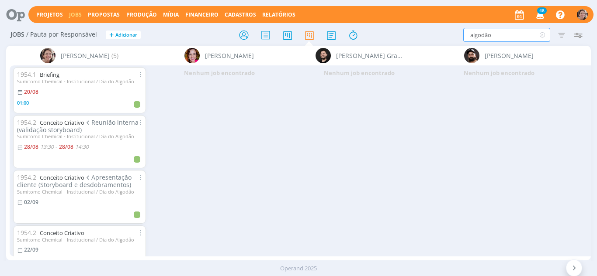
drag, startPoint x: 493, startPoint y: 34, endPoint x: 411, endPoint y: 40, distance: 82.8
click at [412, 40] on div "algodão Filtrar Filtrar Limpar algodão Tipo Jobs e Tarefas Data Personalizado a…" at bounding box center [493, 35] width 186 height 14
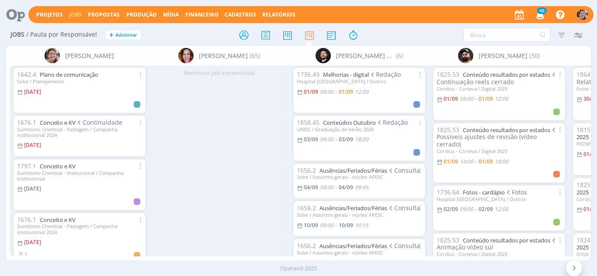
click at [576, 269] on icon at bounding box center [573, 268] width 9 height 8
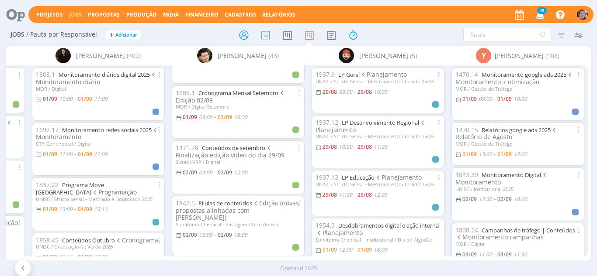
scroll to position [44, 0]
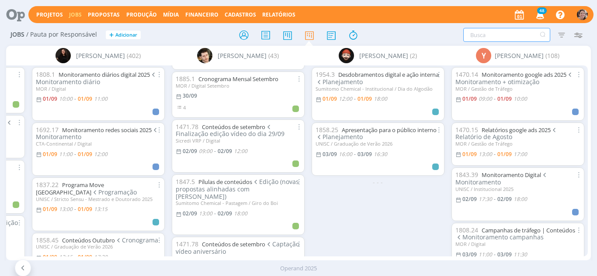
click at [478, 38] on input "text" at bounding box center [506, 35] width 87 height 14
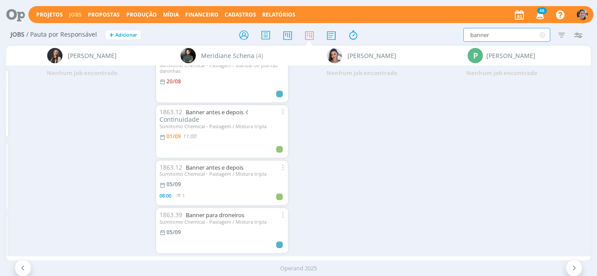
scroll to position [30, 0]
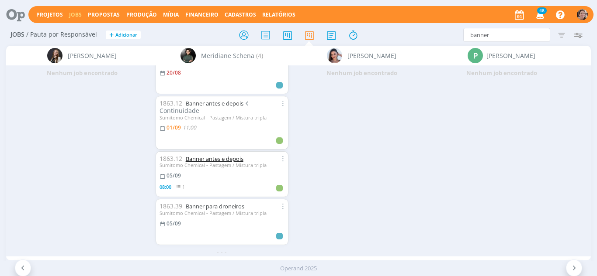
click at [218, 155] on link "Banner antes e depois" at bounding box center [215, 159] width 58 height 8
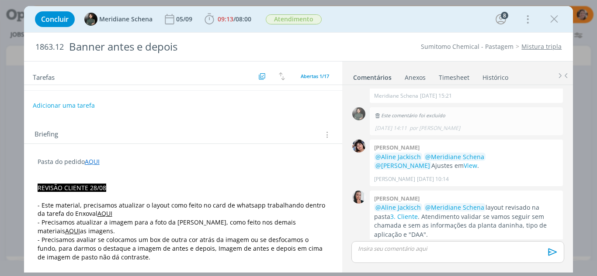
scroll to position [44, 0]
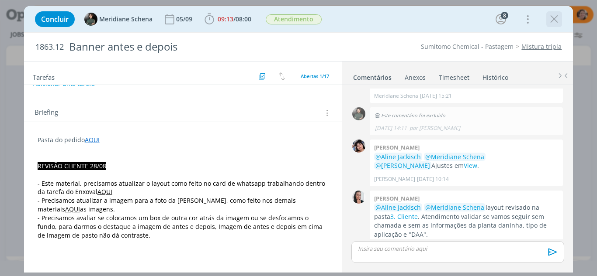
click at [559, 20] on icon "dialog" at bounding box center [553, 19] width 13 height 13
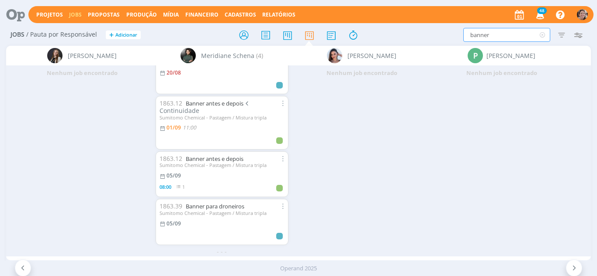
drag, startPoint x: 500, startPoint y: 37, endPoint x: 422, endPoint y: 46, distance: 78.3
click at [424, 48] on div "Jobs / Pauta por Responsável + Adicionar banner Filtrar Filtrar Limpar banner T…" at bounding box center [298, 152] width 597 height 256
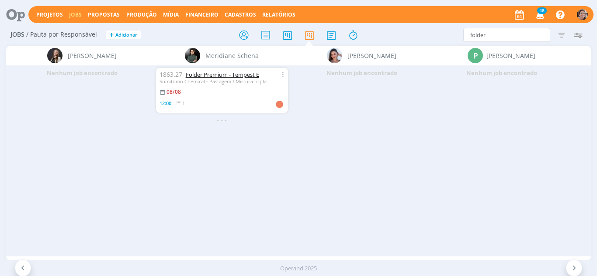
click at [205, 72] on link "Folder Premium - Tempest E" at bounding box center [222, 75] width 73 height 8
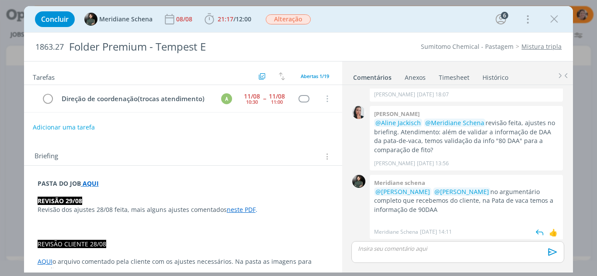
scroll to position [846, 0]
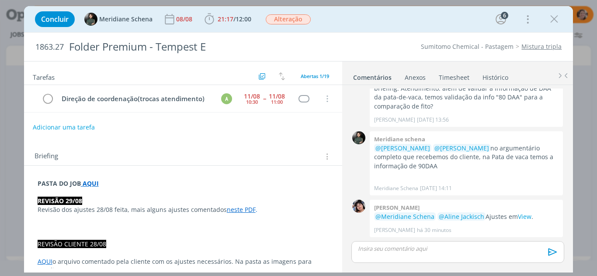
click at [558, 20] on icon "dialog" at bounding box center [553, 19] width 13 height 13
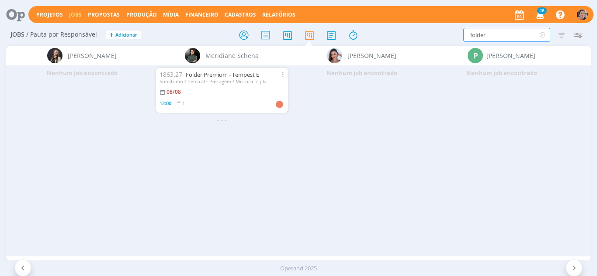
drag, startPoint x: 447, startPoint y: 46, endPoint x: 429, endPoint y: 51, distance: 18.1
click at [432, 50] on div "Jobs / Pauta por Responsável + Adicionar folder Filtrar Filtrar Limpar folder T…" at bounding box center [298, 152] width 597 height 256
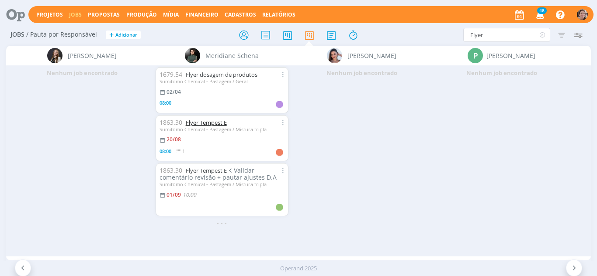
click at [214, 122] on link "Flyer Tempest E" at bounding box center [206, 123] width 41 height 8
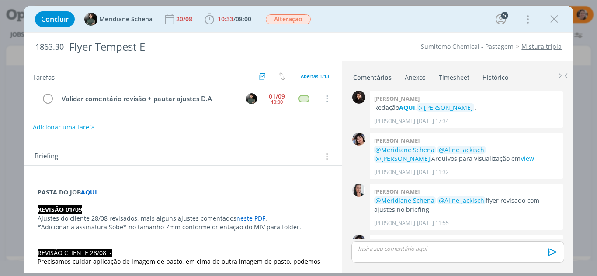
scroll to position [609, 0]
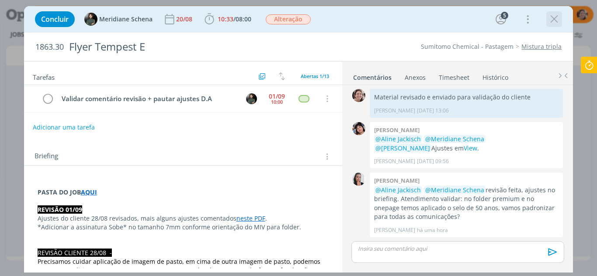
drag, startPoint x: 553, startPoint y: 16, endPoint x: 438, endPoint y: 28, distance: 115.9
click at [553, 17] on icon "dialog" at bounding box center [553, 19] width 13 height 13
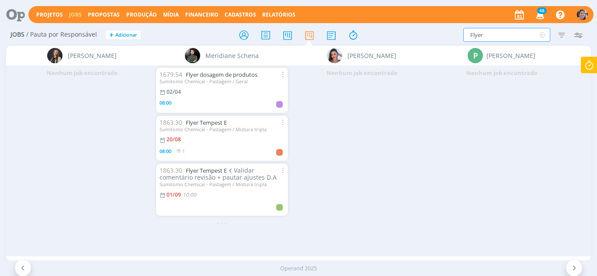
drag, startPoint x: 484, startPoint y: 35, endPoint x: 461, endPoint y: 40, distance: 23.3
click at [454, 37] on div "Flyer Filtrar Filtrar Limpar Flyer Tipo Jobs e Tarefas Data Personalizado a Sit…" at bounding box center [493, 35] width 186 height 14
type input "dia do algodão"
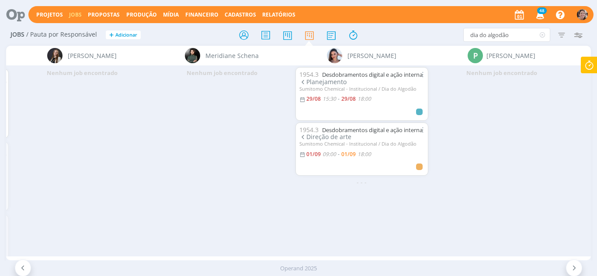
click at [25, 268] on icon at bounding box center [23, 268] width 9 height 8
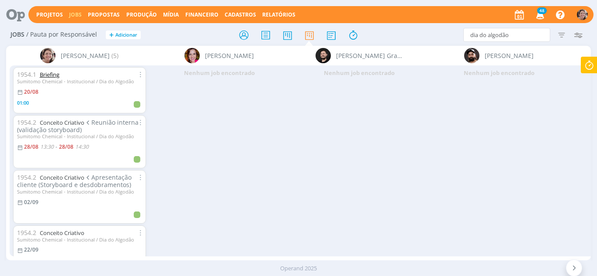
click at [50, 71] on link "Briefing" at bounding box center [50, 75] width 20 height 8
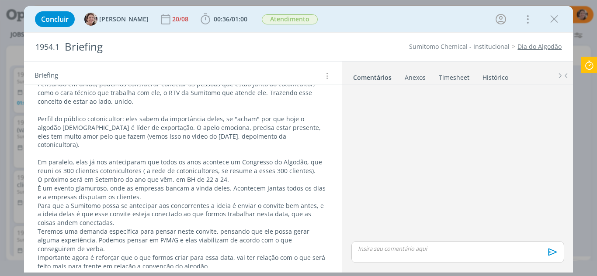
scroll to position [315, 0]
drag, startPoint x: 554, startPoint y: 17, endPoint x: 464, endPoint y: 67, distance: 102.6
click at [554, 17] on icon "dialog" at bounding box center [553, 19] width 13 height 13
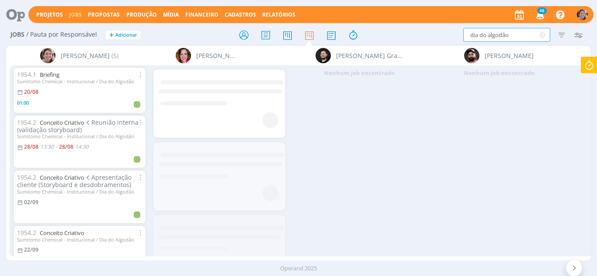
drag, startPoint x: 487, startPoint y: 39, endPoint x: 370, endPoint y: 53, distance: 117.4
click at [371, 53] on div "Jobs / Pauta por Responsável + Adicionar dia do algodão Filtrar Filtrar Limpar …" at bounding box center [298, 152] width 597 height 256
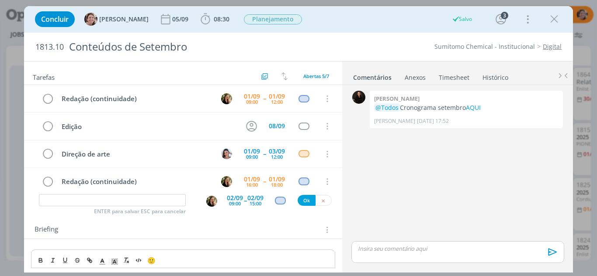
scroll to position [30, 0]
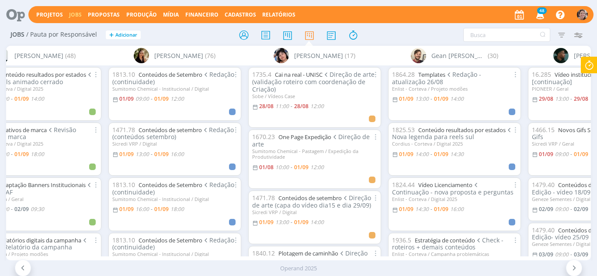
scroll to position [0, 693]
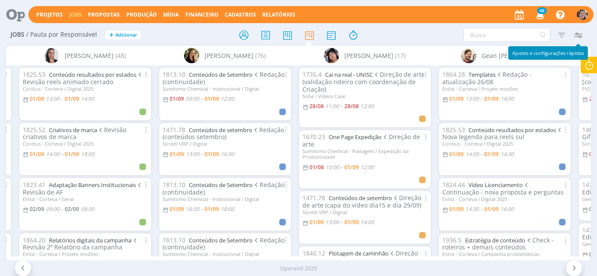
click at [581, 38] on icon "button" at bounding box center [578, 35] width 16 height 16
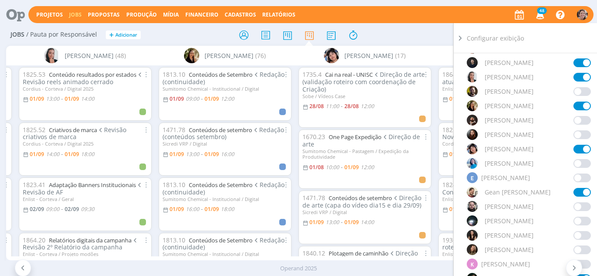
scroll to position [349, 0]
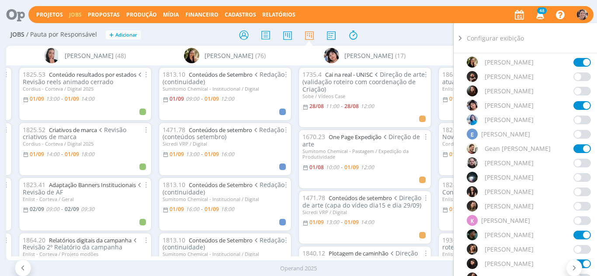
click at [573, 207] on span at bounding box center [581, 206] width 17 height 9
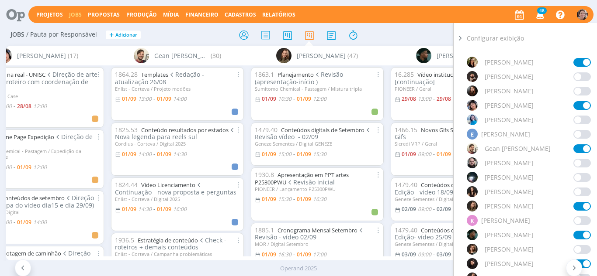
scroll to position [0, 1059]
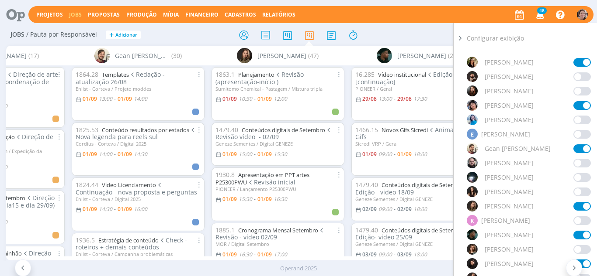
click at [455, 38] on icon at bounding box center [459, 38] width 9 height 9
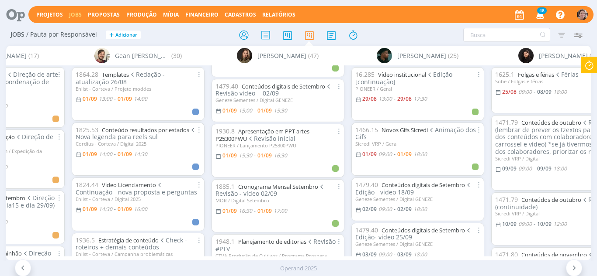
scroll to position [0, 0]
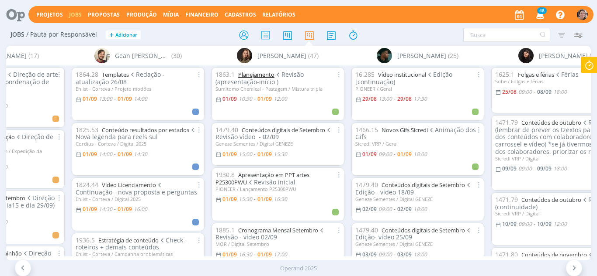
click at [255, 76] on link "Planejamento" at bounding box center [256, 75] width 36 height 8
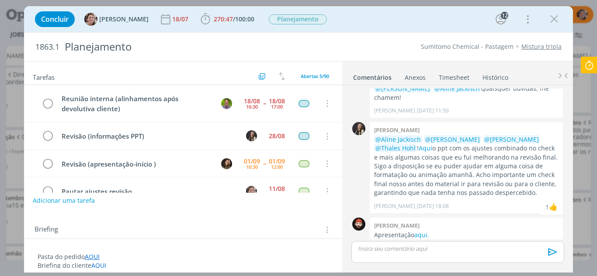
scroll to position [38, 0]
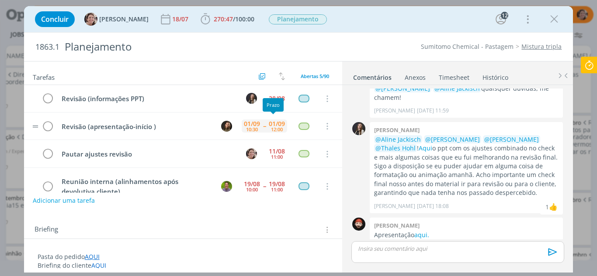
click at [276, 127] on div "12:00" at bounding box center [277, 129] width 12 height 5
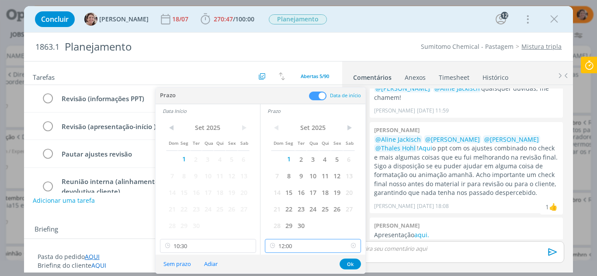
click at [303, 248] on input "12:00" at bounding box center [313, 246] width 96 height 14
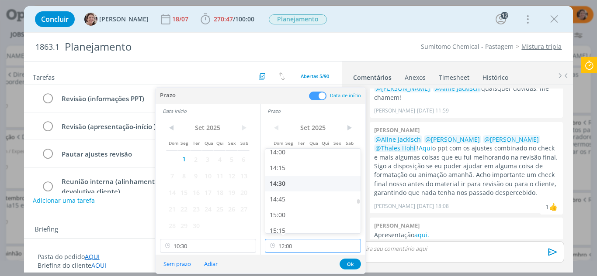
scroll to position [907, 0]
click at [285, 194] on div "15:00" at bounding box center [314, 194] width 98 height 16
type input "15:00"
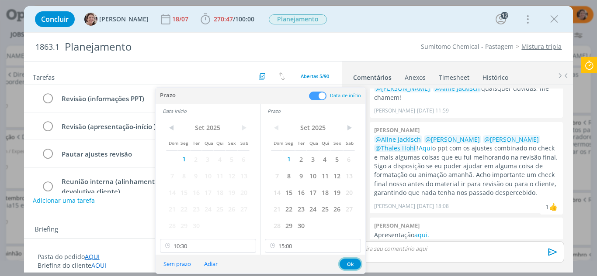
click at [346, 268] on button "Ok" at bounding box center [349, 264] width 21 height 11
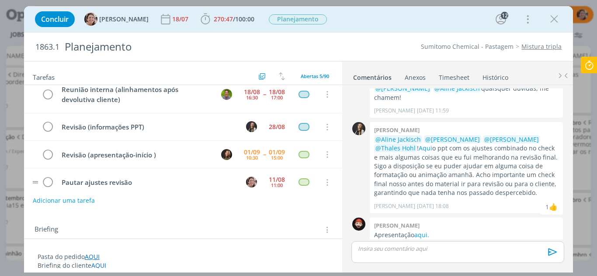
scroll to position [0, 0]
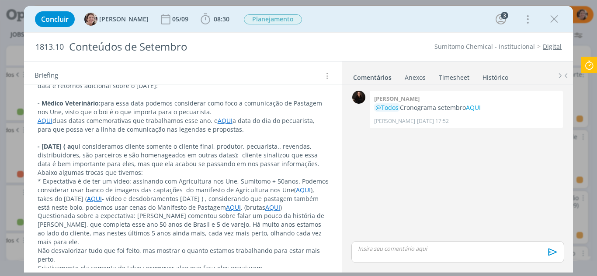
scroll to position [218, 0]
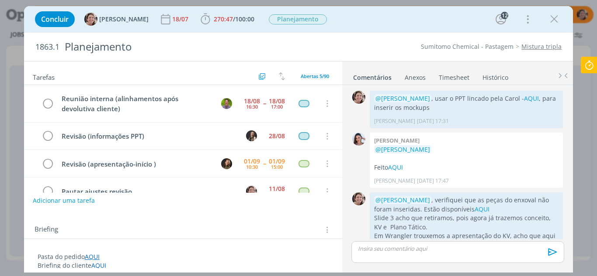
scroll to position [1143, 0]
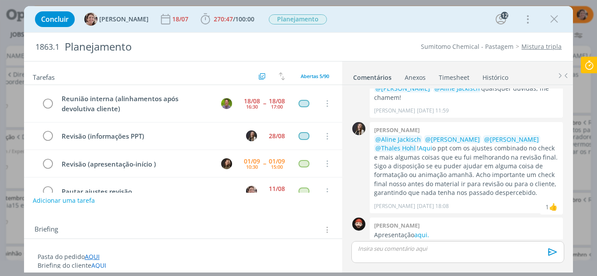
click at [398, 251] on p "dialog" at bounding box center [457, 249] width 198 height 8
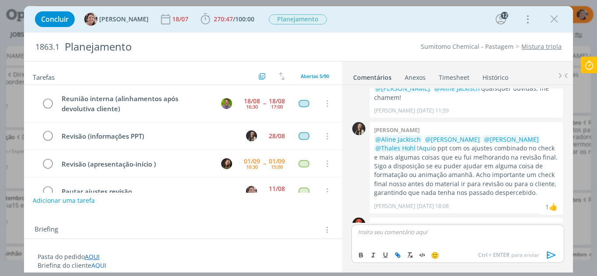
scroll to position [1160, 0]
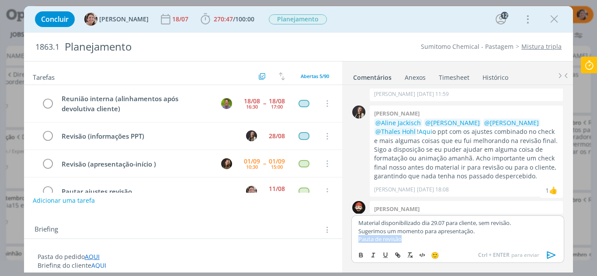
drag, startPoint x: 408, startPoint y: 242, endPoint x: 352, endPoint y: 248, distance: 56.6
click at [352, 248] on div "Material disponibilizado dia 29.07 para cliente, sem revisão. Sugerimos um mome…" at bounding box center [457, 239] width 212 height 47
click at [549, 254] on icon "dialog" at bounding box center [551, 255] width 13 height 13
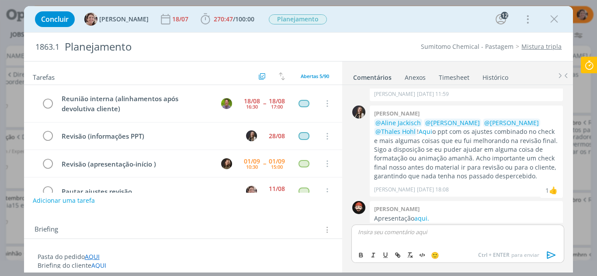
scroll to position [1211, 0]
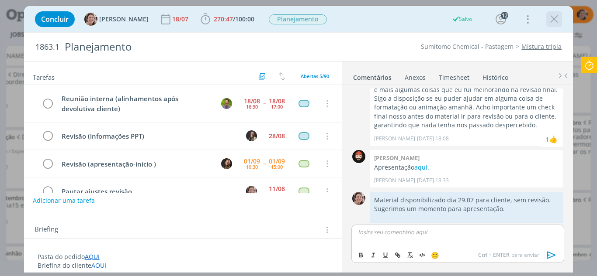
click at [552, 19] on icon "dialog" at bounding box center [553, 19] width 13 height 13
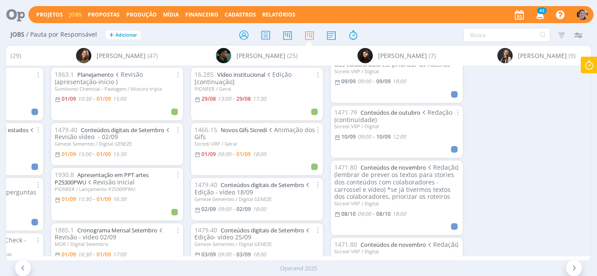
scroll to position [0, 1051]
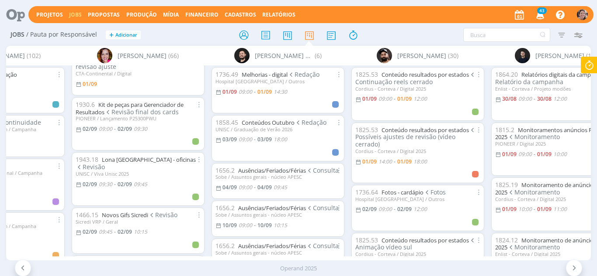
scroll to position [349, 0]
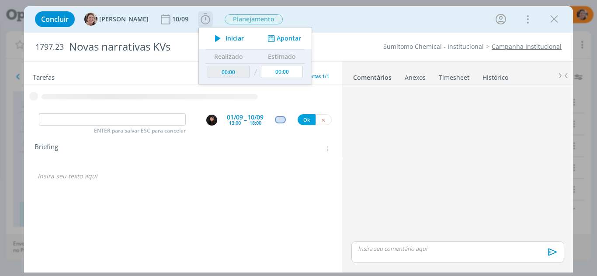
scroll to position [35, 0]
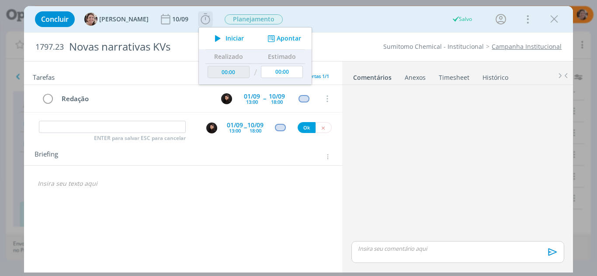
click at [227, 41] on span "Iniciar" at bounding box center [234, 38] width 18 height 6
click at [84, 191] on div "dialog" at bounding box center [183, 183] width 304 height 15
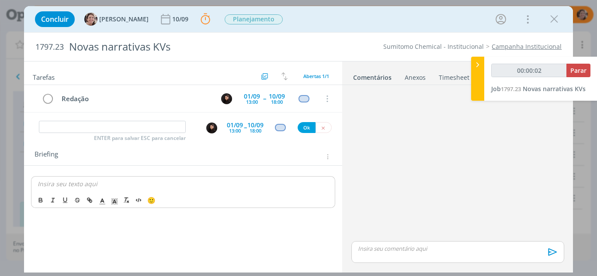
type input "00:00:03"
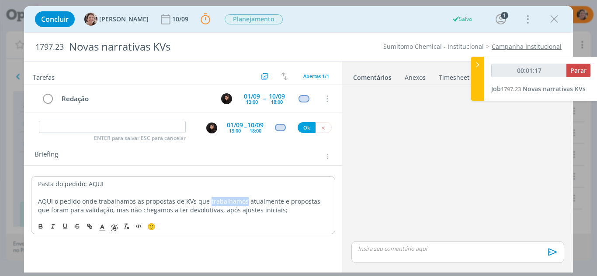
drag, startPoint x: 243, startPoint y: 201, endPoint x: 207, endPoint y: 201, distance: 35.8
click at [207, 201] on p "AQUI o pedido onde trabalhamos as propostas de KVs que trabalhamos atualmente e…" at bounding box center [183, 205] width 290 height 17
click at [141, 202] on p "AQUI o pedido onde trabalhamos as propostas de KVs que trabalhamos atualmente e…" at bounding box center [183, 205] width 290 height 17
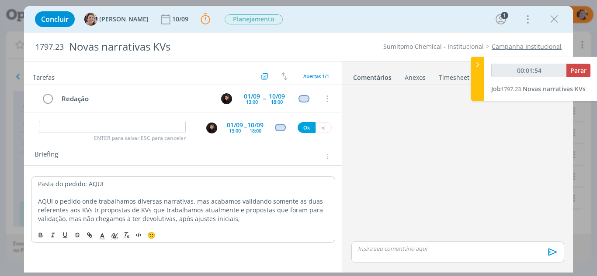
click at [296, 203] on p "AQUI o pedido onde trabalhamos diversas narrativas, mas acabamos validando some…" at bounding box center [183, 210] width 290 height 26
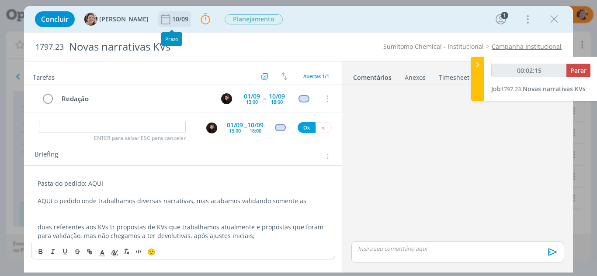
click at [172, 21] on div "10/09" at bounding box center [181, 19] width 18 height 6
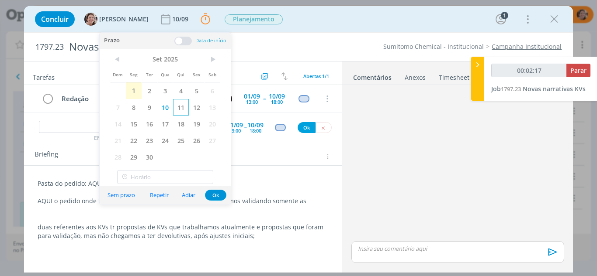
click at [179, 111] on span "11" at bounding box center [181, 107] width 16 height 17
click at [222, 194] on button "Ok" at bounding box center [215, 195] width 21 height 11
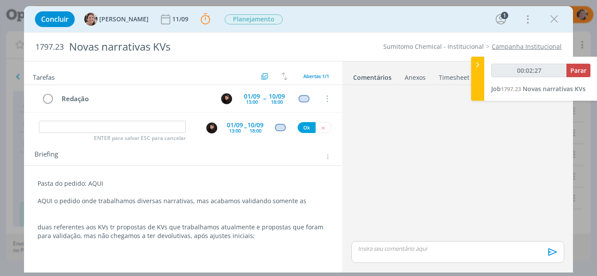
click at [77, 203] on p "AQUI o pedido onde trabalhamos diversas narrativas, mas acabamos validando some…" at bounding box center [183, 201] width 291 height 9
click at [81, 201] on p "AQUI o pedido onde trabalhamos diversas narrativas, mas acabamos validando some…" at bounding box center [183, 201] width 290 height 9
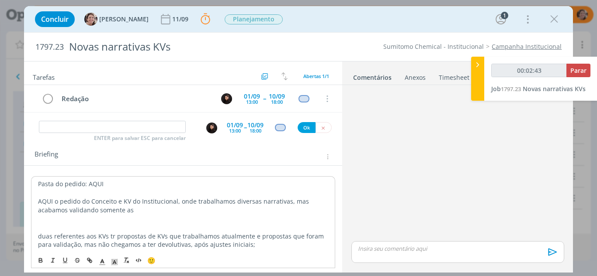
click at [129, 215] on p "dialog" at bounding box center [183, 219] width 290 height 9
click at [130, 212] on p "AQUI o pedido do Conceito e KV do Institucional, onde trabalhamos diversas narr…" at bounding box center [183, 205] width 290 height 17
type input "00:13:23"
click at [582, 73] on span "Parar" at bounding box center [578, 70] width 16 height 8
